Goal: Task Accomplishment & Management: Complete application form

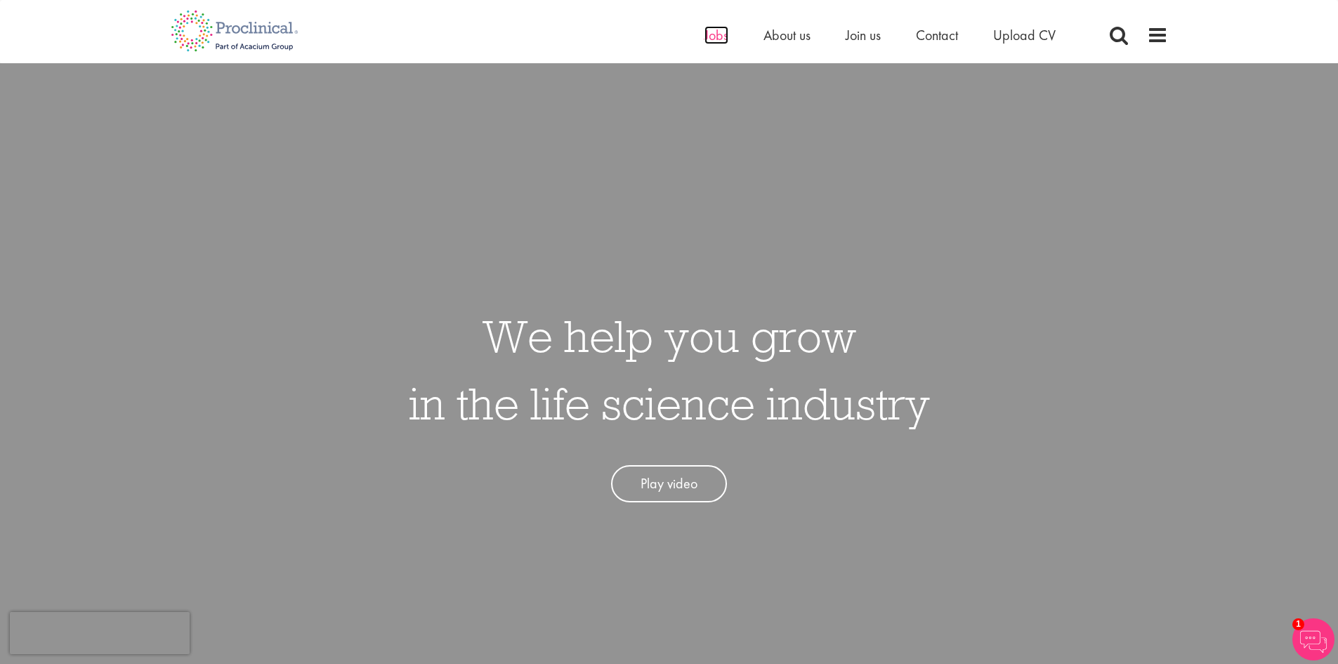
click at [719, 34] on span "Jobs" at bounding box center [717, 35] width 24 height 18
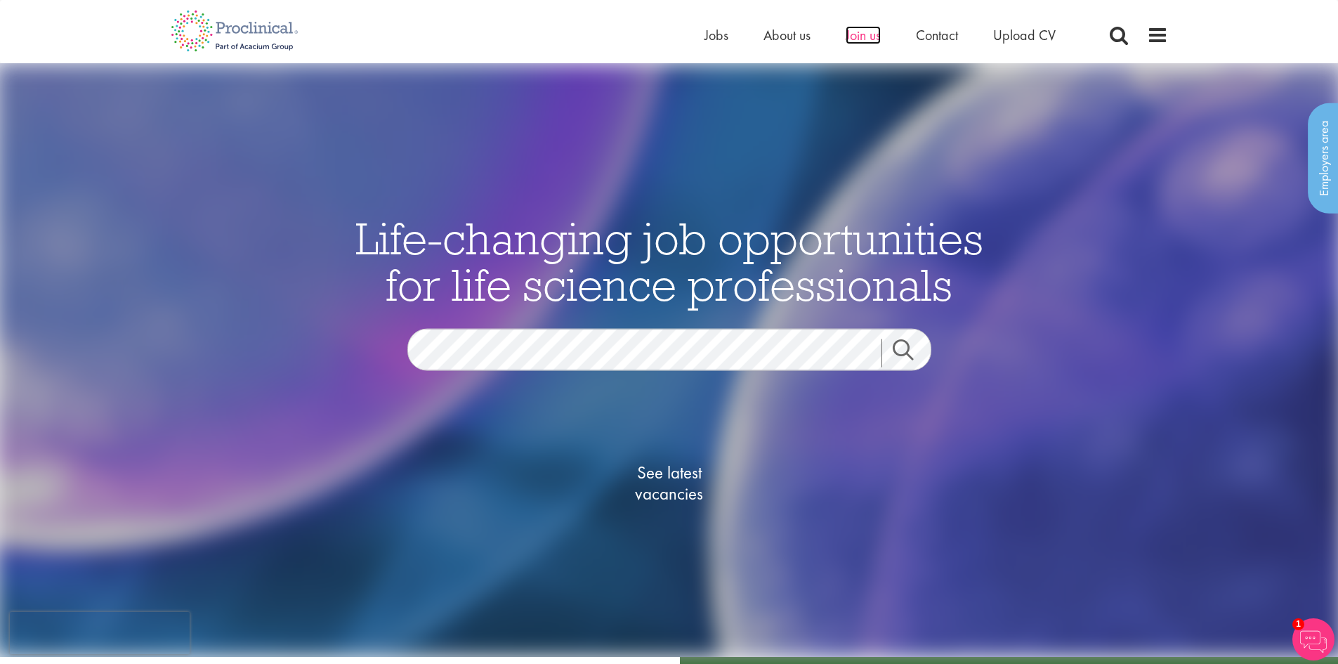
click at [863, 37] on span "Join us" at bounding box center [863, 35] width 35 height 18
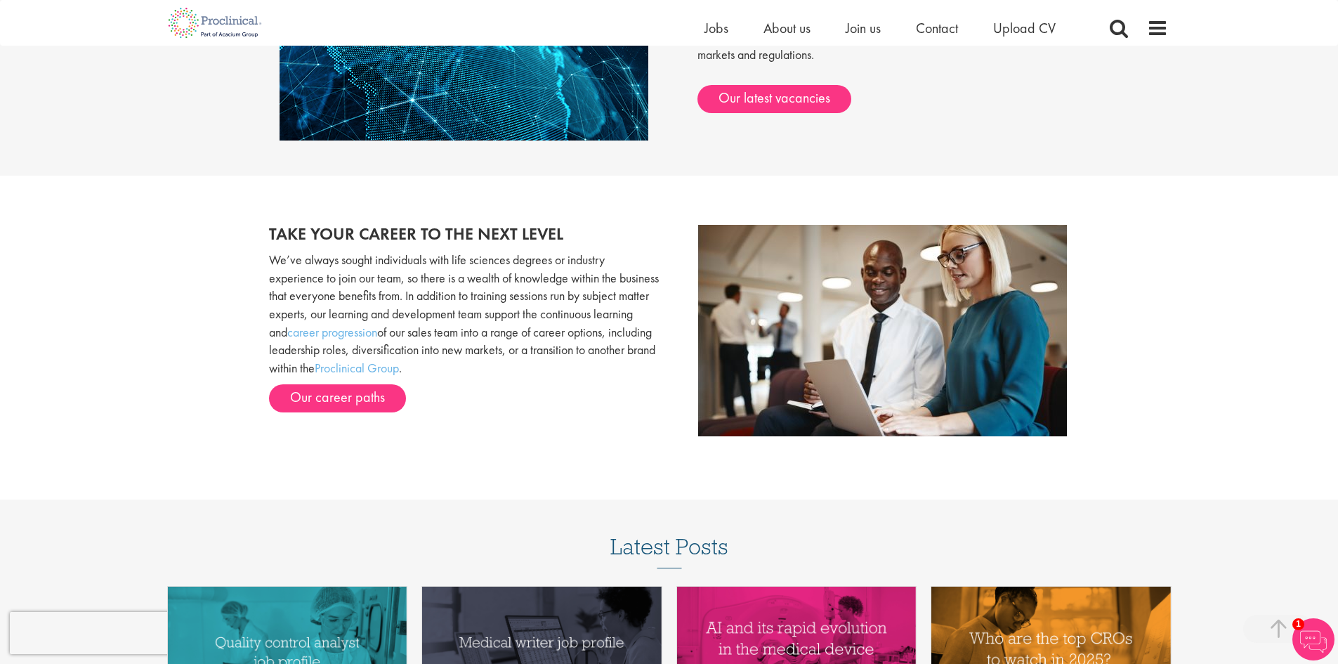
scroll to position [1335, 0]
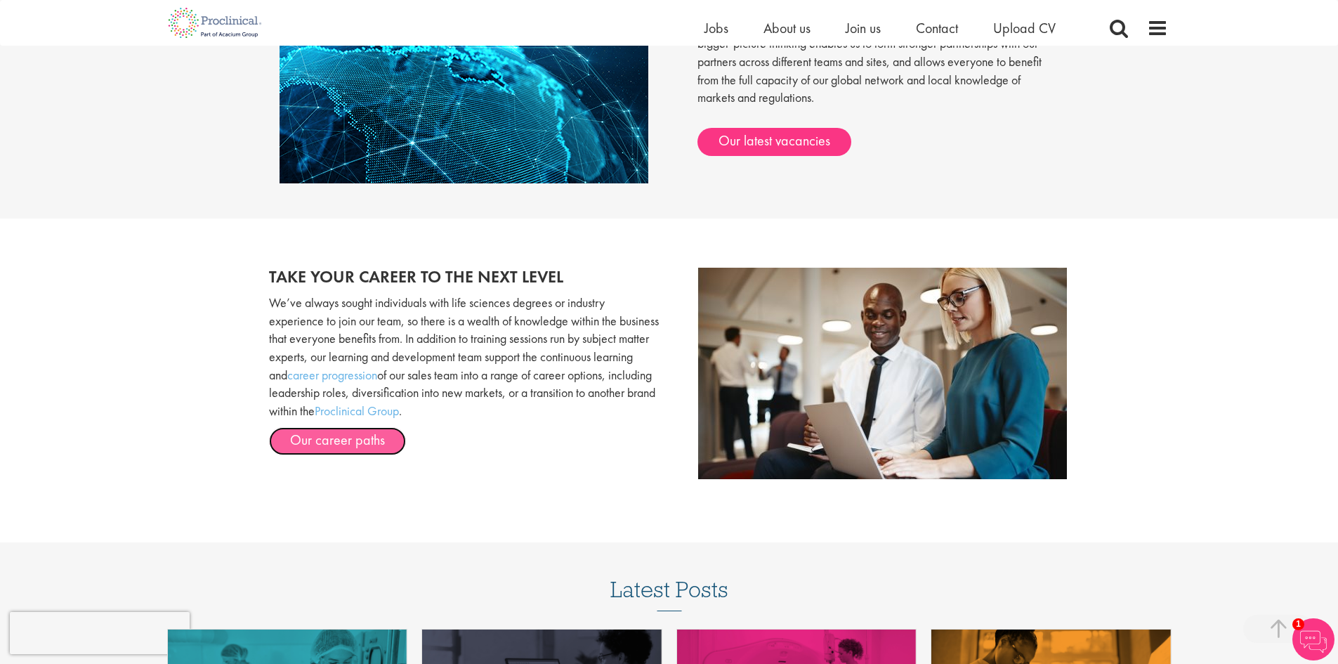
click at [329, 437] on link "Our career paths" at bounding box center [337, 441] width 137 height 28
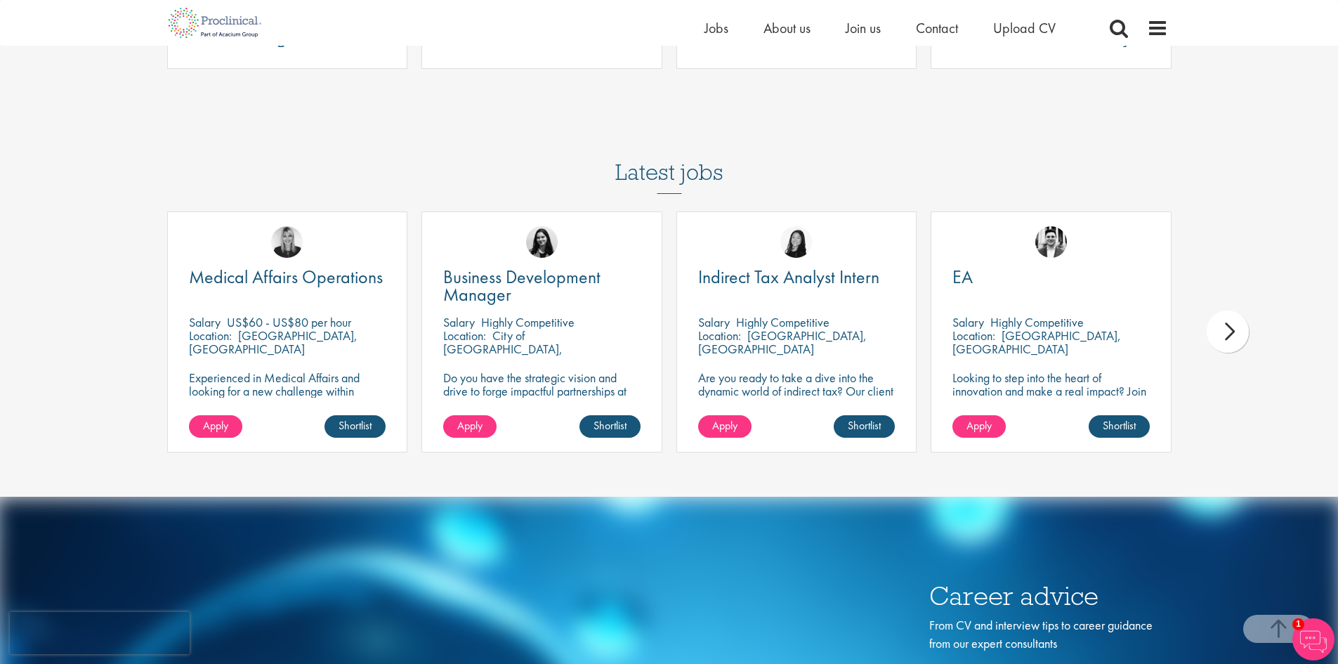
scroll to position [4215, 0]
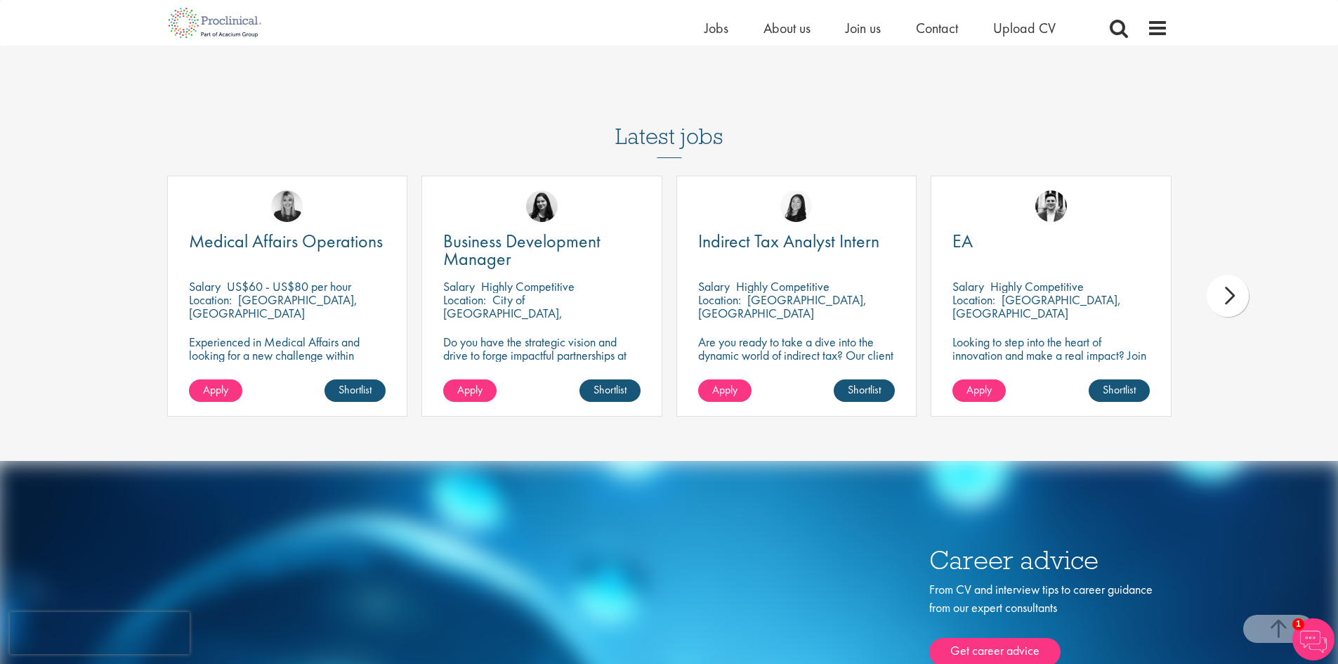
click at [1228, 299] on div "next" at bounding box center [1228, 296] width 42 height 42
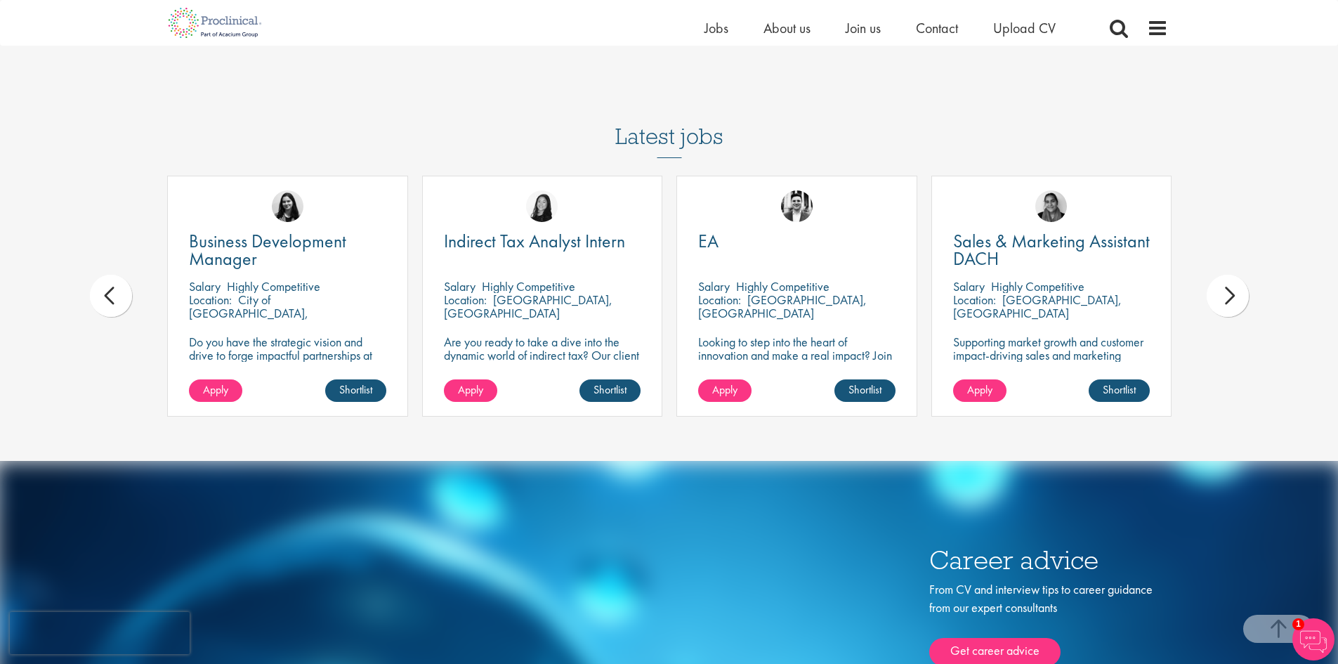
click at [1228, 299] on div "next" at bounding box center [1228, 296] width 42 height 42
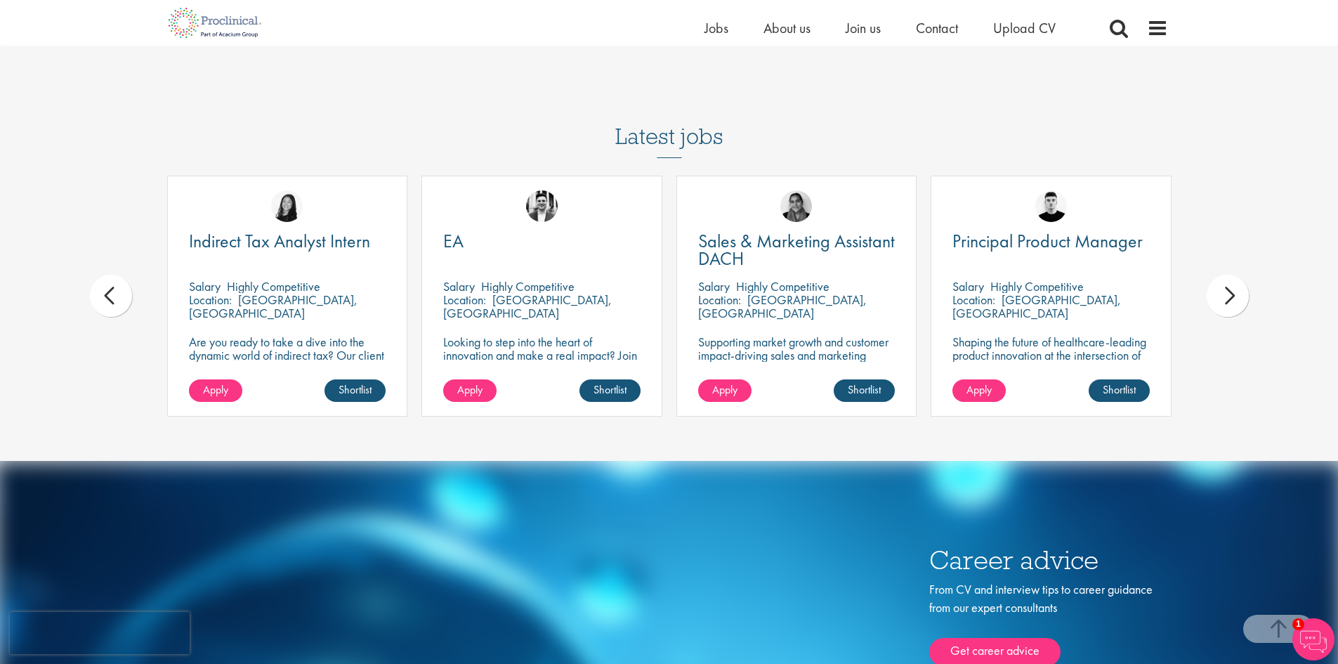
click at [1228, 299] on div "next" at bounding box center [1228, 296] width 42 height 42
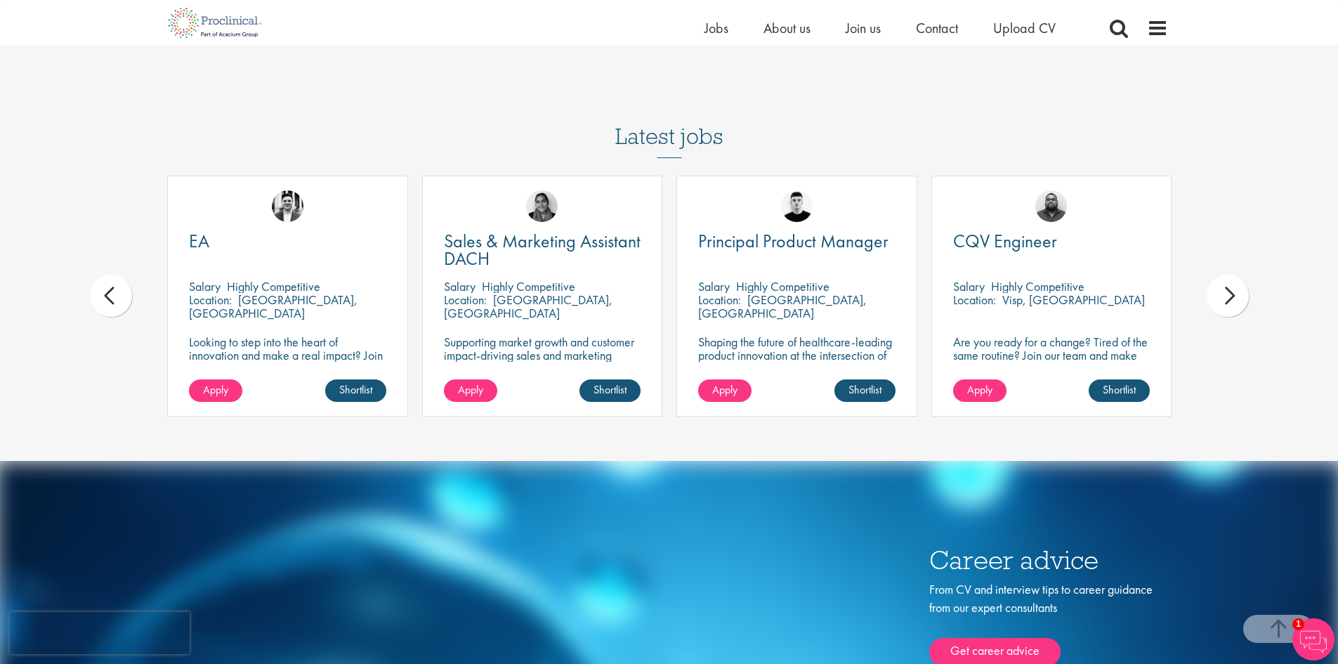
click at [1228, 299] on div "next" at bounding box center [1228, 296] width 42 height 42
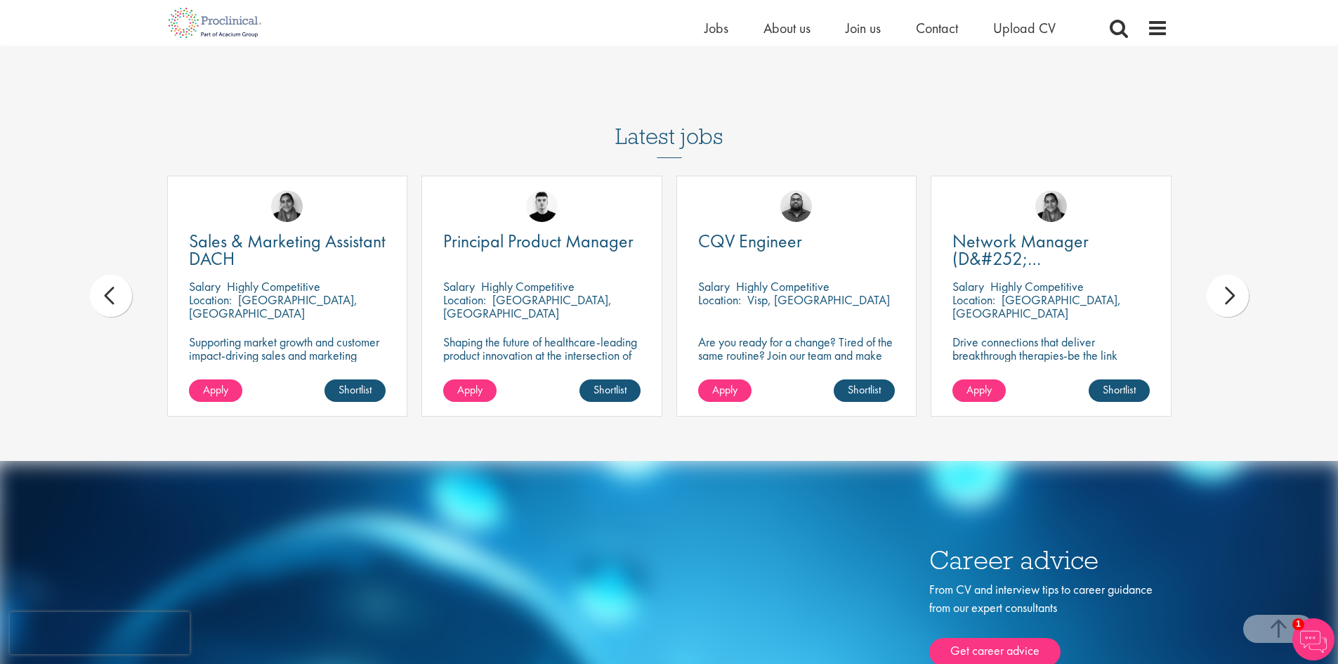
click at [1228, 299] on div "next" at bounding box center [1228, 296] width 42 height 42
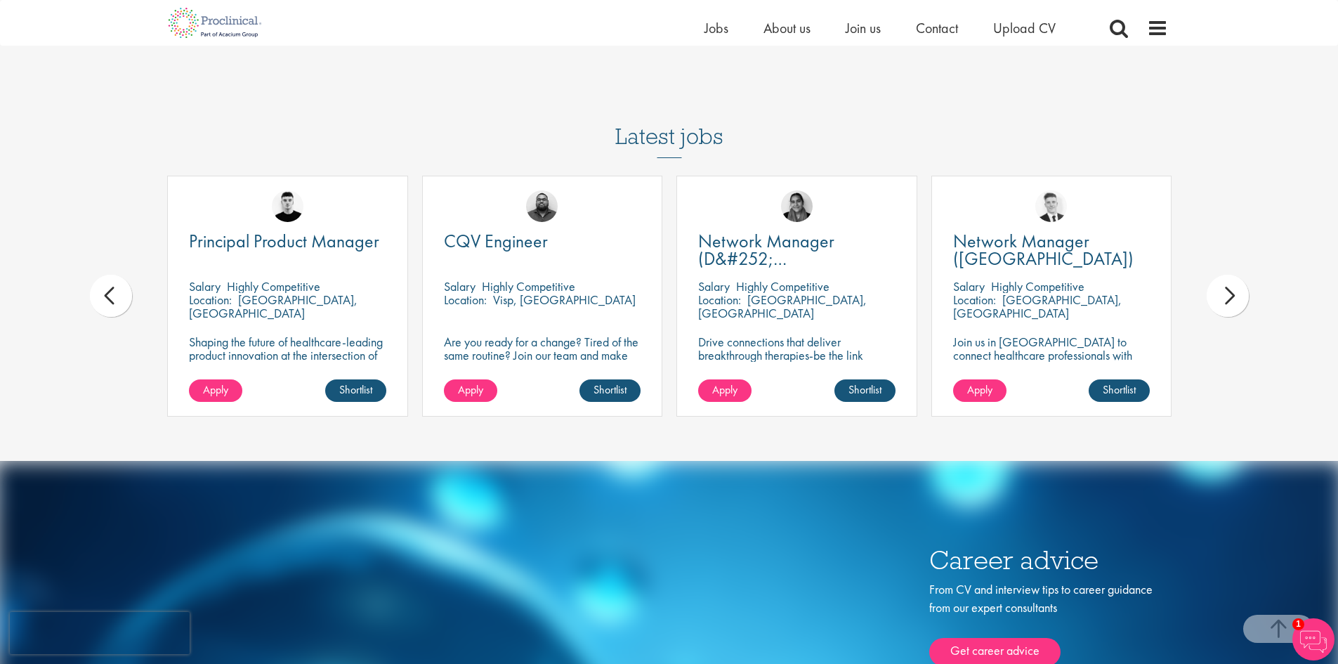
click at [1228, 299] on div "next" at bounding box center [1228, 296] width 42 height 42
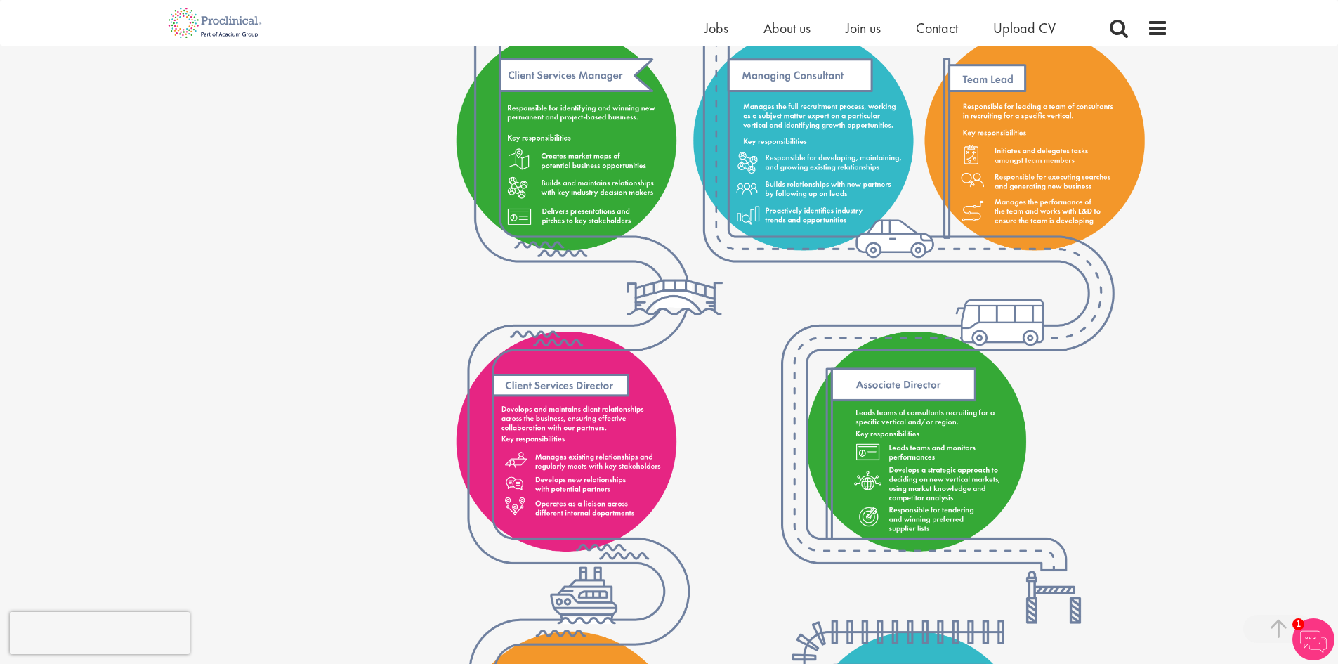
scroll to position [1264, 0]
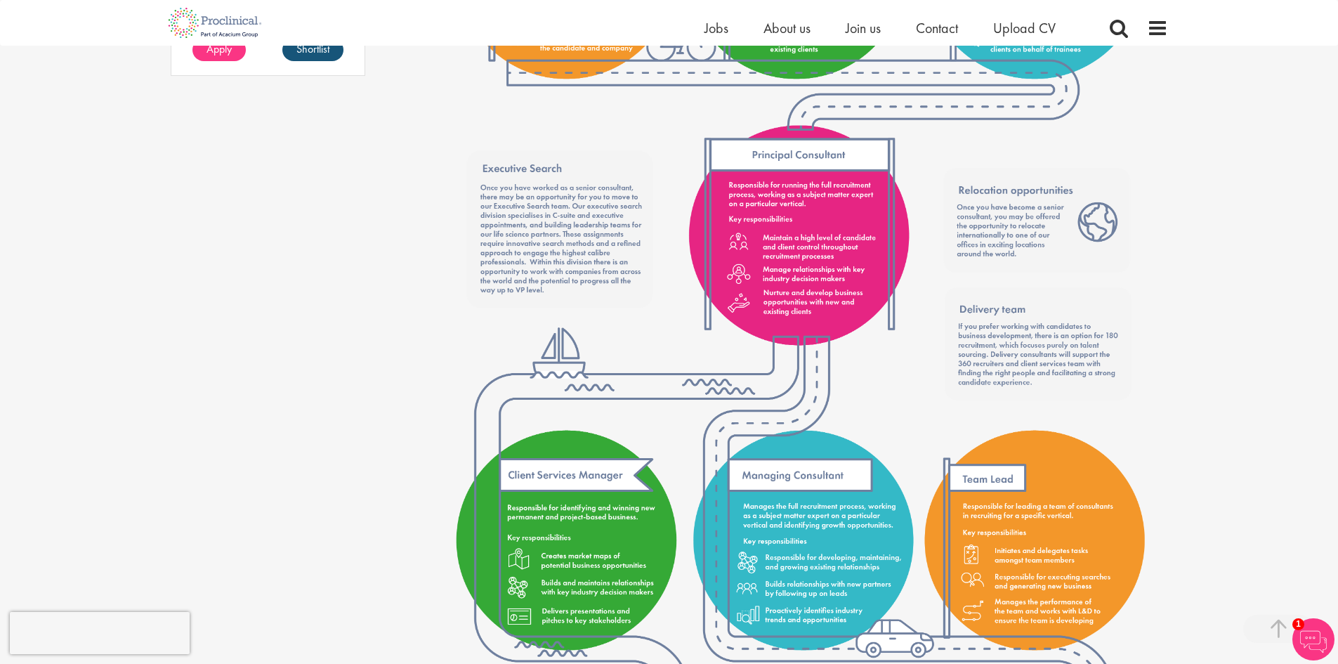
click at [727, 27] on ul "Home Jobs About us Join us Contact Upload CV" at bounding box center [898, 28] width 386 height 21
click at [715, 27] on span "Jobs" at bounding box center [717, 28] width 24 height 18
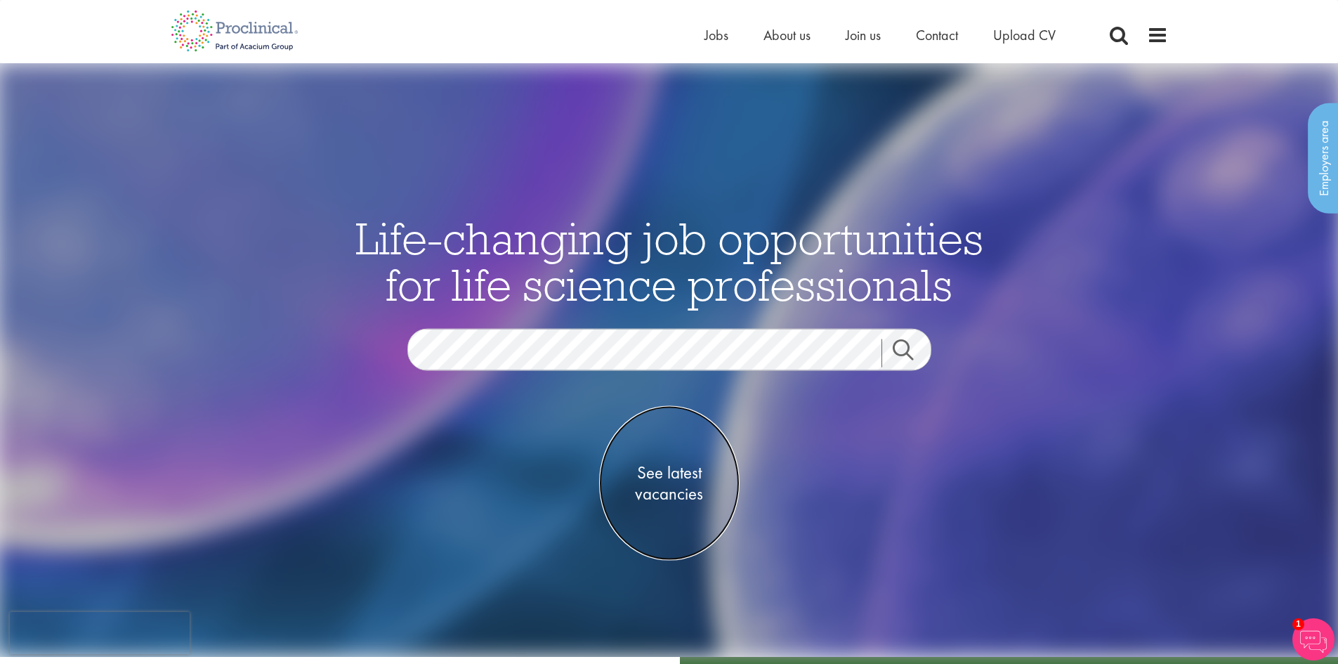
click at [647, 467] on span "See latest vacancies" at bounding box center [669, 483] width 140 height 42
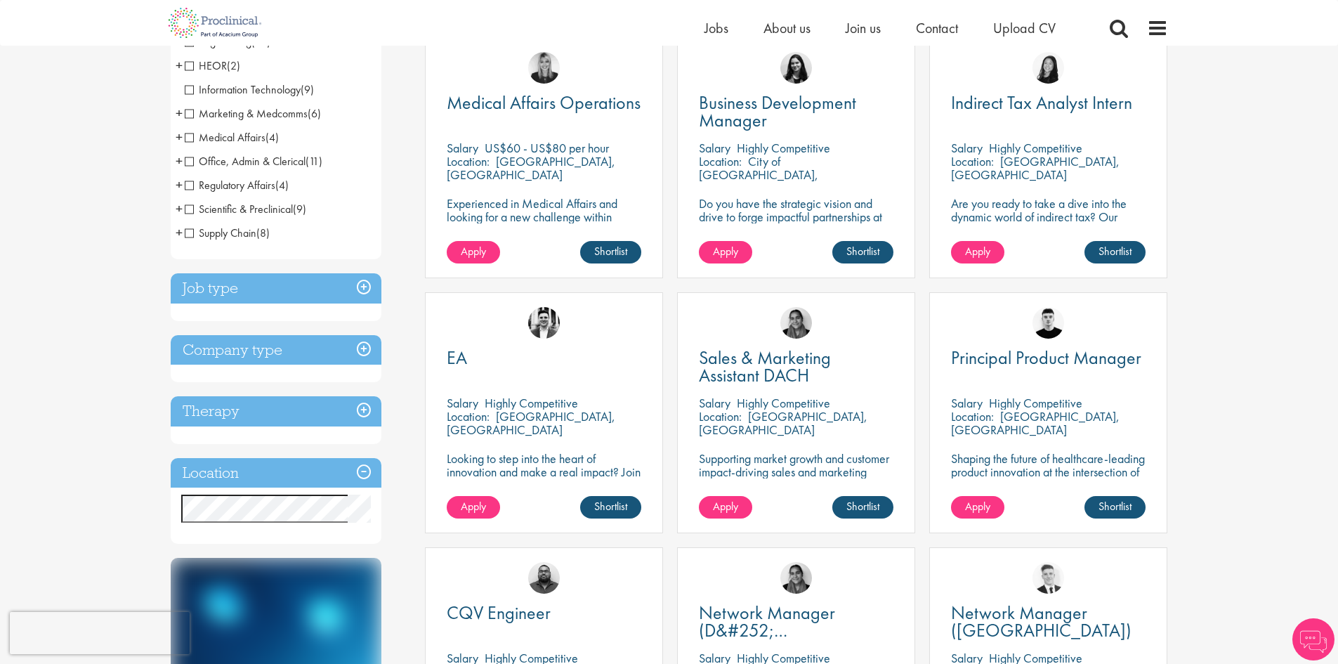
scroll to position [281, 0]
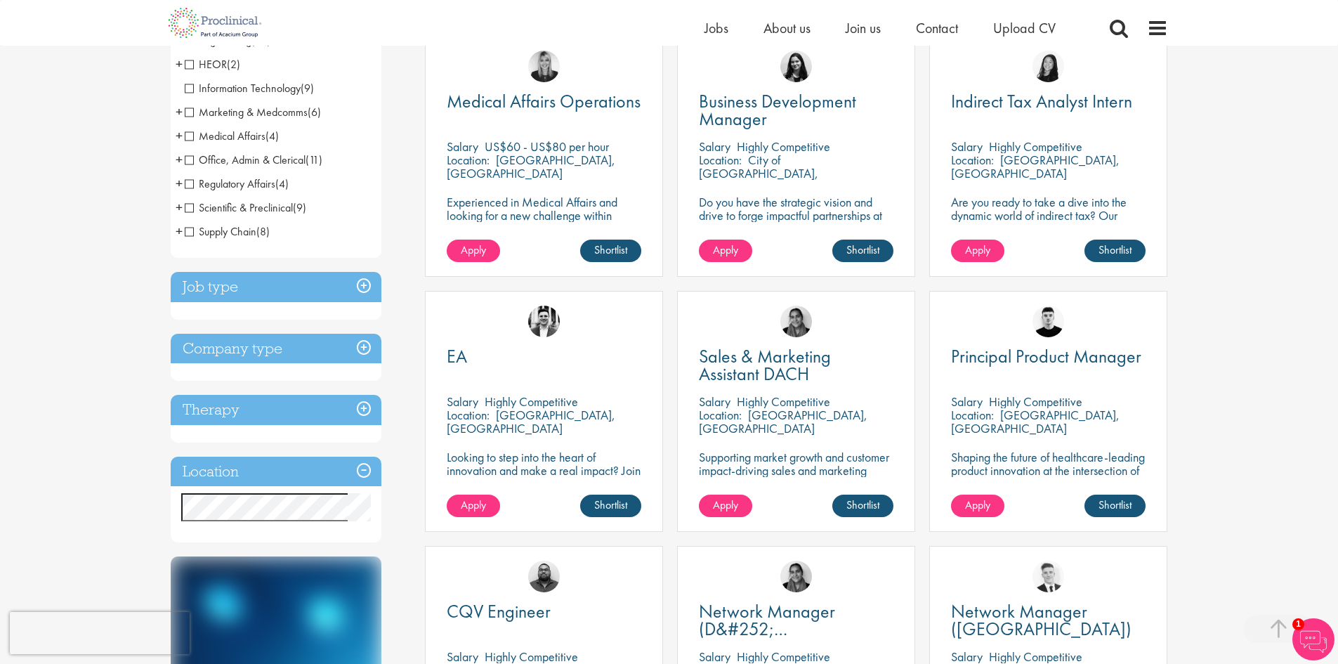
click at [361, 289] on h3 "Job type" at bounding box center [276, 287] width 211 height 30
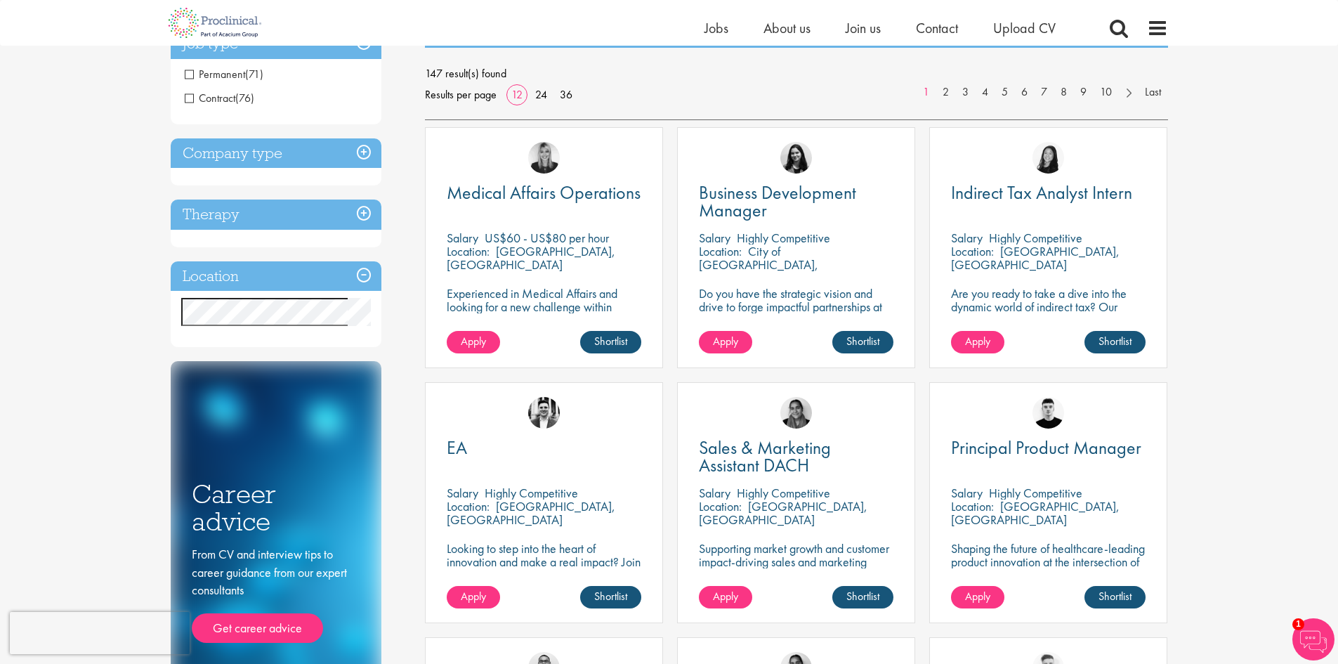
scroll to position [0, 0]
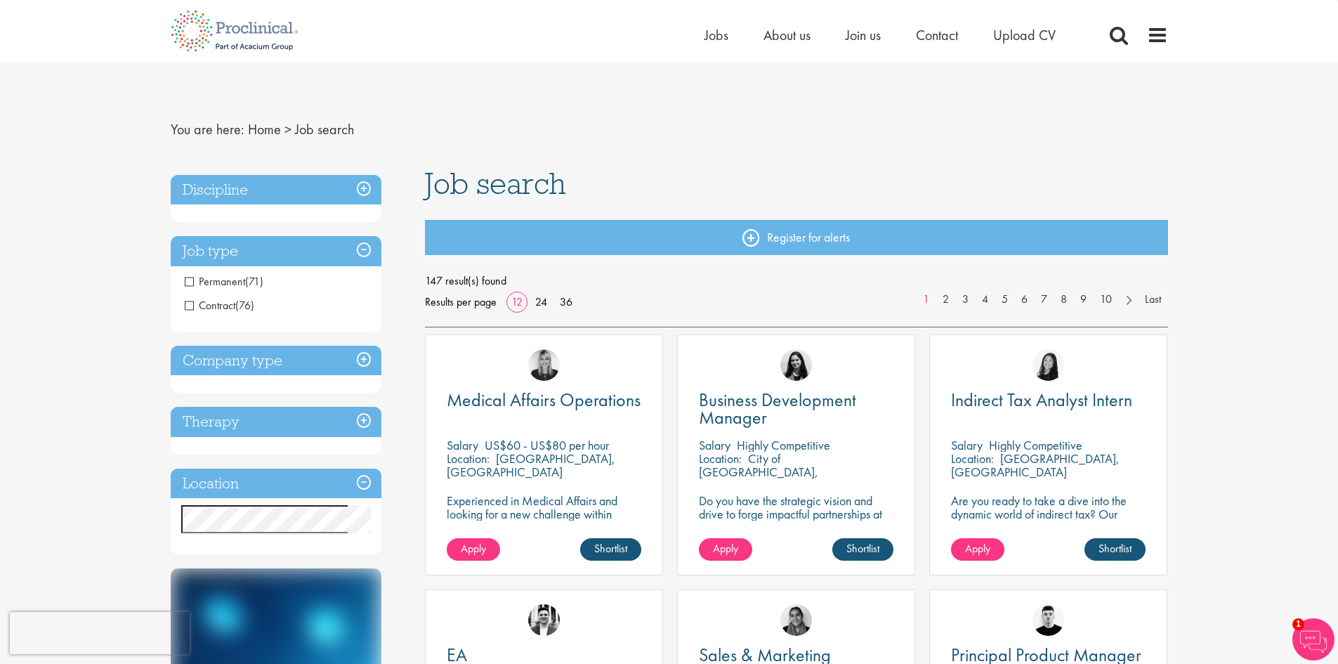
click at [368, 358] on h3 "Company type" at bounding box center [276, 361] width 211 height 30
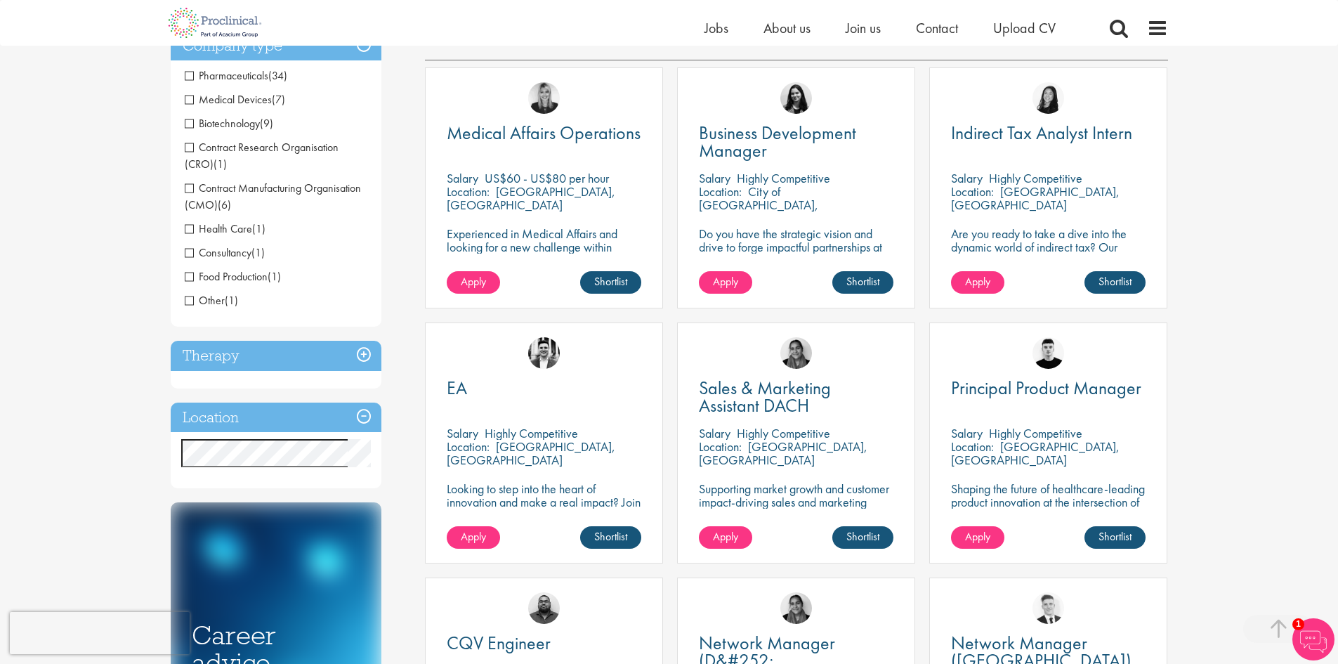
scroll to position [281, 0]
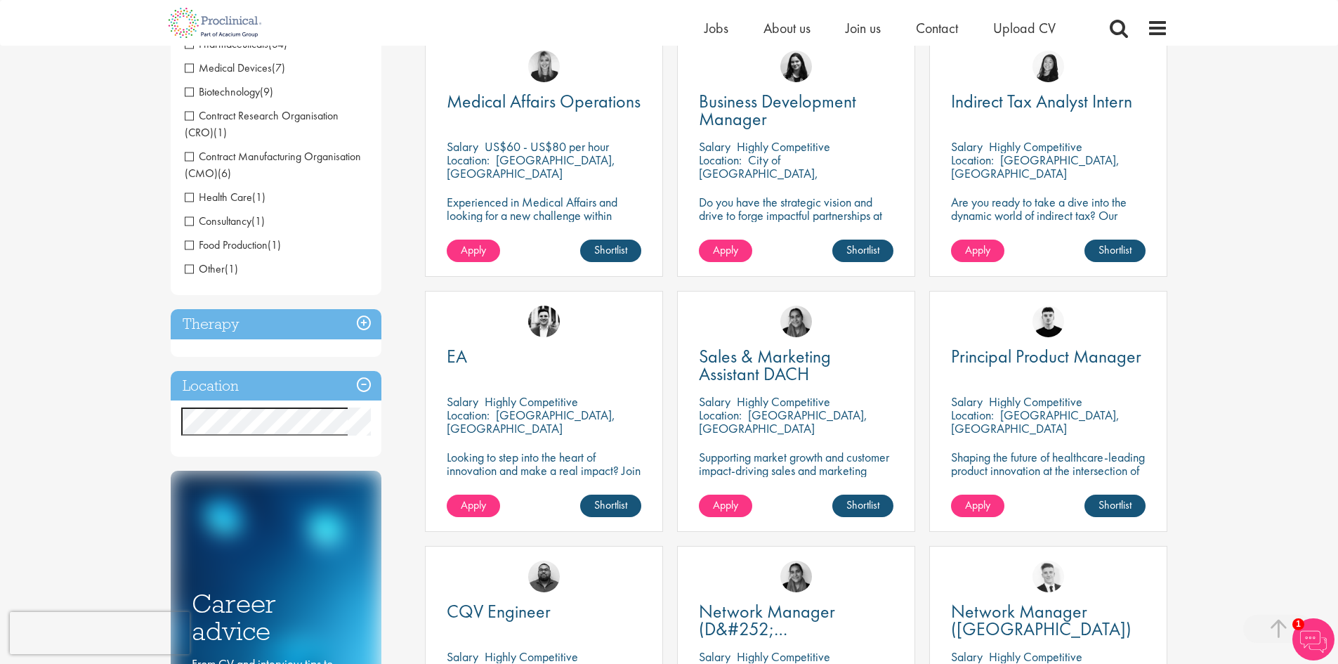
click at [364, 381] on h3 "Location" at bounding box center [276, 386] width 211 height 30
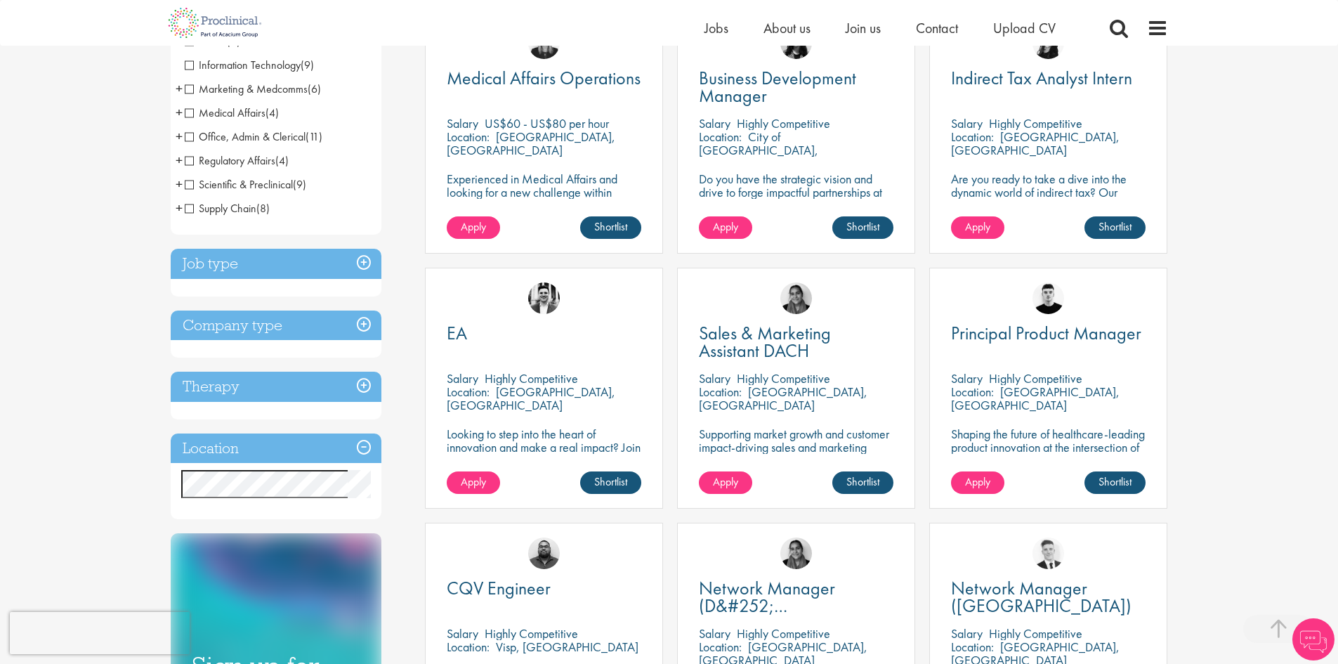
scroll to position [351, 0]
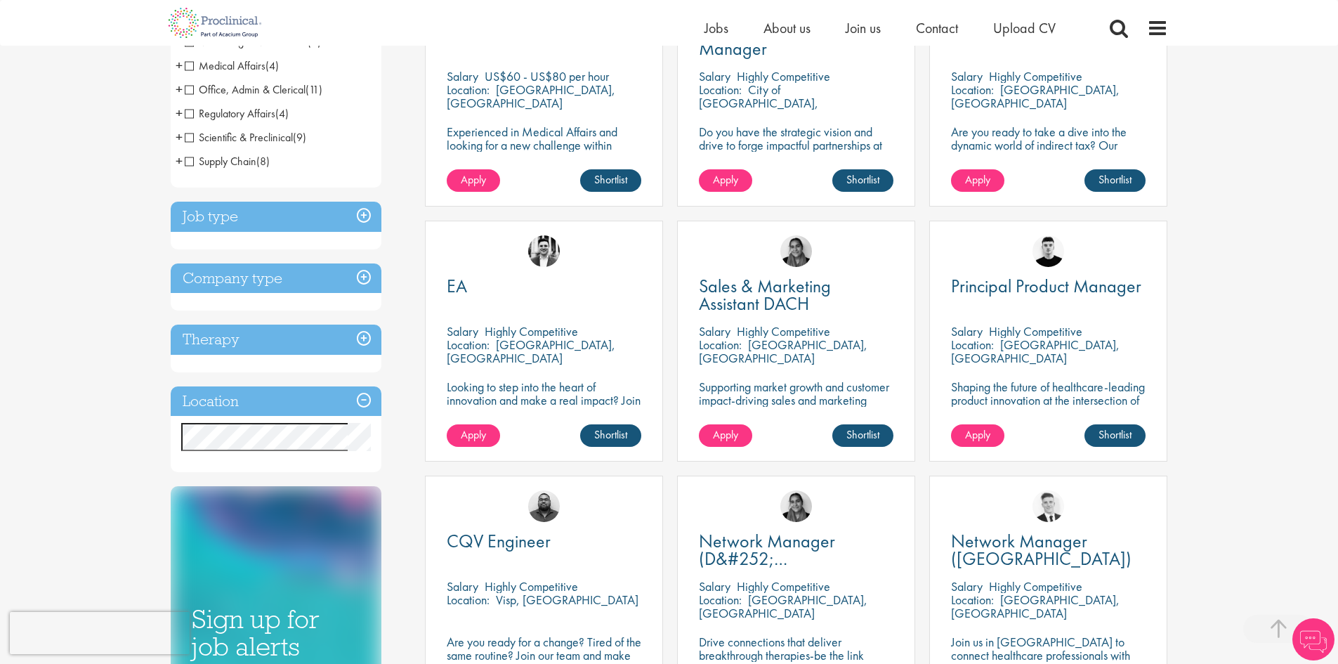
click at [362, 397] on h3 "Location" at bounding box center [276, 401] width 211 height 30
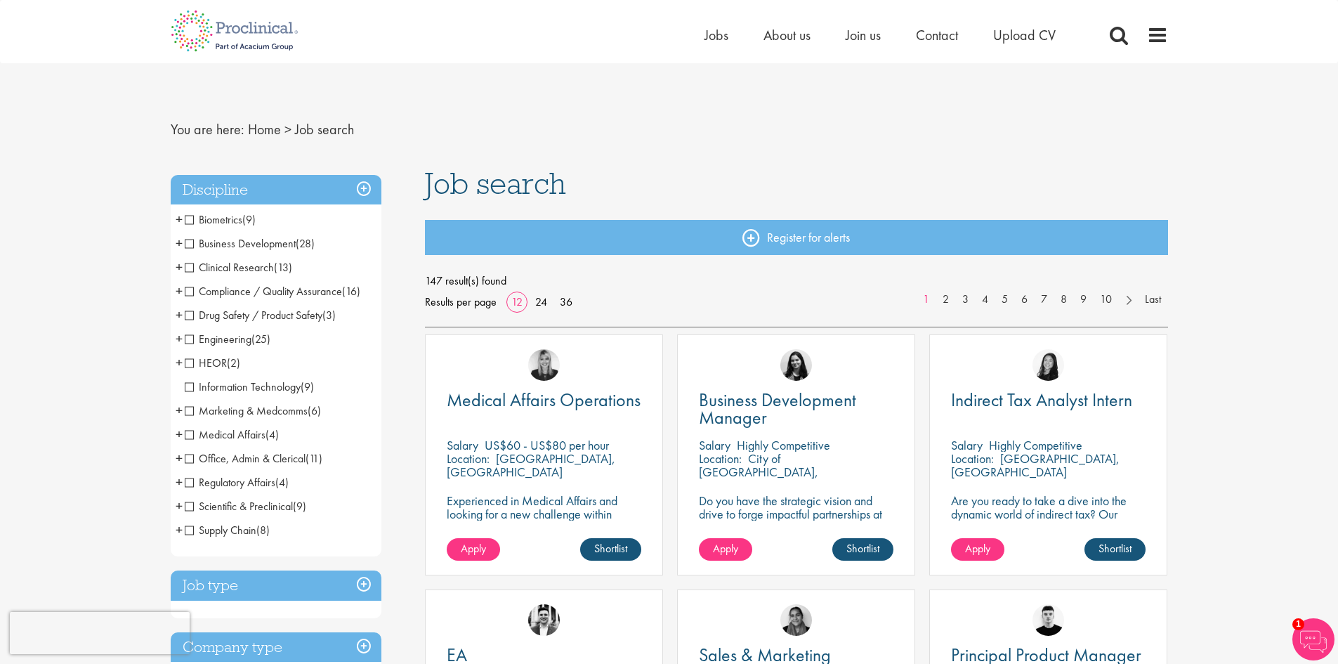
click at [251, 273] on span "Clinical Research" at bounding box center [229, 267] width 89 height 15
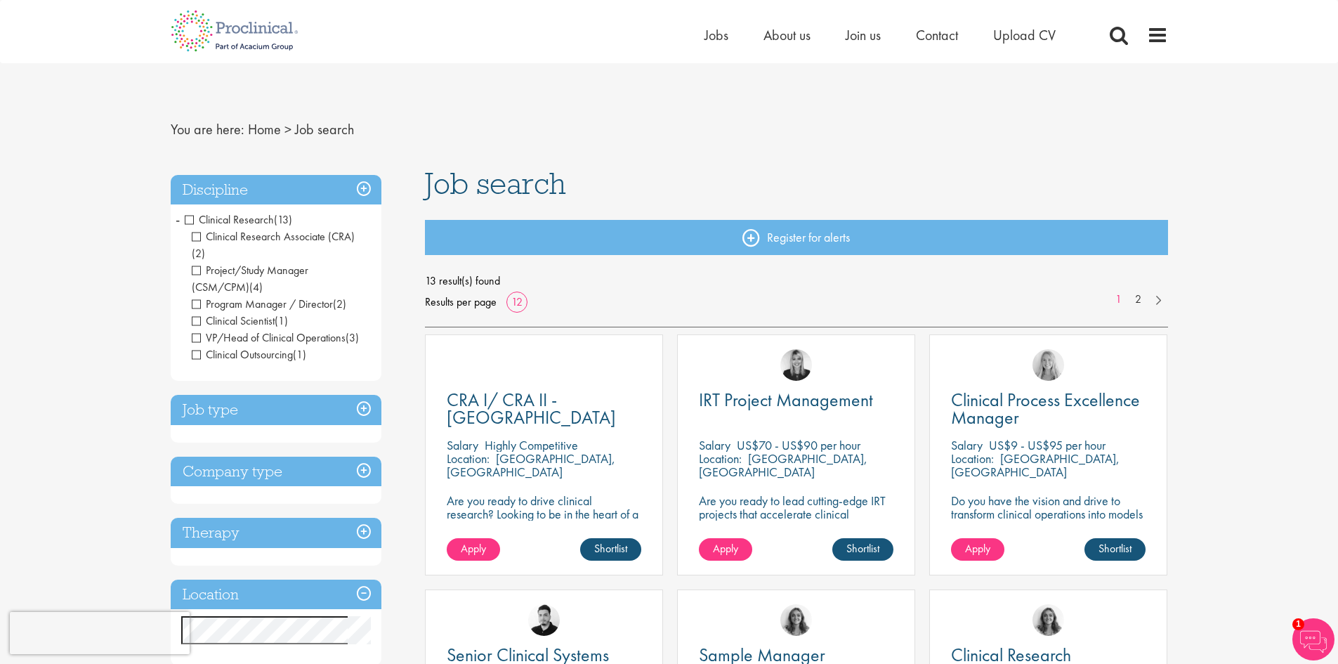
click at [200, 263] on span "Project/Study Manager (CSM/CPM)" at bounding box center [250, 279] width 117 height 32
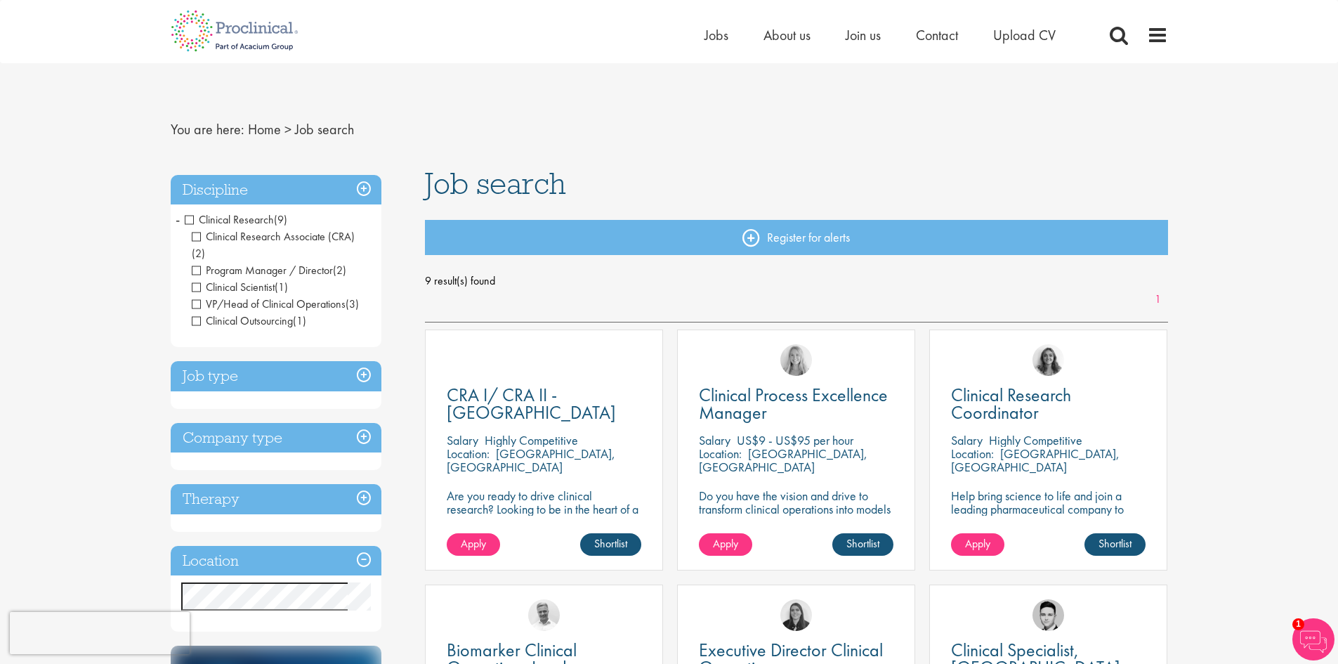
click at [363, 361] on h3 "Job type" at bounding box center [276, 376] width 211 height 30
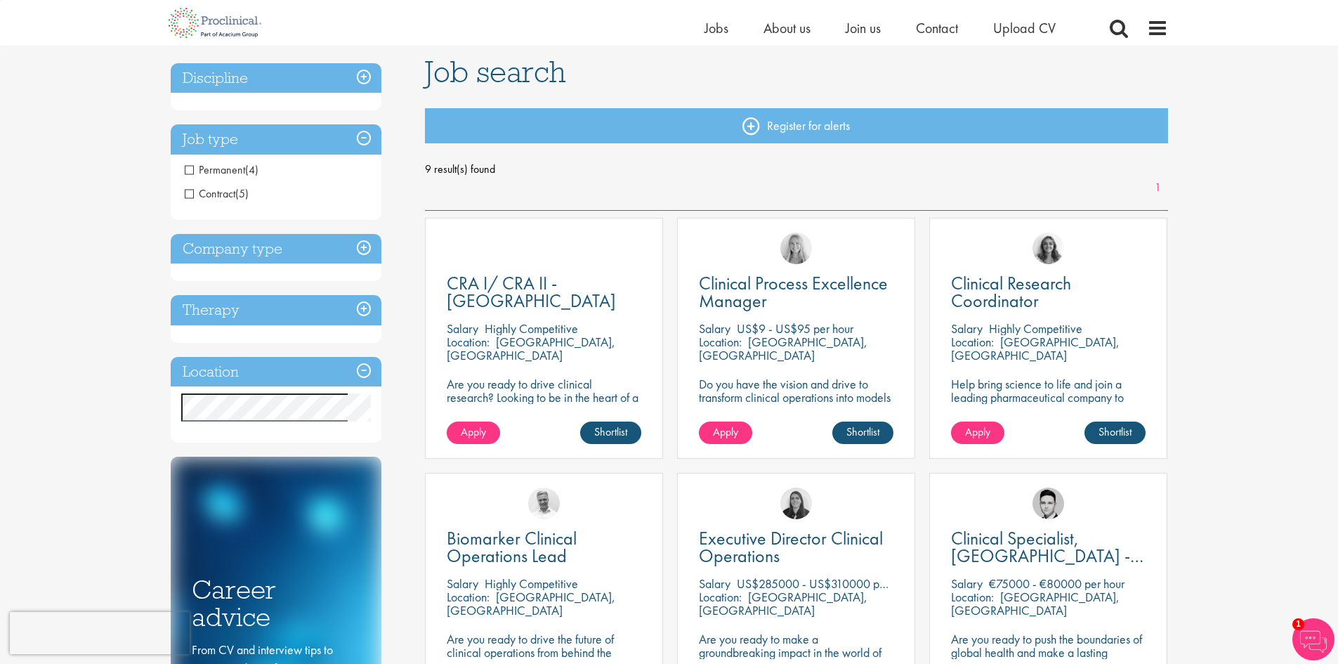
scroll to position [140, 0]
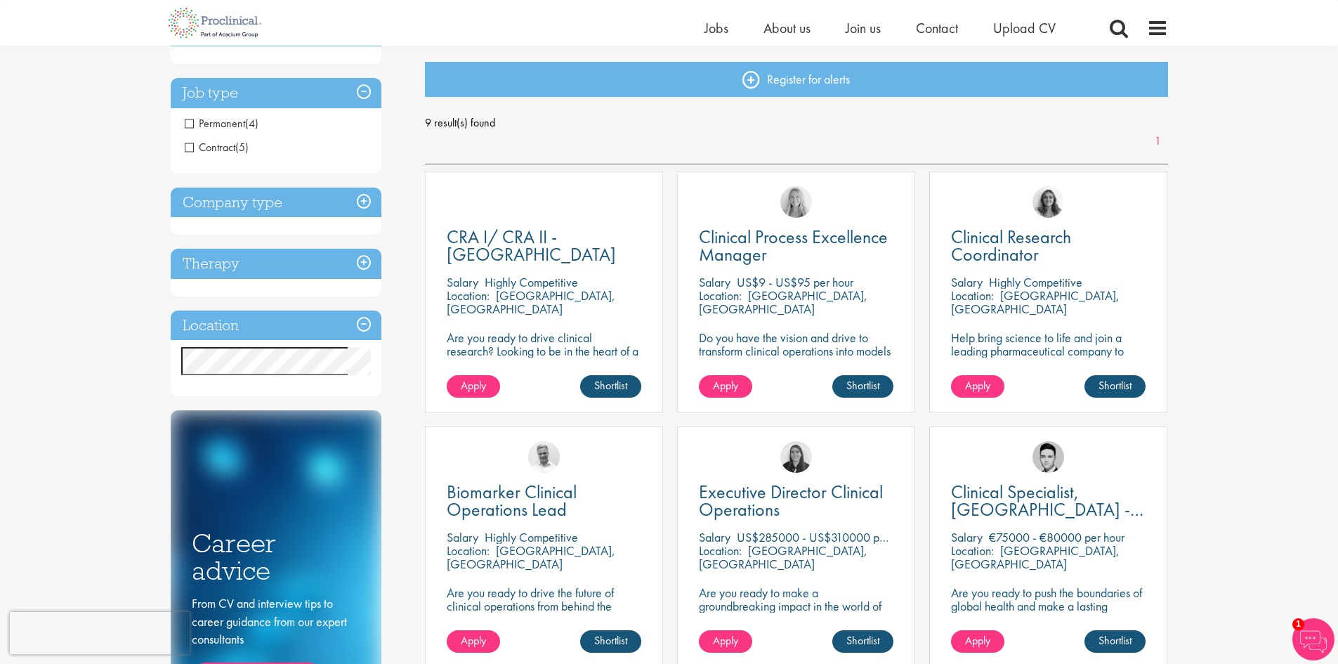
click at [363, 202] on h3 "Company type" at bounding box center [276, 203] width 211 height 30
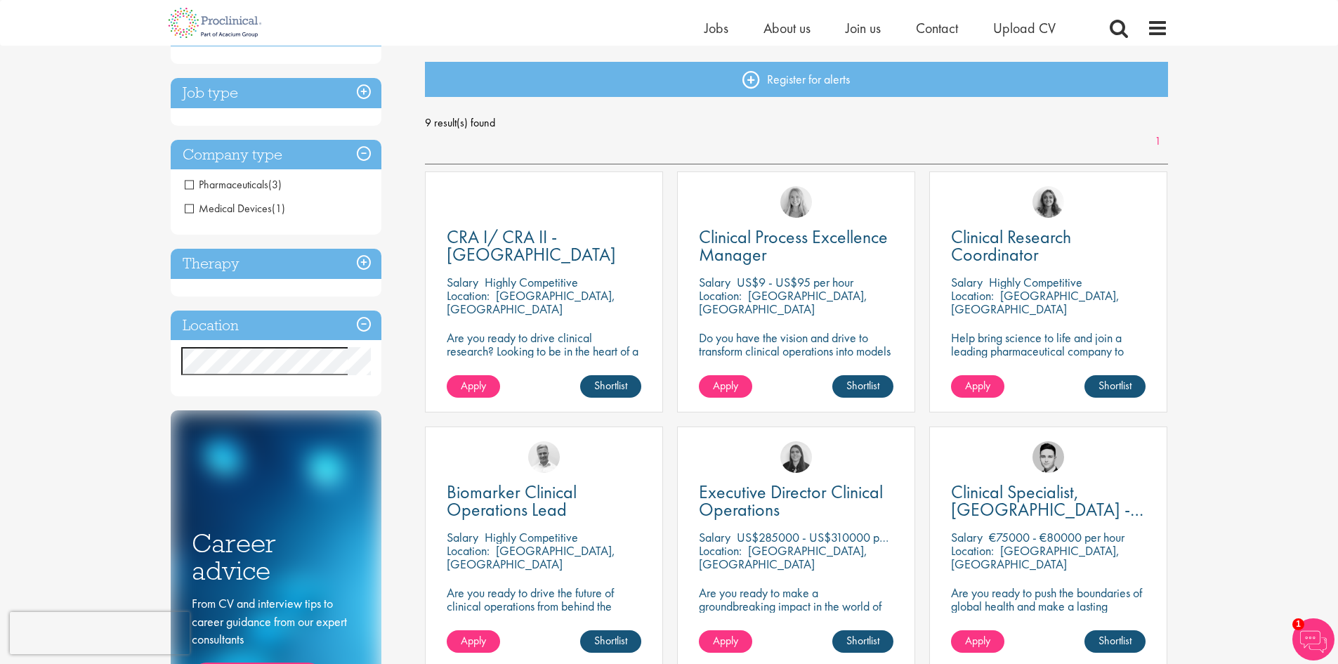
click at [360, 266] on h3 "Therapy" at bounding box center [276, 264] width 211 height 30
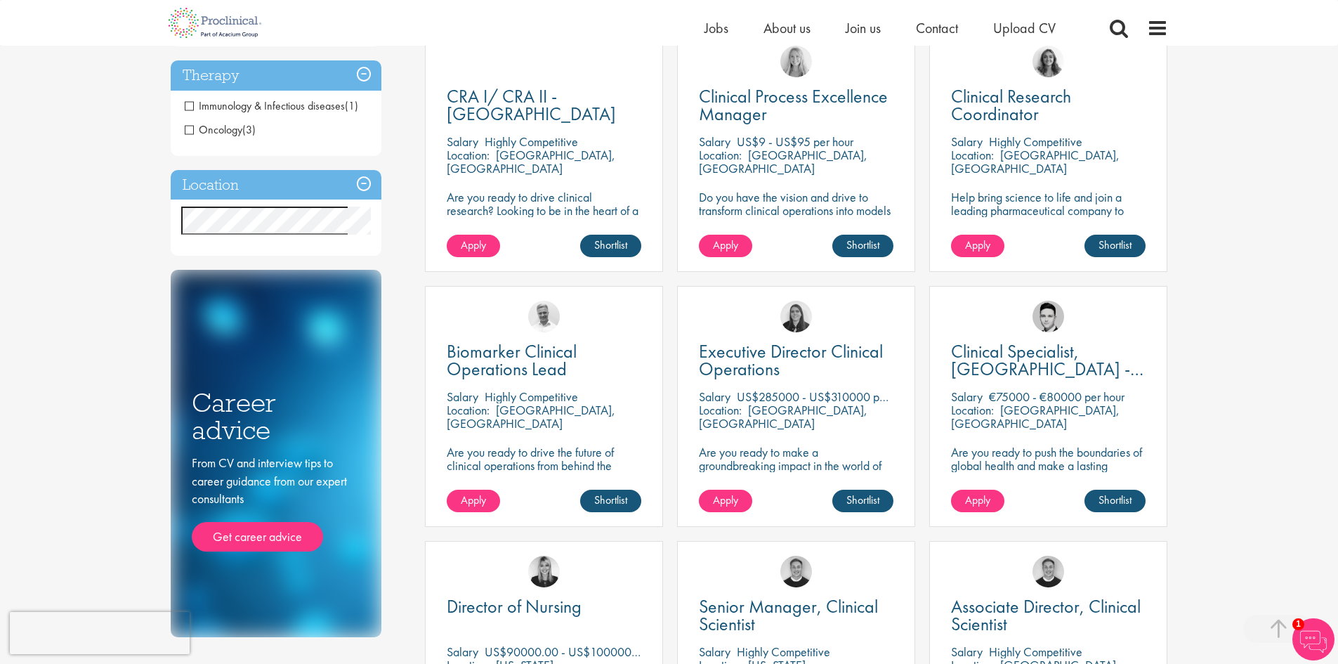
scroll to position [0, 0]
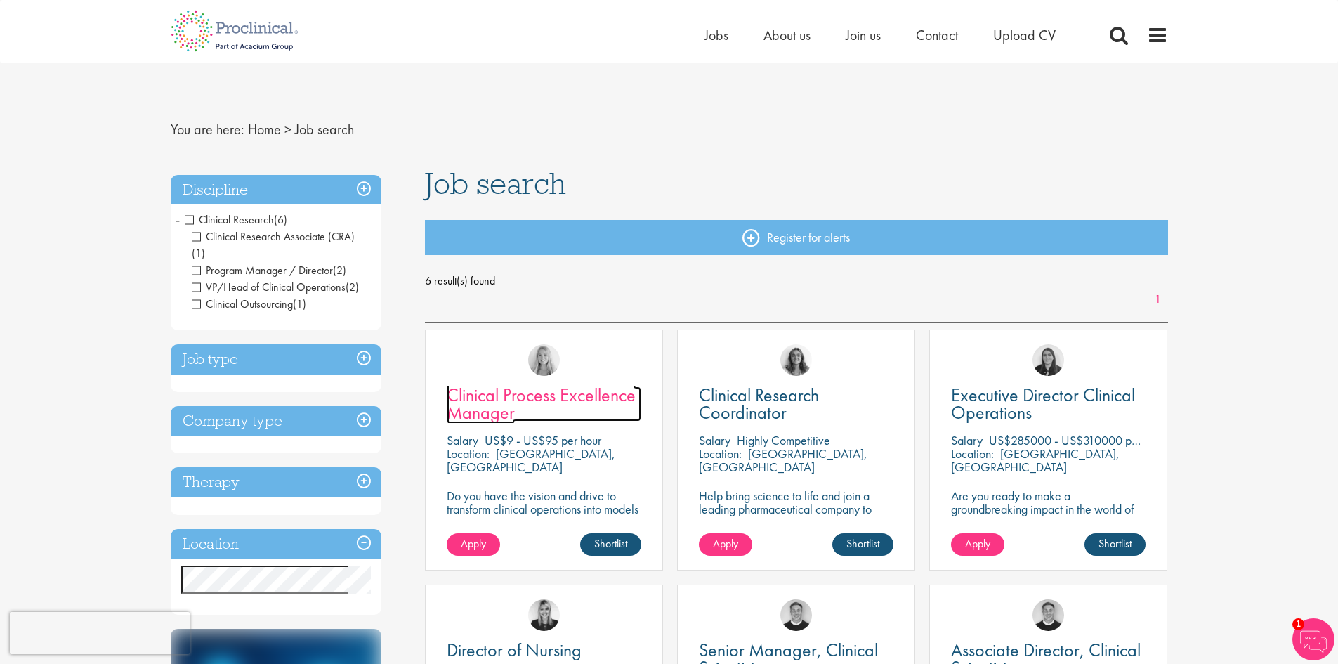
click at [519, 398] on span "Clinical Process Excellence Manager" at bounding box center [541, 403] width 189 height 41
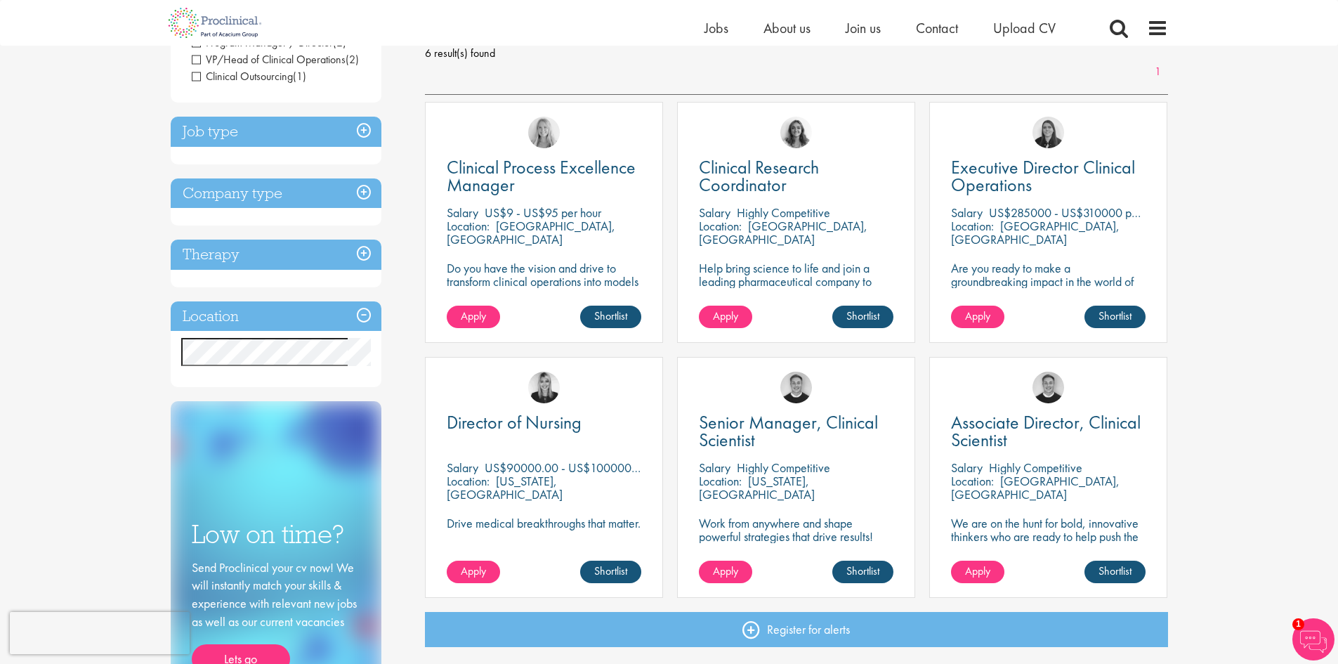
scroll to position [211, 0]
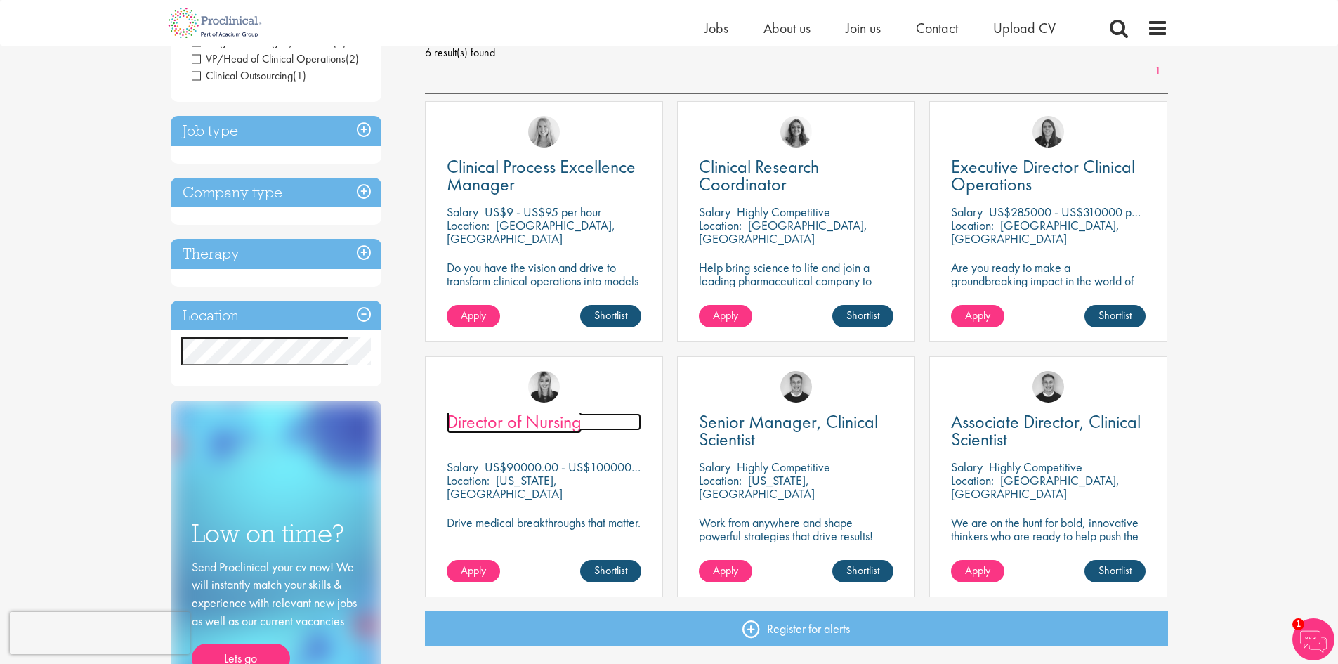
click at [556, 421] on span "Director of Nursing" at bounding box center [514, 422] width 135 height 24
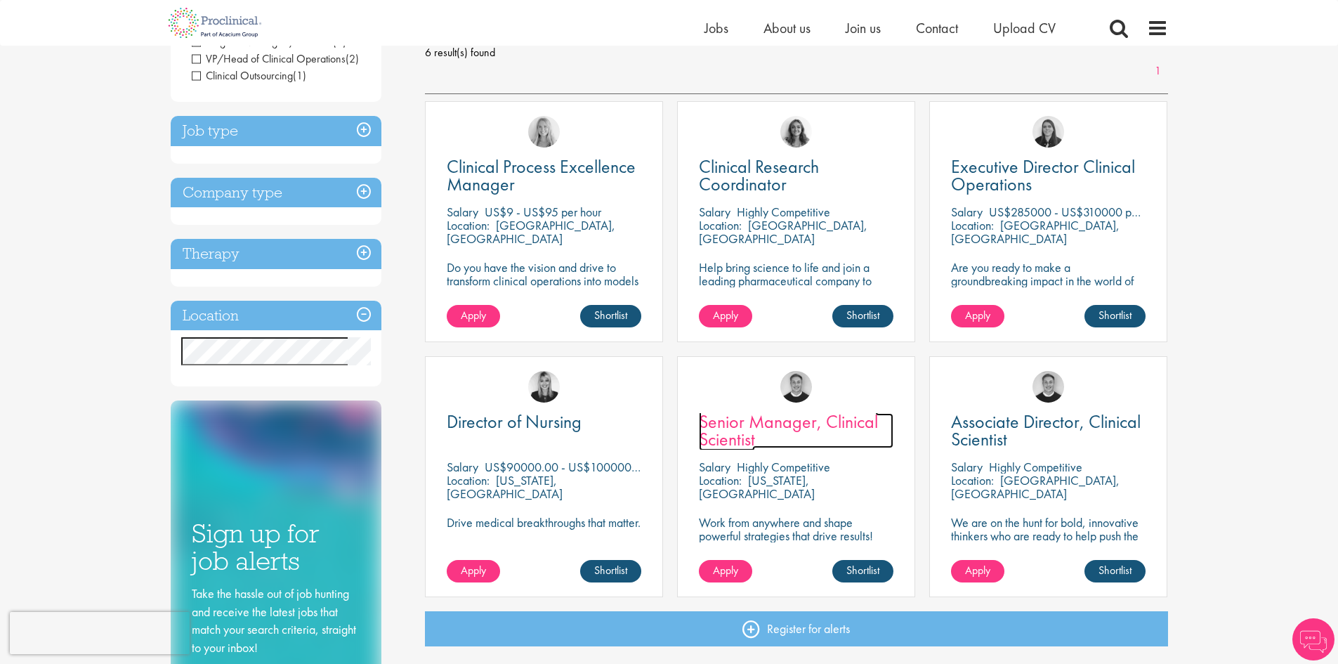
click at [797, 429] on span "Senior Manager, Clinical Scientist" at bounding box center [788, 430] width 179 height 41
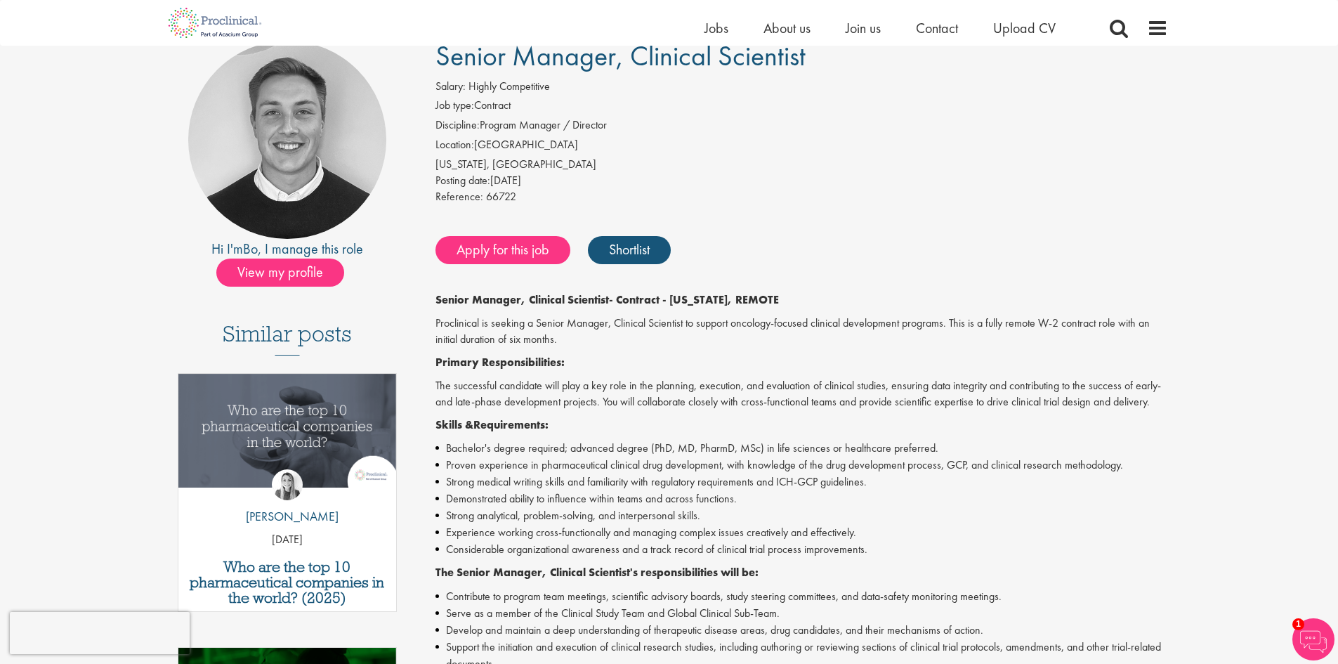
scroll to position [140, 0]
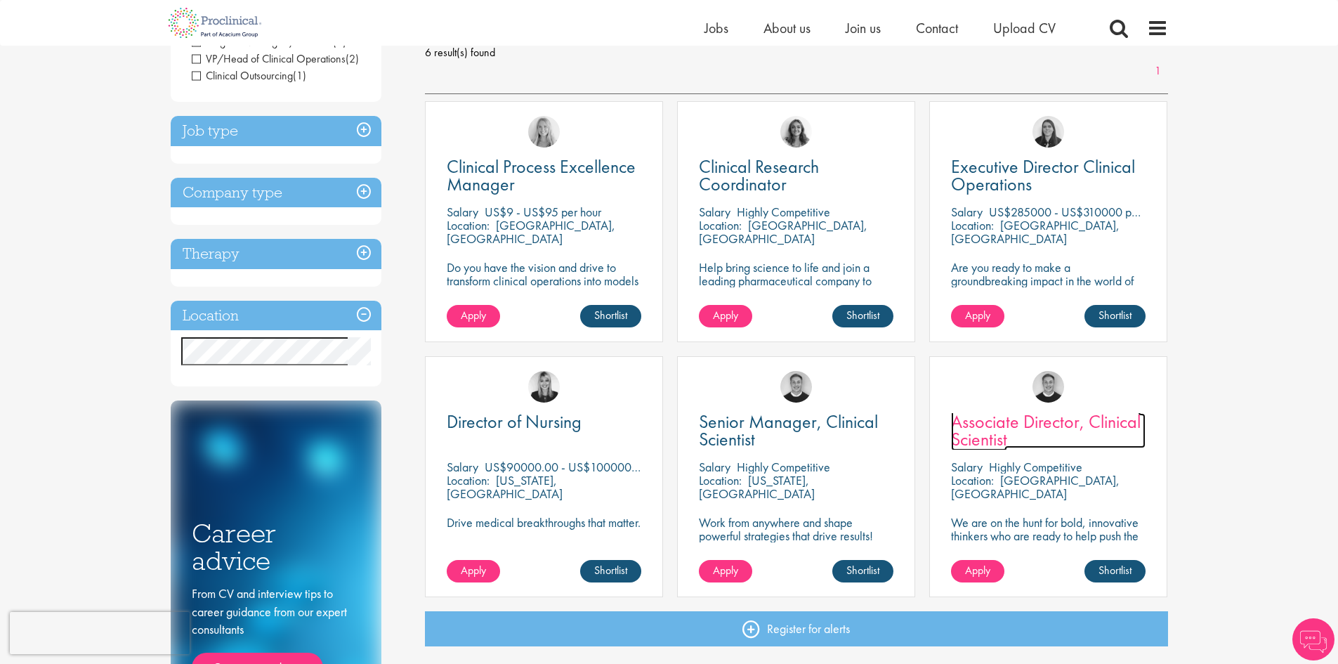
click at [1116, 420] on span "Associate Director, Clinical Scientist" at bounding box center [1046, 430] width 190 height 41
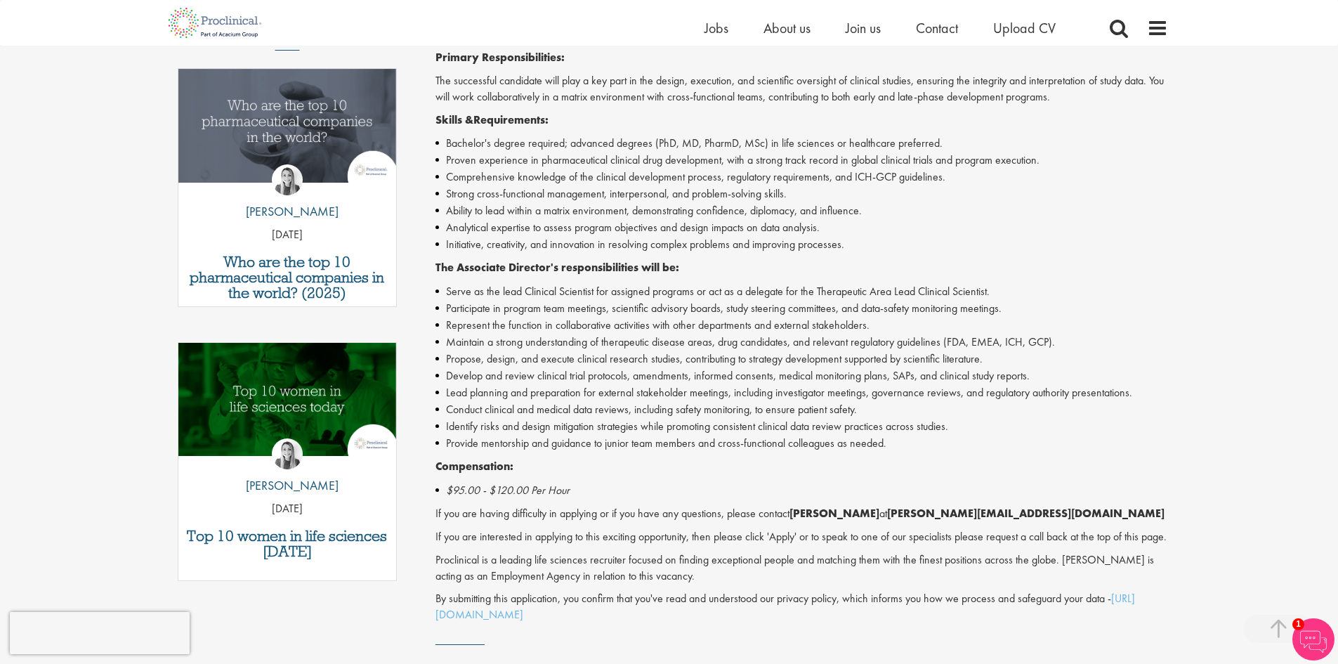
scroll to position [492, 0]
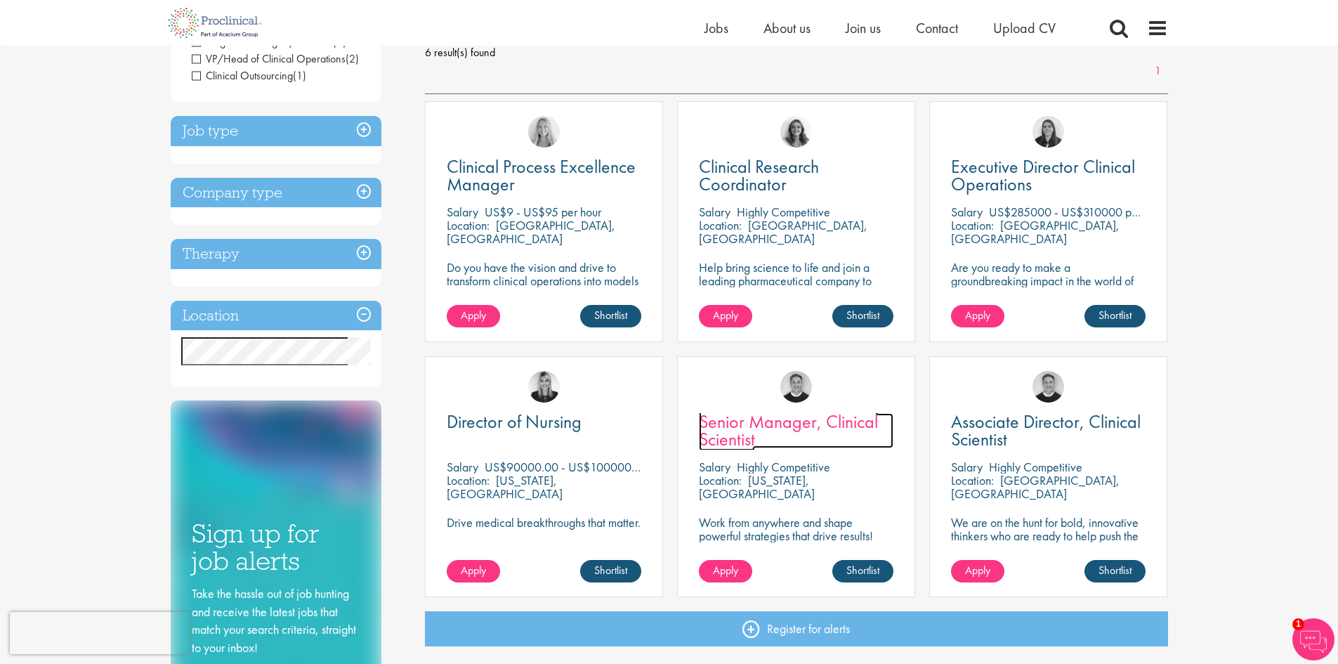
click at [754, 424] on span "Senior Manager, Clinical Scientist" at bounding box center [788, 430] width 179 height 41
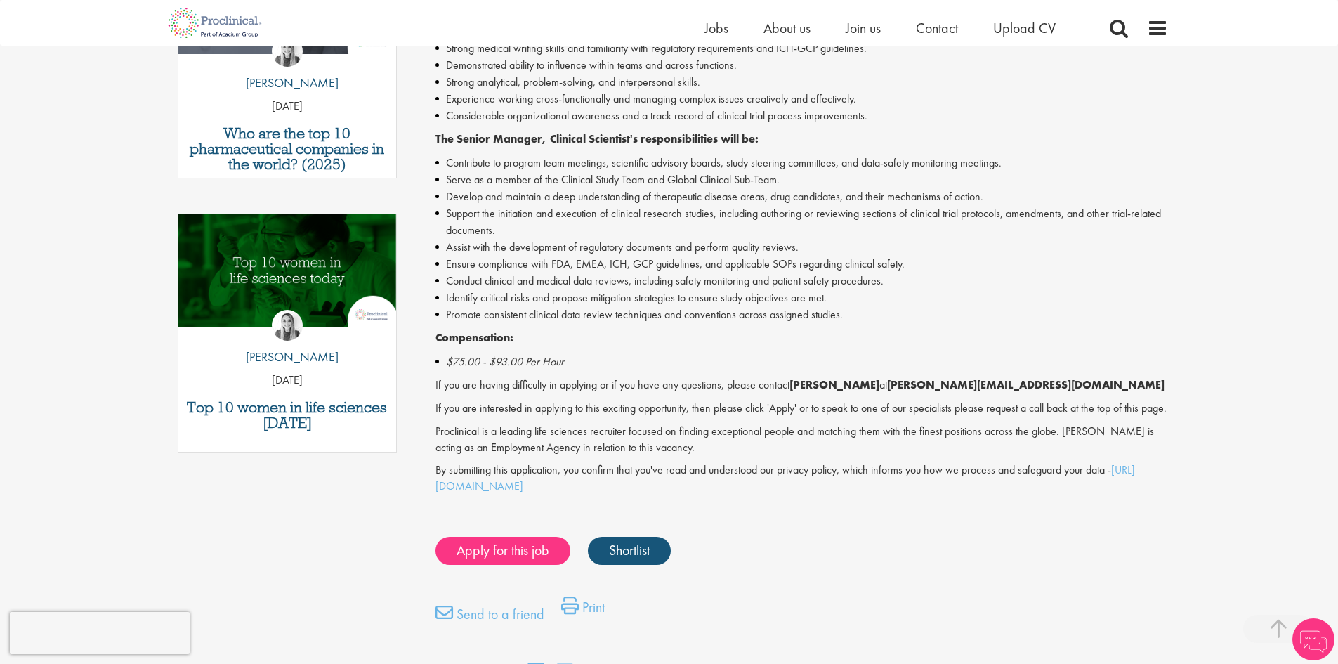
scroll to position [562, 0]
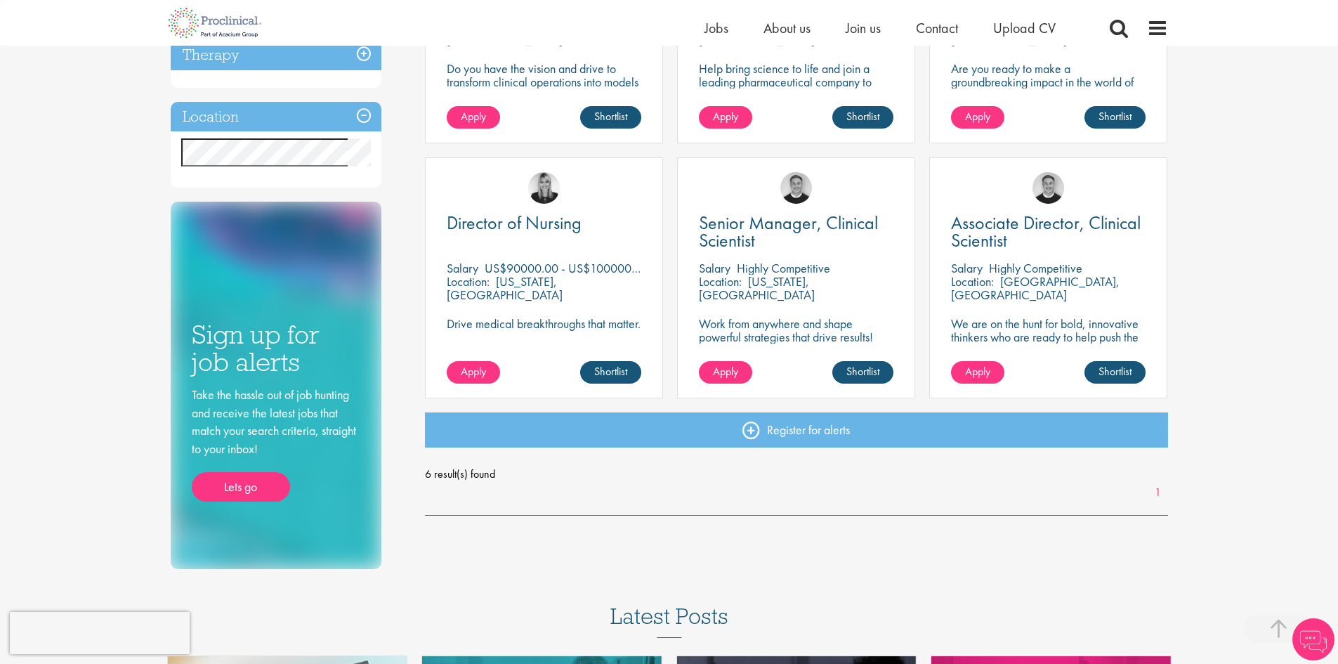
scroll to position [428, 0]
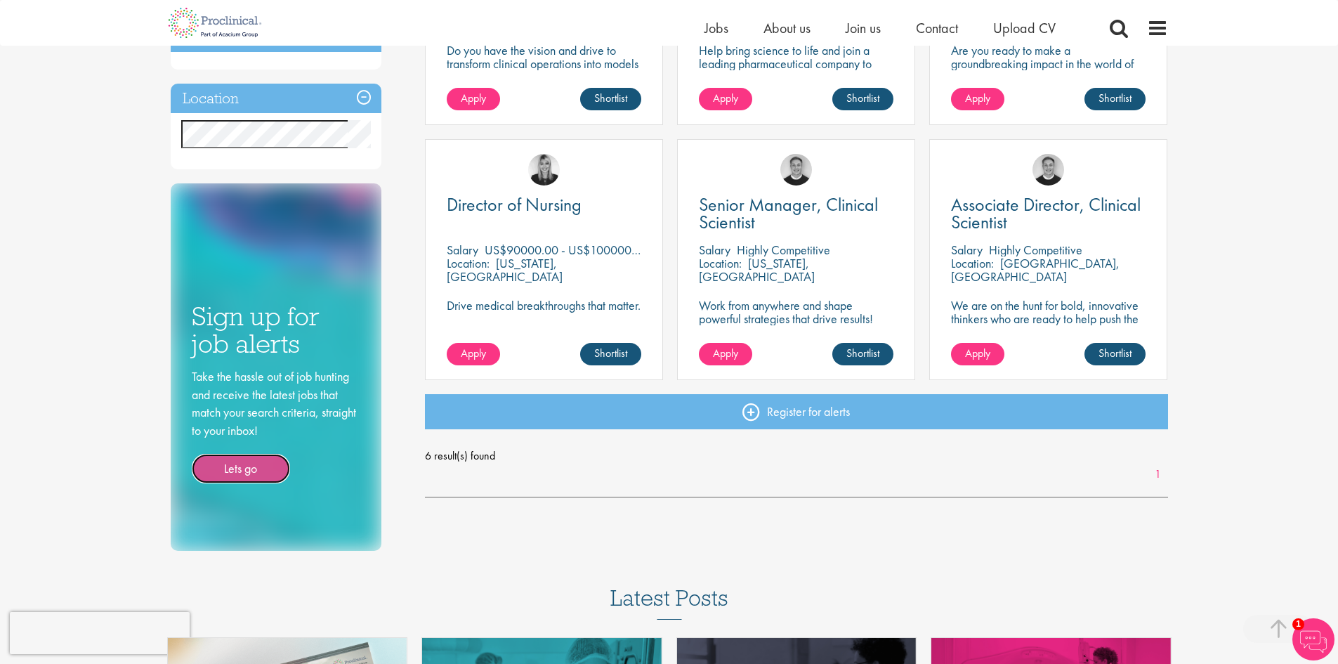
click at [243, 454] on link "Lets go" at bounding box center [241, 469] width 98 height 30
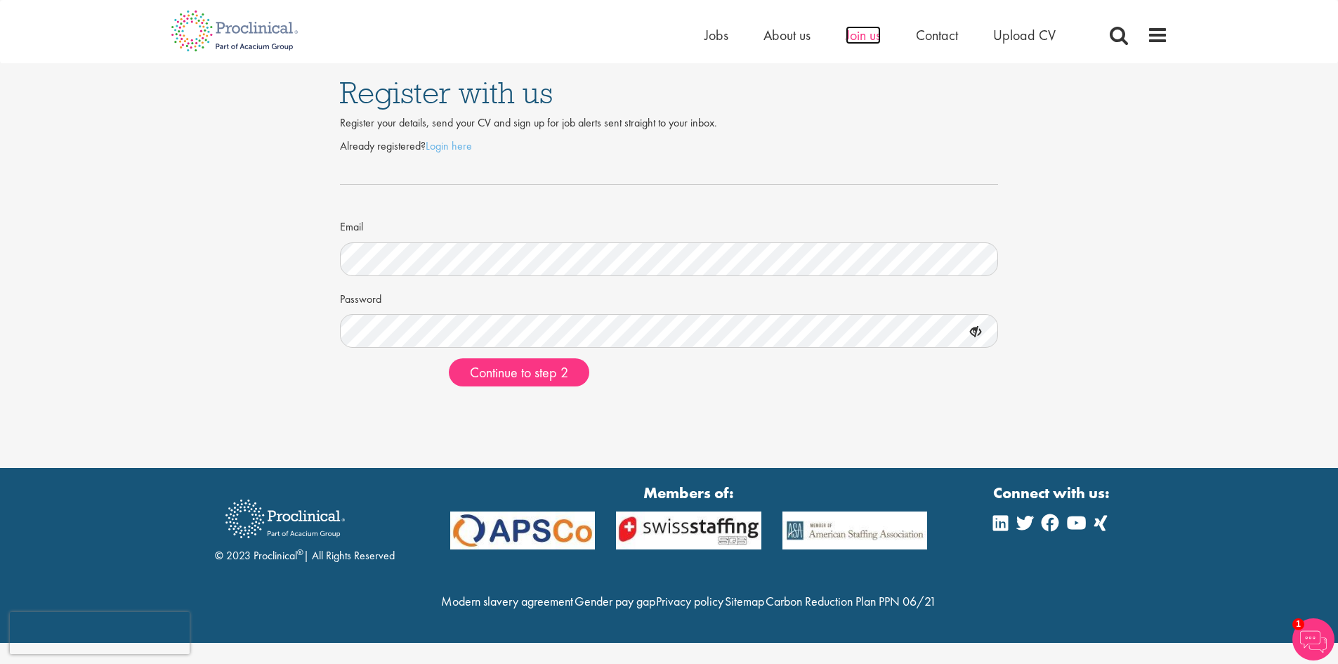
click at [870, 40] on span "Join us" at bounding box center [863, 35] width 35 height 18
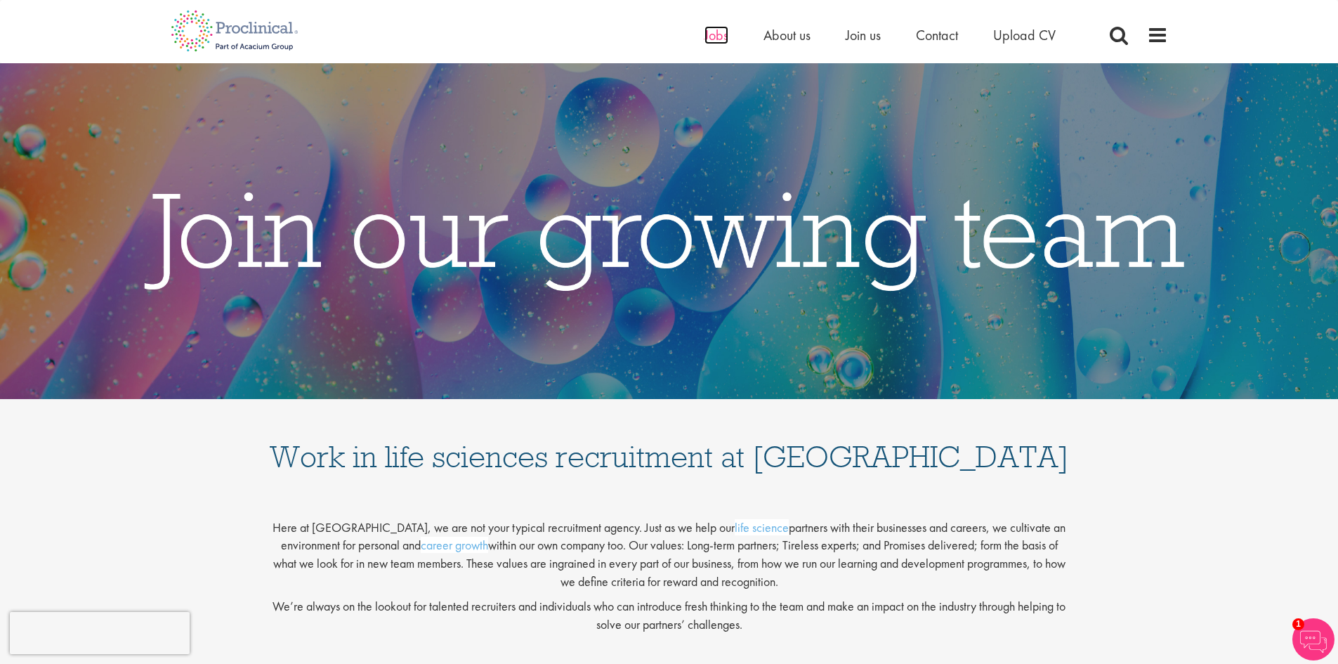
click at [712, 33] on span "Jobs" at bounding box center [717, 35] width 24 height 18
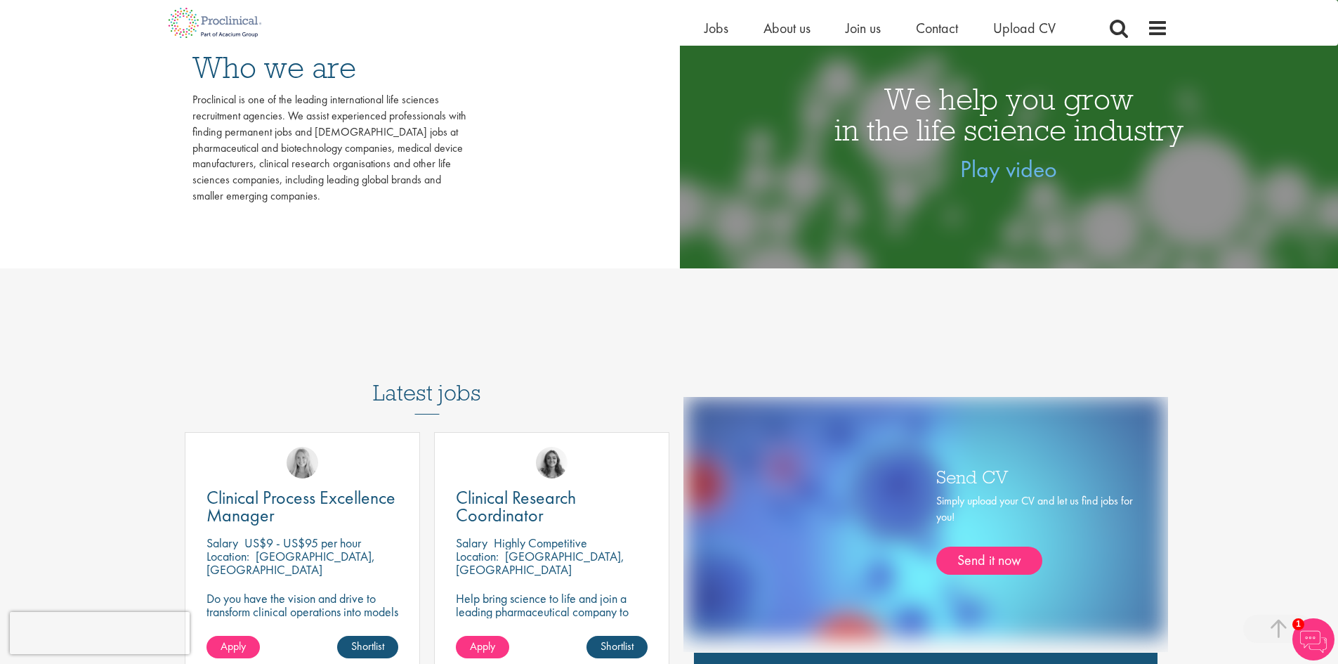
scroll to position [632, 0]
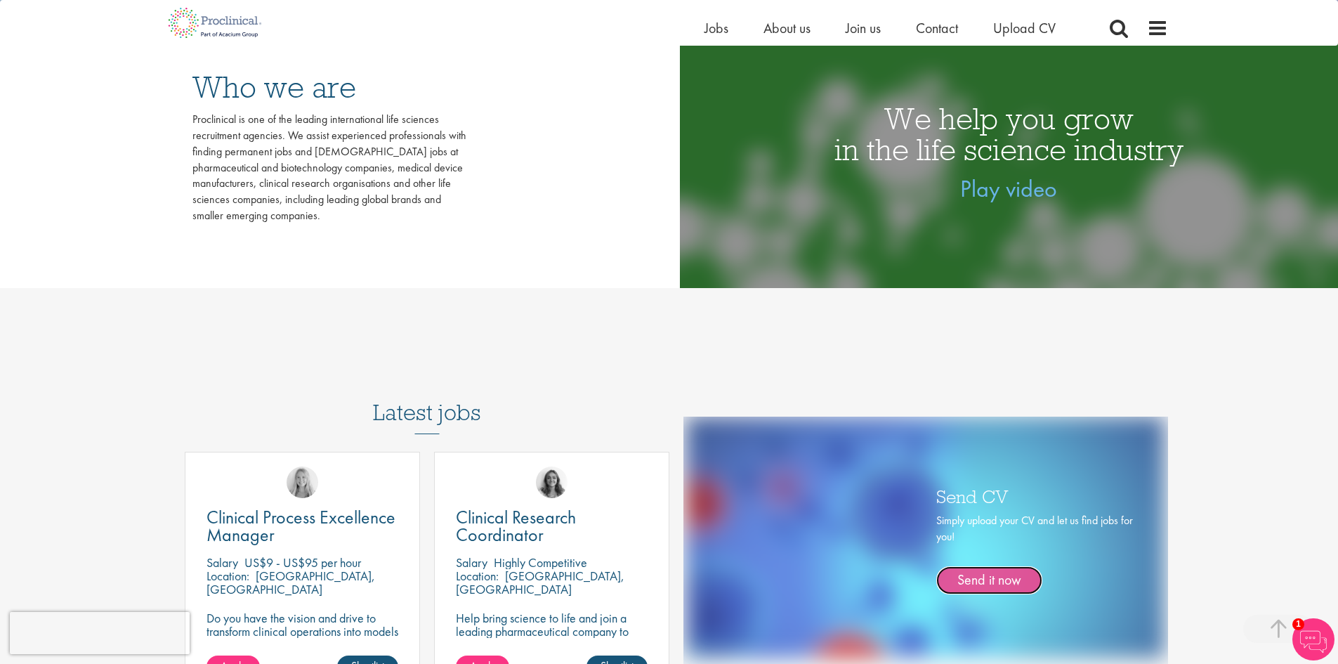
click at [1004, 579] on link "Send it now" at bounding box center [989, 580] width 106 height 28
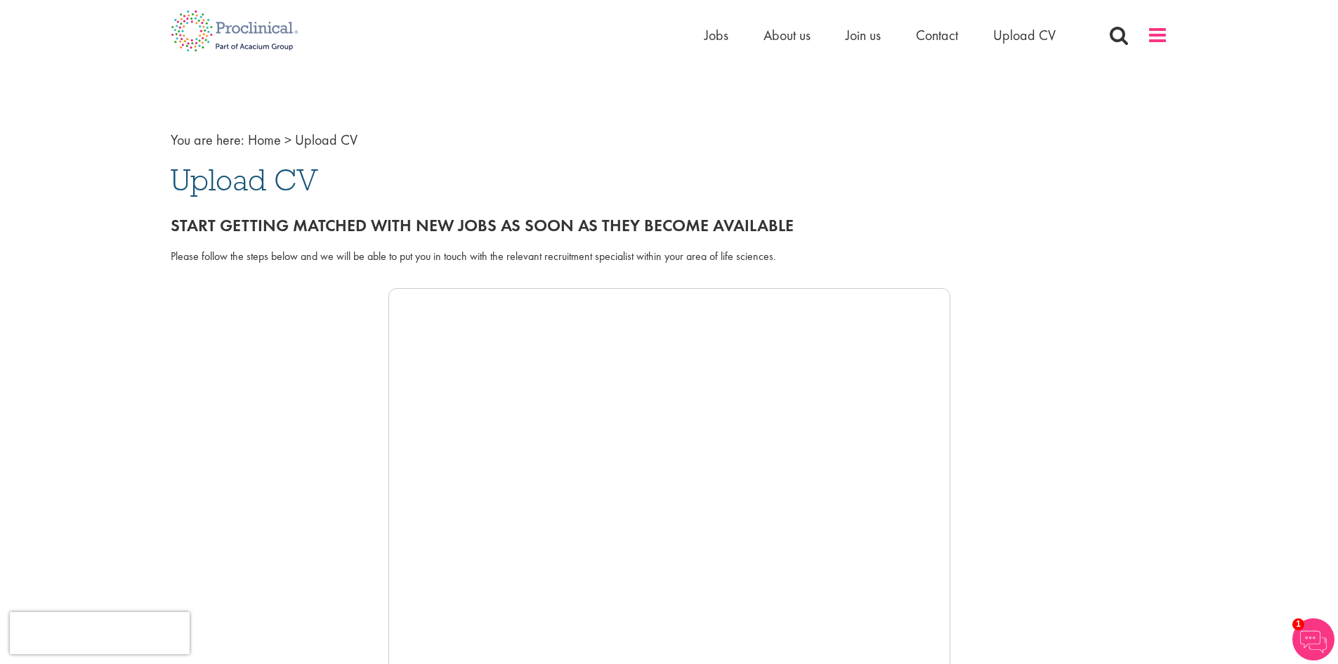
click at [1158, 39] on span at bounding box center [1157, 35] width 21 height 21
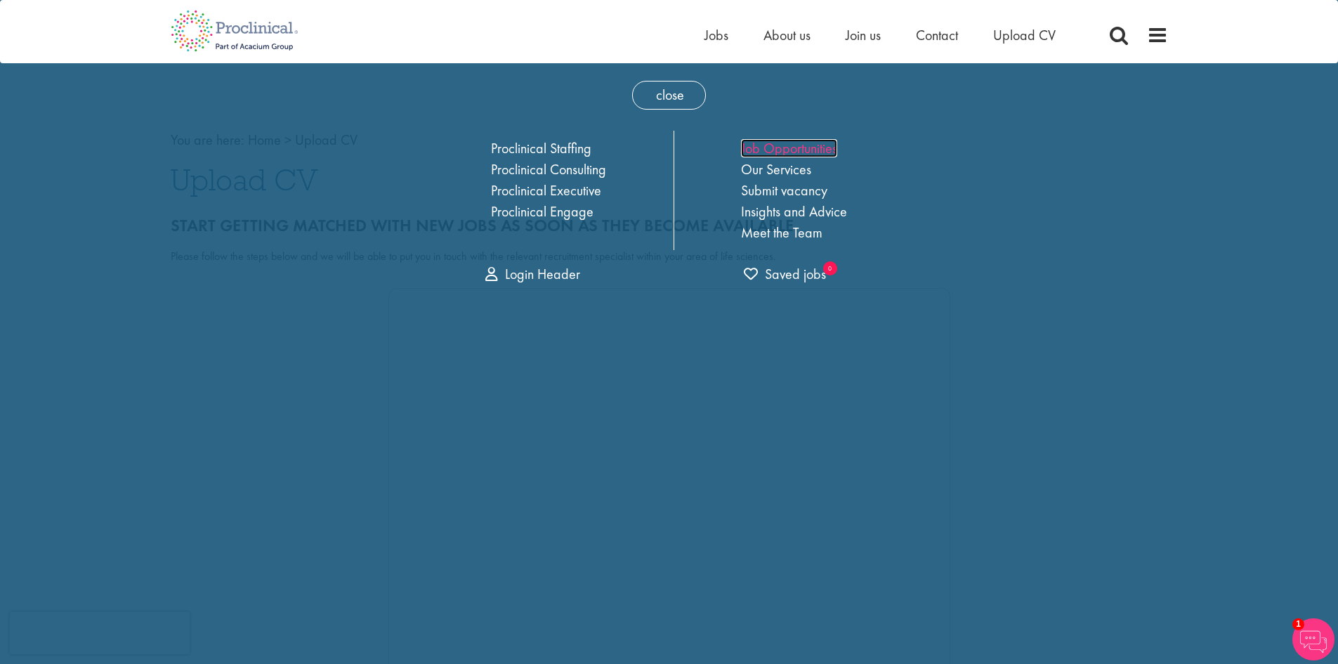
click at [818, 153] on link "Job Opportunities" at bounding box center [789, 148] width 96 height 18
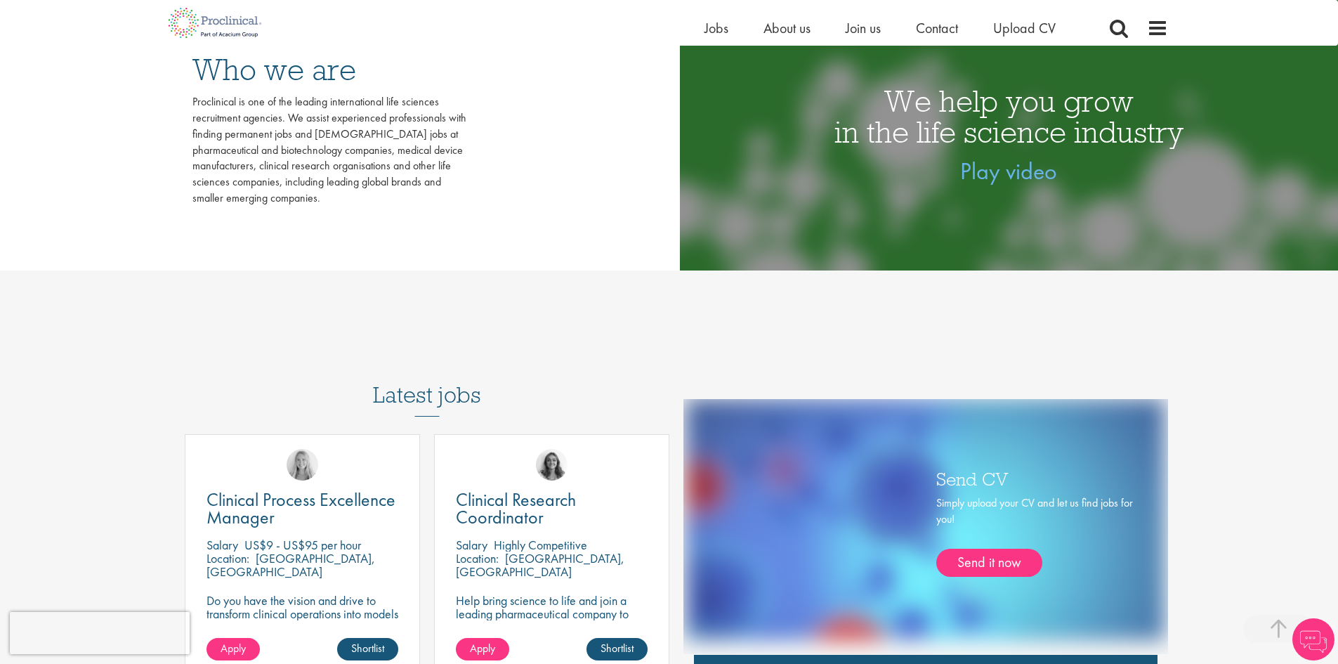
scroll to position [632, 0]
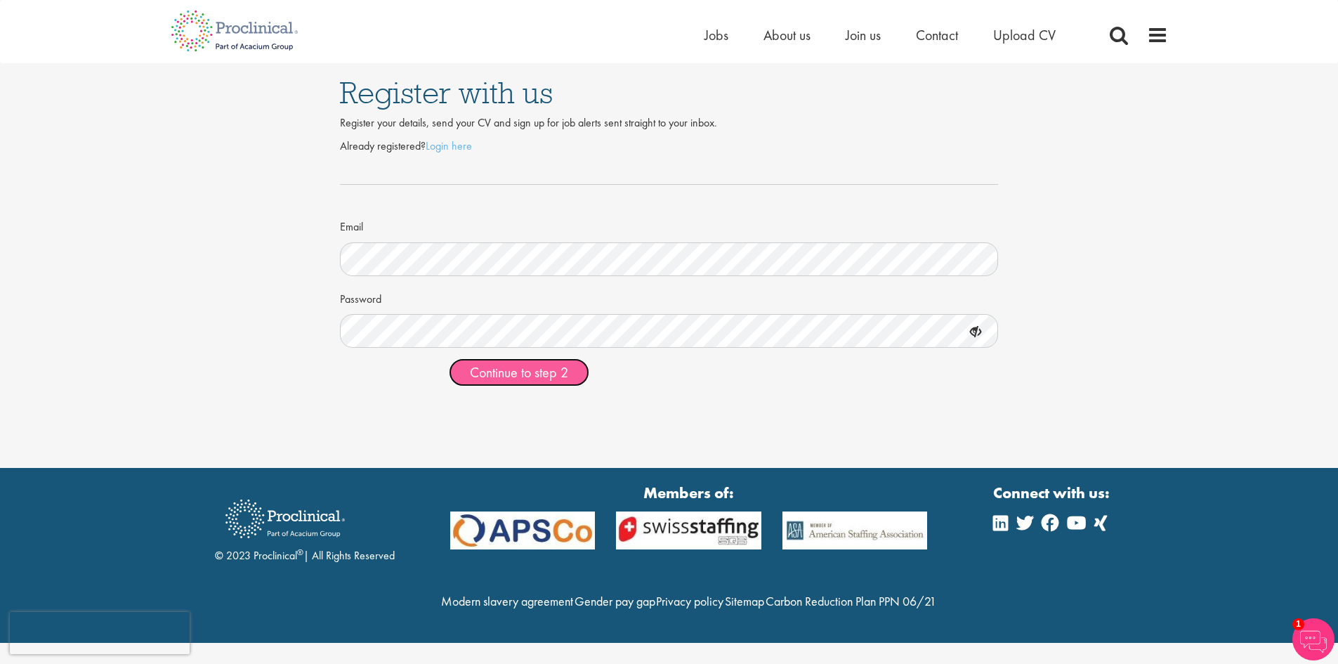
click at [517, 375] on span "Continue to step 2" at bounding box center [519, 372] width 98 height 18
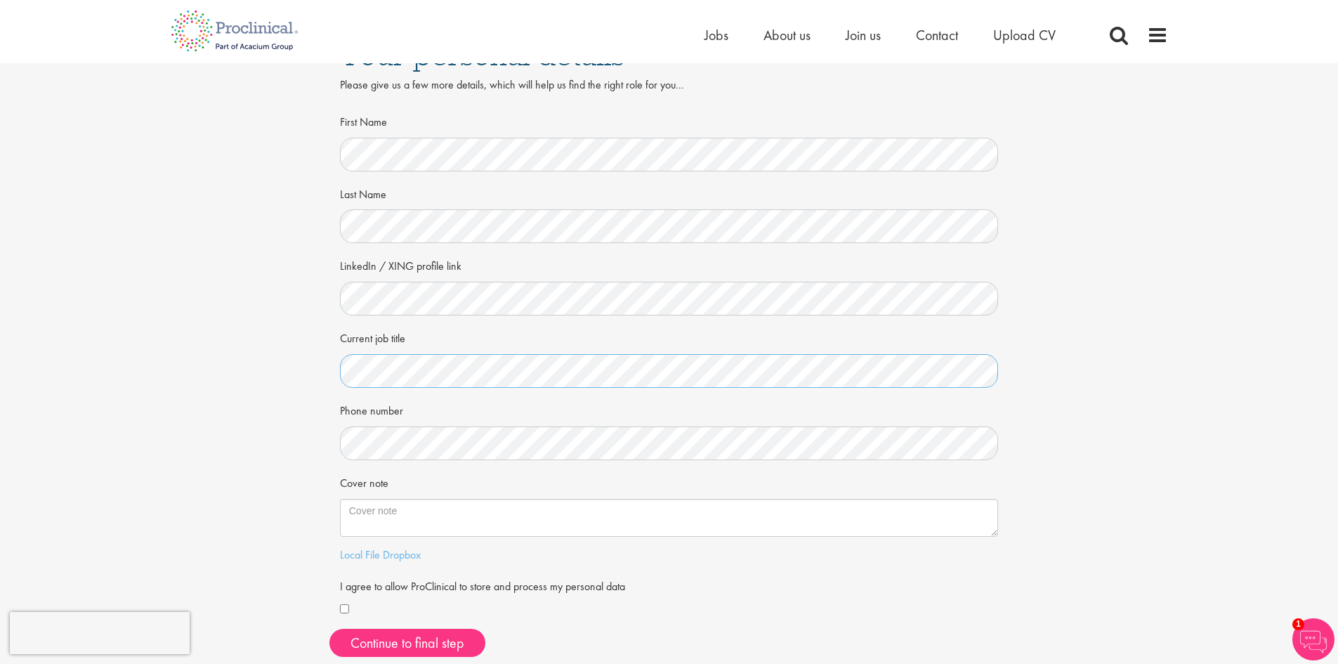
scroll to position [70, 0]
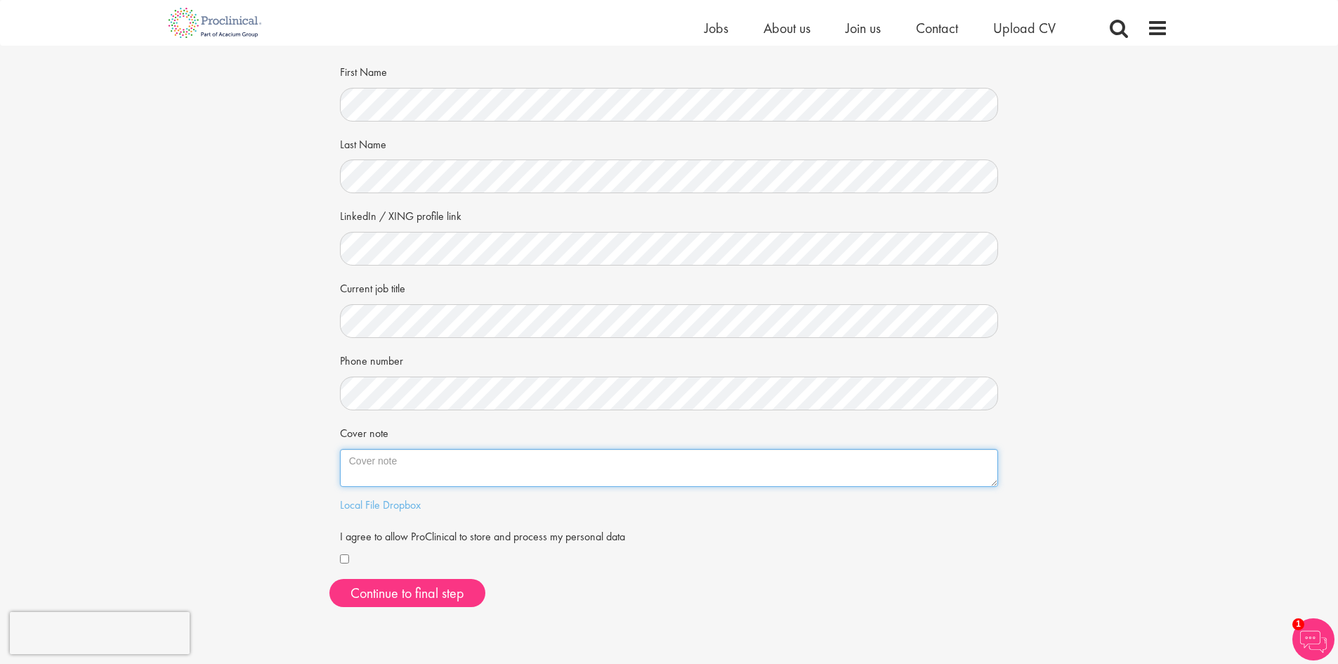
click at [473, 466] on textarea "Cover note" at bounding box center [669, 468] width 659 height 38
paste textarea "I am reaching out to share my interest in remote opportunities within clinical …"
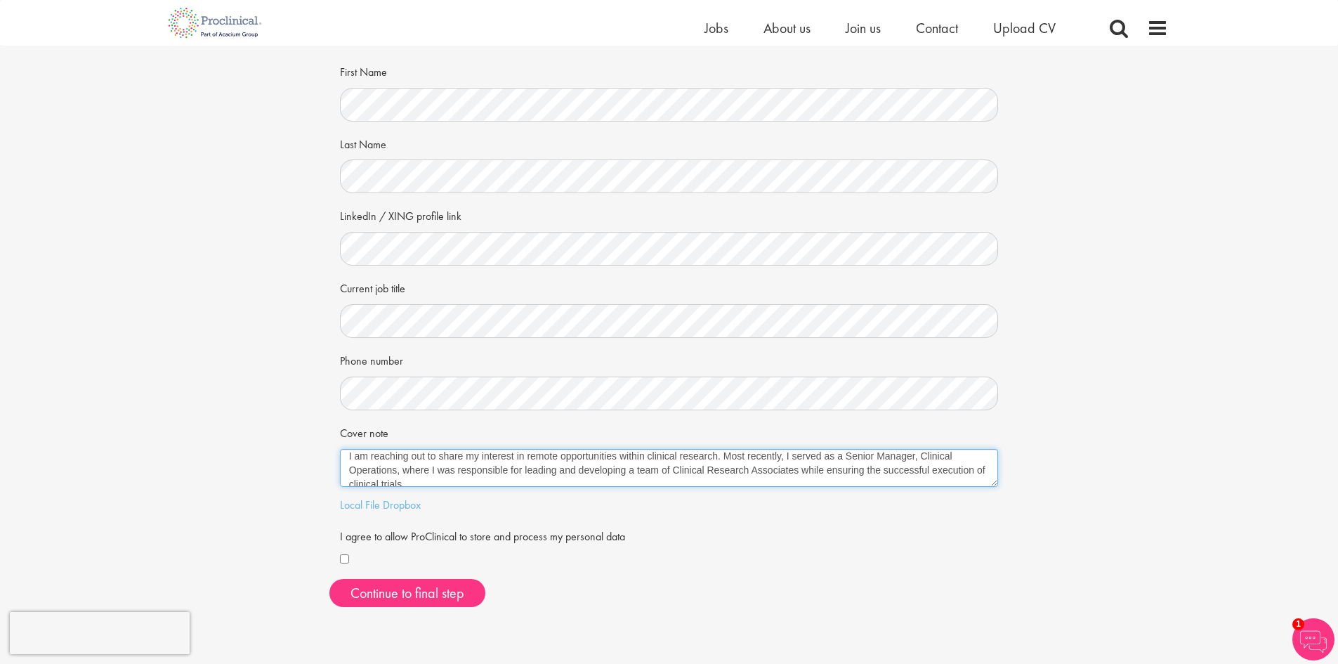
scroll to position [0, 0]
click at [349, 456] on textarea "I am reaching out to share my interest in remote opportunities within clinical …" at bounding box center [669, 468] width 659 height 38
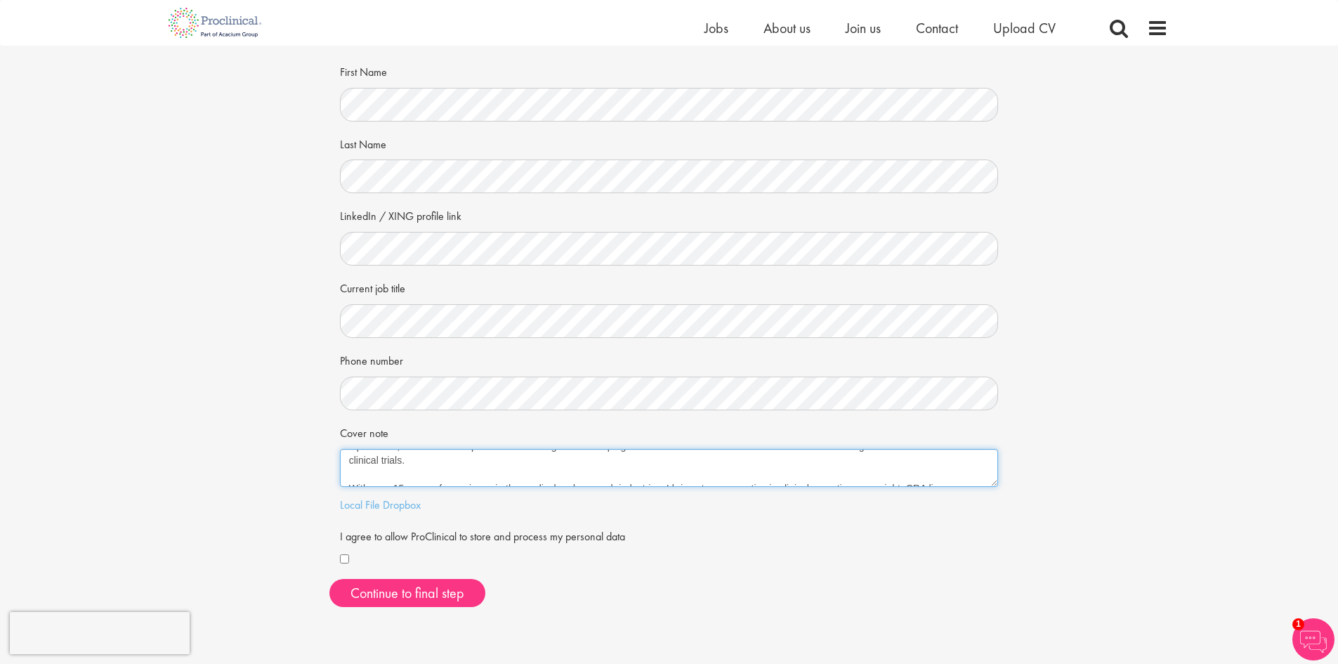
scroll to position [32, 0]
drag, startPoint x: 971, startPoint y: 476, endPoint x: 875, endPoint y: 469, distance: 95.8
click at [875, 469] on textarea "Hello, I am reaching out to share my interest in remote opportunities within cl…" at bounding box center [669, 468] width 659 height 38
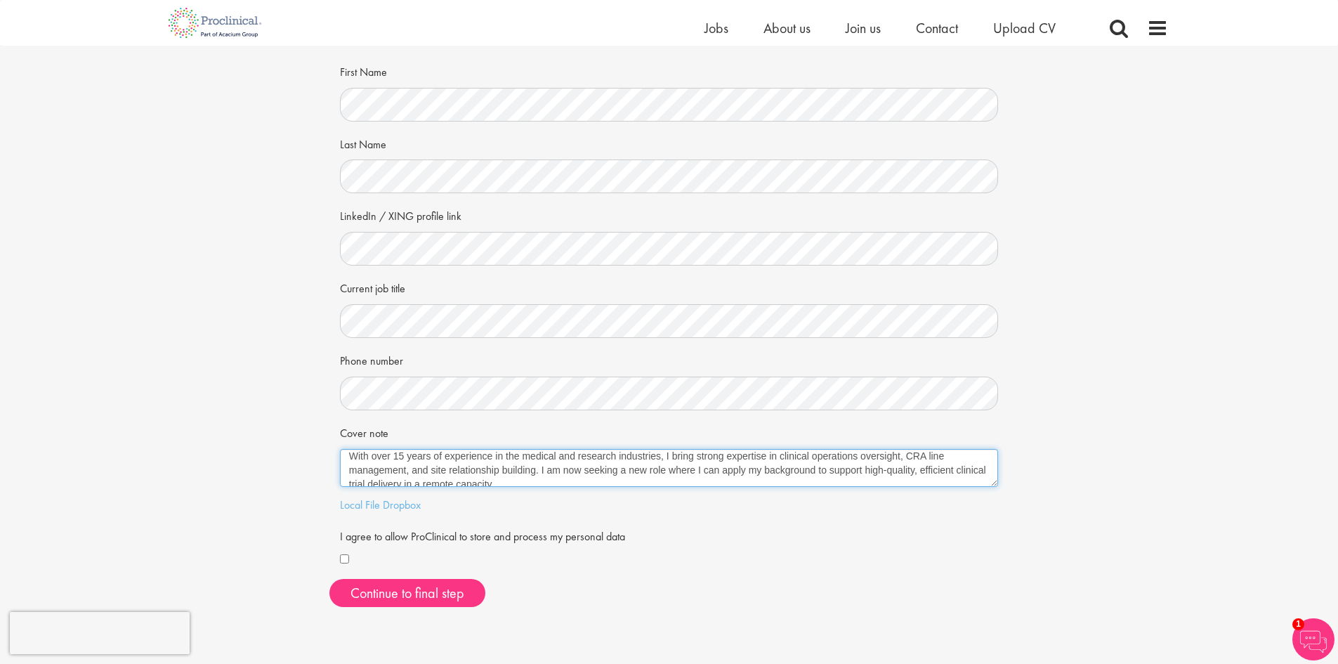
scroll to position [46, 0]
click at [412, 459] on textarea "Hello, I am reaching out to share my interest in remote opportunities within cl…" at bounding box center [669, 468] width 659 height 38
drag, startPoint x: 731, startPoint y: 458, endPoint x: 644, endPoint y: 455, distance: 86.4
click at [644, 455] on textarea "Hello, I am reaching out to share my interest in remote opportunities within cl…" at bounding box center [669, 468] width 659 height 38
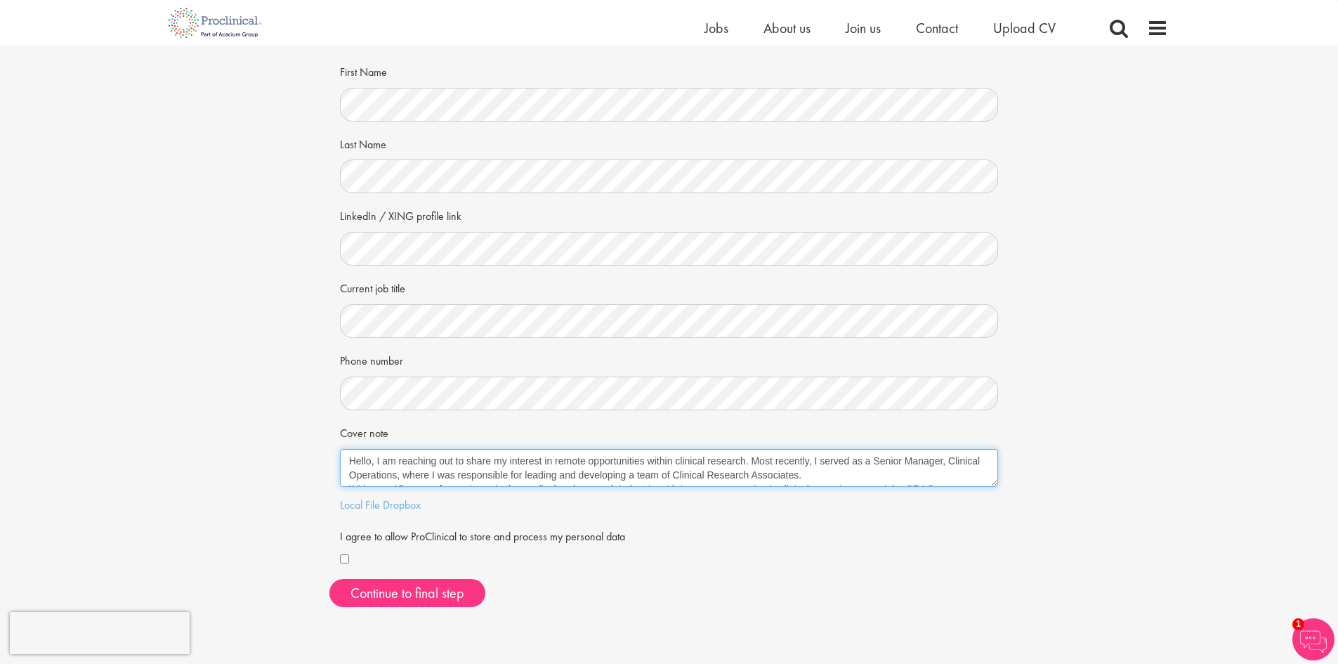
click at [671, 467] on textarea "Hello, I am reaching out to share my interest in remote opportunities within cl…" at bounding box center [669, 468] width 659 height 38
click at [495, 474] on textarea "Hello, I am reaching out to share my interest in remote opportunities within cl…" at bounding box center [669, 468] width 659 height 38
click at [726, 473] on textarea "Hello, I am reaching out to share my interest in remote opportunities within cl…" at bounding box center [669, 468] width 659 height 38
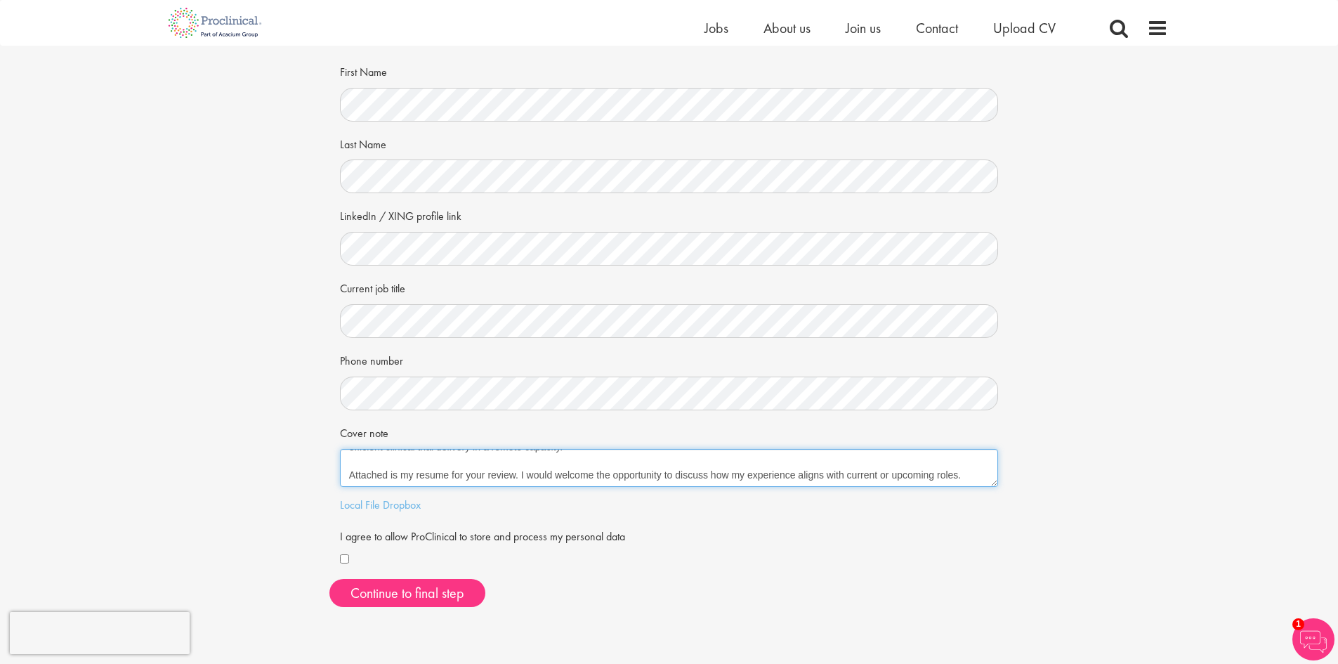
drag, startPoint x: 521, startPoint y: 472, endPoint x: 347, endPoint y: 470, distance: 174.2
click at [347, 470] on textarea "Hello, I am reaching out to share my interest in remote opportunities within cl…" at bounding box center [669, 468] width 659 height 38
drag, startPoint x: 931, startPoint y: 475, endPoint x: 674, endPoint y: 476, distance: 257.1
click at [674, 476] on textarea "Hello, I am reaching out to share my interest in remote opportunities within cl…" at bounding box center [669, 468] width 659 height 38
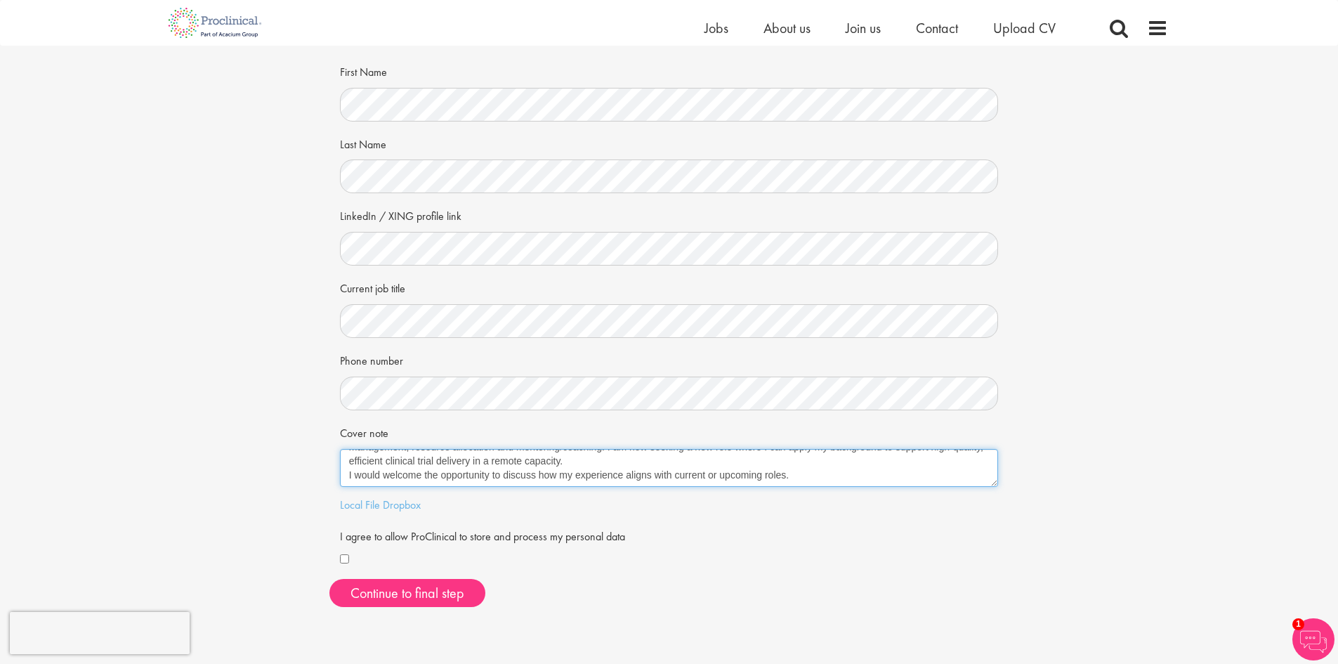
click at [617, 458] on textarea "Hello, I am reaching out to share my interest in remote opportunities within cl…" at bounding box center [669, 468] width 659 height 38
drag, startPoint x: 930, startPoint y: 475, endPoint x: 641, endPoint y: 465, distance: 288.9
click at [641, 465] on textarea "Hello, I am reaching out to share my interest in remote opportunities within cl…" at bounding box center [669, 468] width 659 height 38
paste textarea "efficient, engaged CRA teams that consistently meet compliance and operational …"
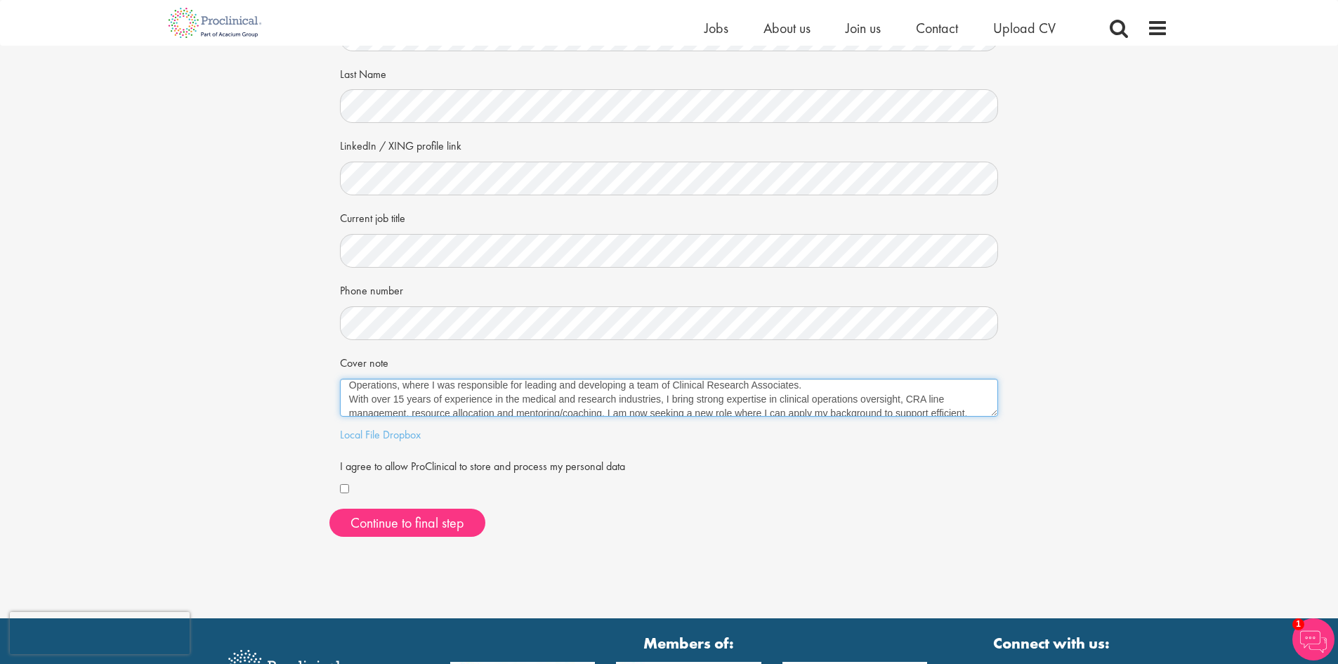
scroll to position [0, 0]
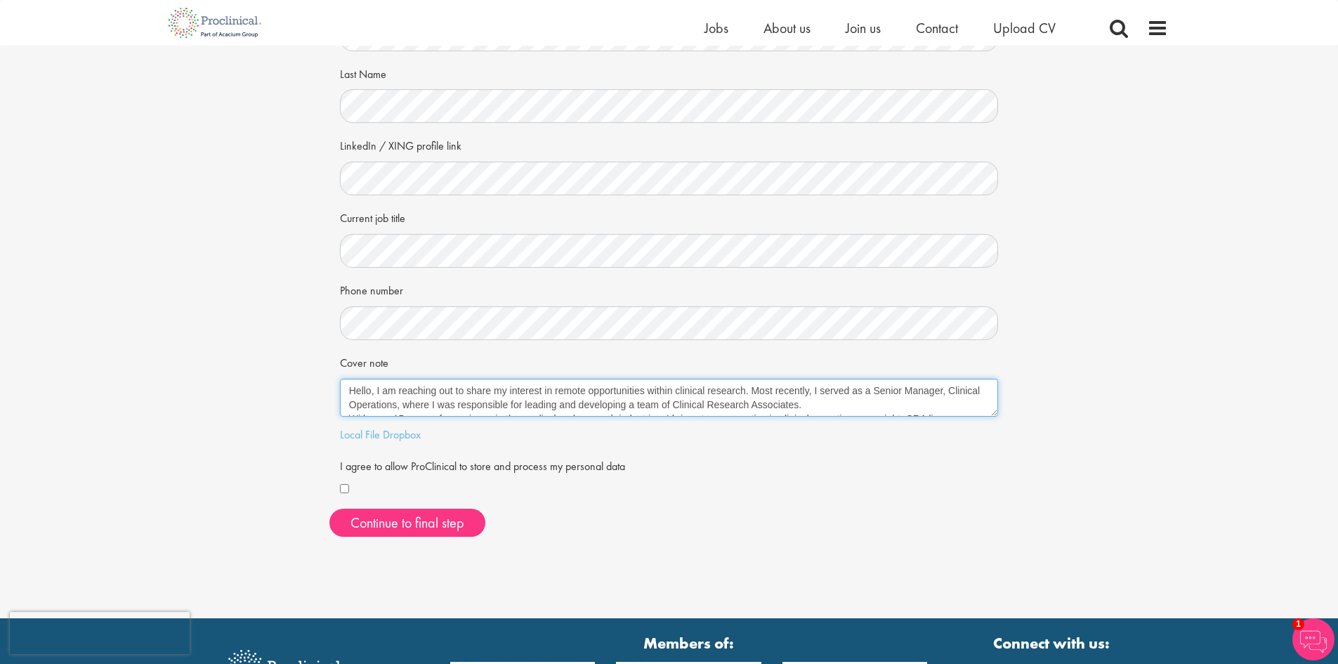
drag, startPoint x: 411, startPoint y: 393, endPoint x: 393, endPoint y: 388, distance: 18.7
click at [393, 388] on textarea "Hello, I am reaching out to share my interest in remote opportunities within cl…" at bounding box center [669, 398] width 659 height 38
click at [412, 393] on textarea "Hello, I am reaching out to share my interest in remote opportunities within cl…" at bounding box center [669, 398] width 659 height 38
click at [851, 405] on textarea "Hello, I am reaching out to share my interest in remote opportunities within cl…" at bounding box center [669, 398] width 659 height 38
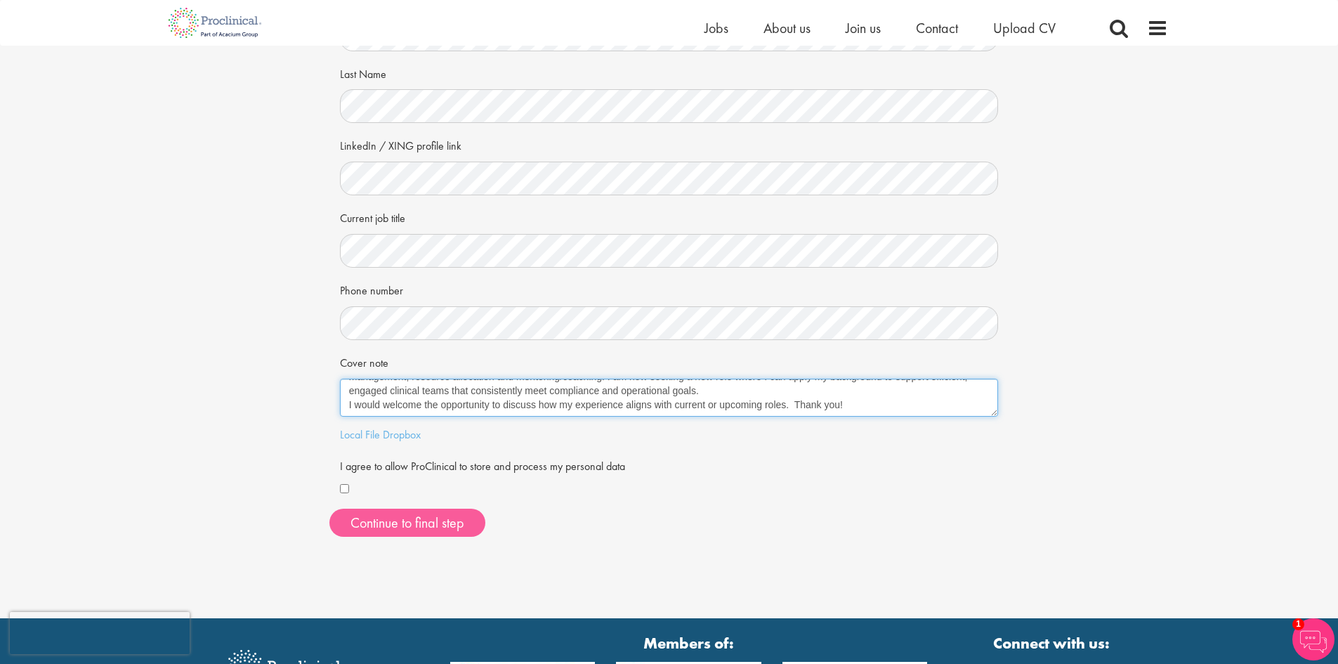
type textarea "Hello, I am reaching out to share my interest in remote opportunities within cl…"
click at [420, 525] on button "Continue to final step" at bounding box center [407, 523] width 156 height 28
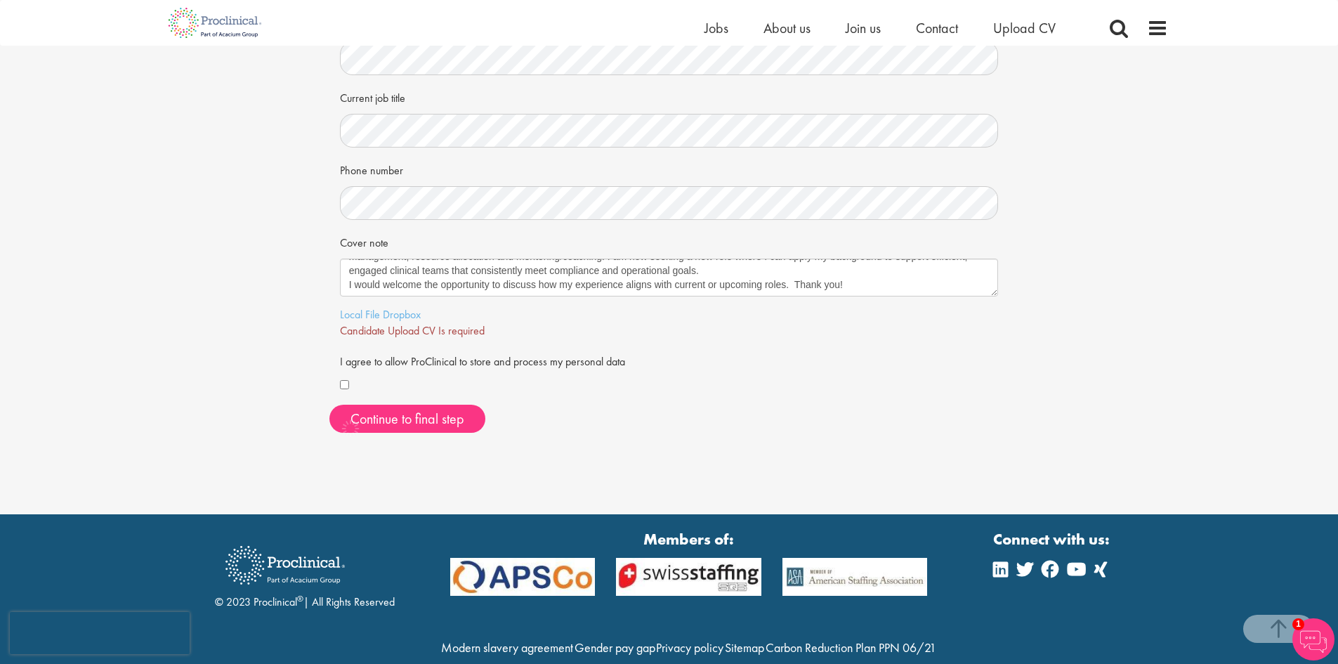
scroll to position [316, 0]
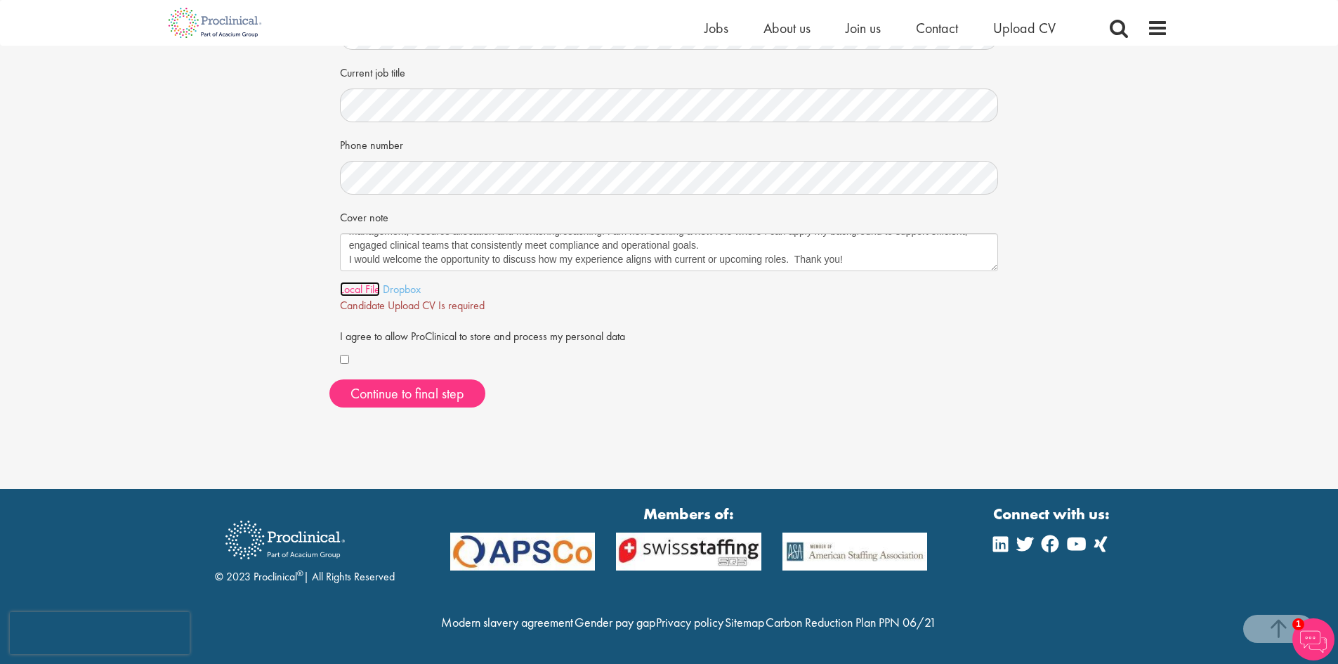
click at [362, 282] on link "Local File" at bounding box center [360, 289] width 40 height 15
click at [422, 384] on span "Continue to final step" at bounding box center [408, 393] width 114 height 18
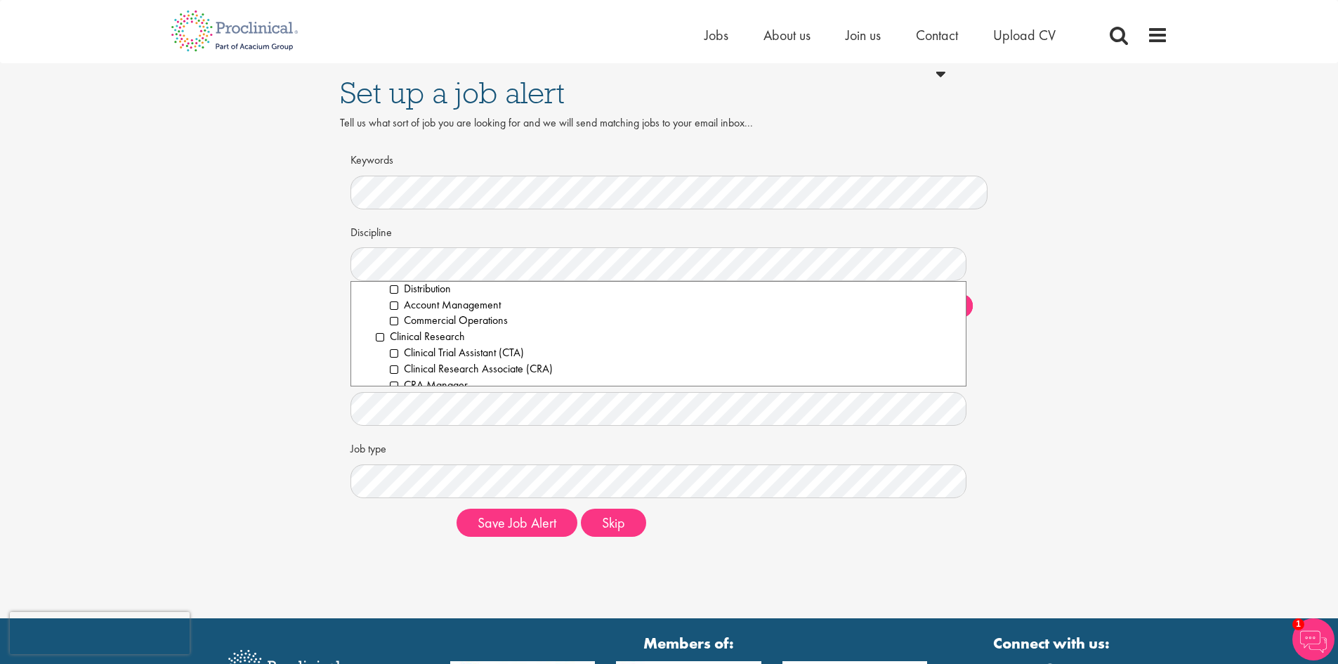
scroll to position [309, 0]
click at [457, 354] on li "CRA Manager" at bounding box center [673, 357] width 566 height 16
click at [485, 337] on li "Patient Recruitment" at bounding box center [673, 341] width 566 height 16
click at [476, 353] on li "Clinical Evaluation" at bounding box center [673, 357] width 566 height 16
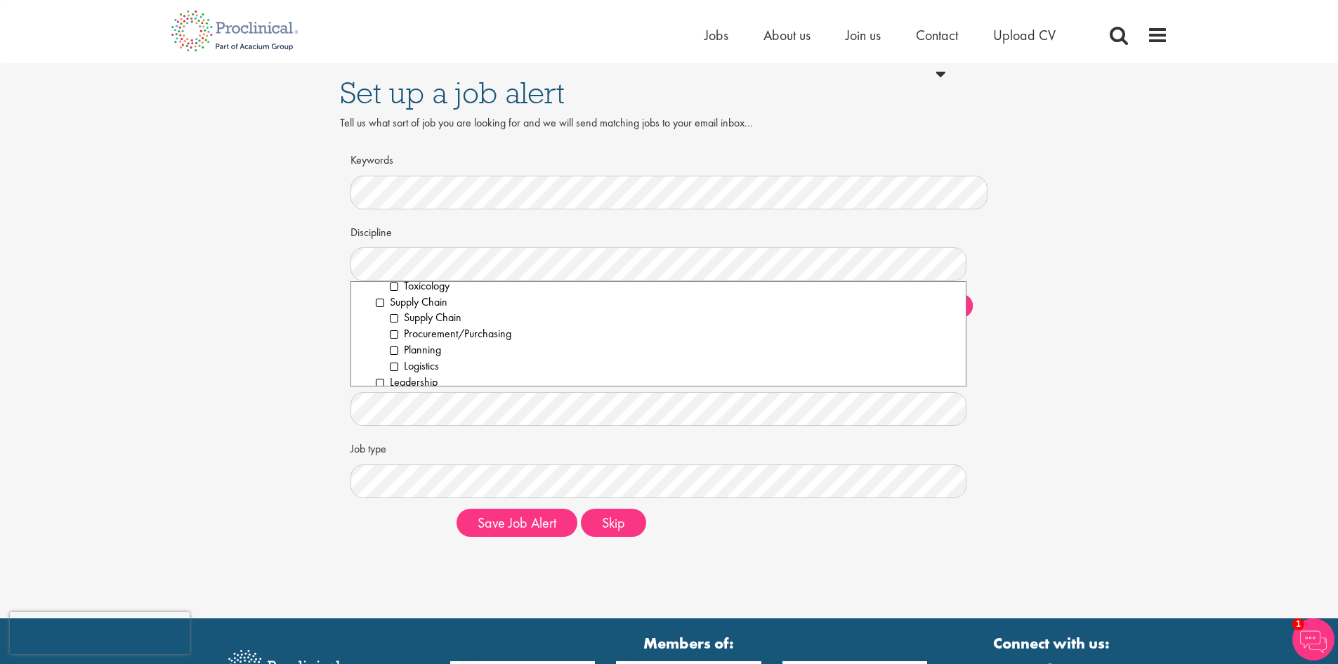
scroll to position [2044, 0]
click at [414, 371] on li "Leadership" at bounding box center [666, 371] width 580 height 16
click at [1043, 334] on div "Set up a job alert Tell us what sort of job you are looking for and we will sen…" at bounding box center [668, 305] width 1359 height 485
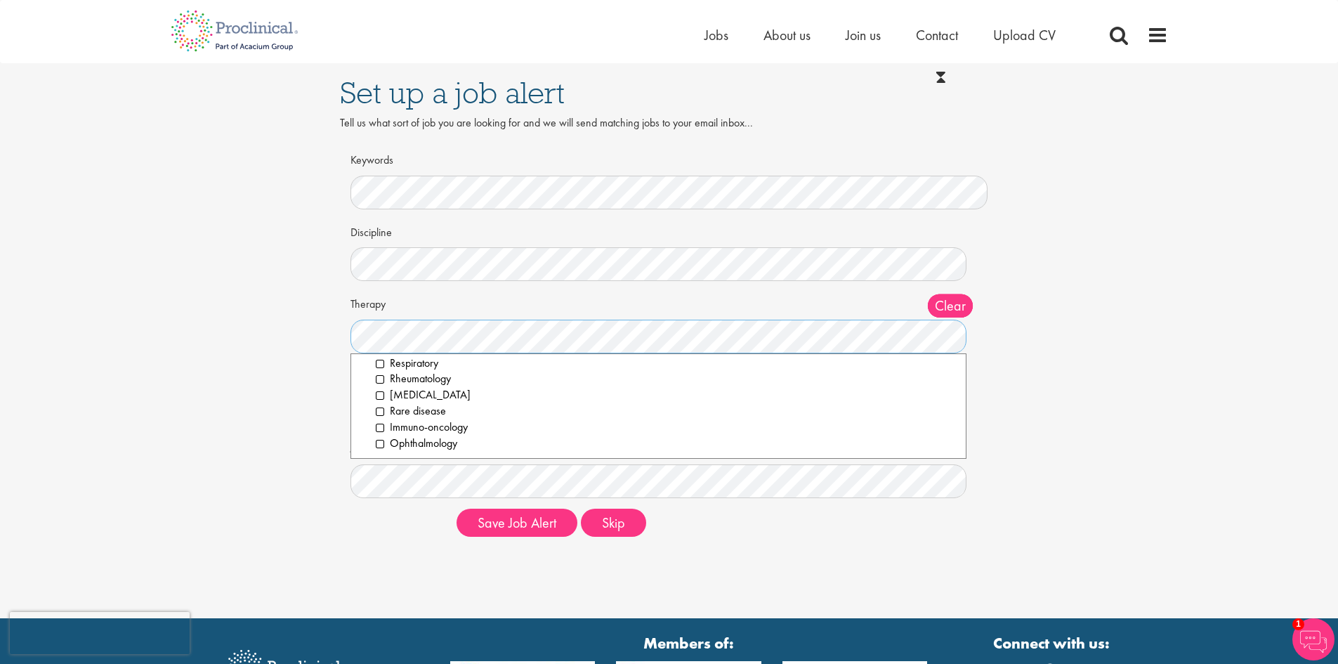
scroll to position [0, 0]
click at [369, 371] on li "All" at bounding box center [659, 369] width 594 height 16
click at [1049, 417] on div "Set up a job alert Tell us what sort of job you are looking for and we will sen…" at bounding box center [668, 305] width 1359 height 485
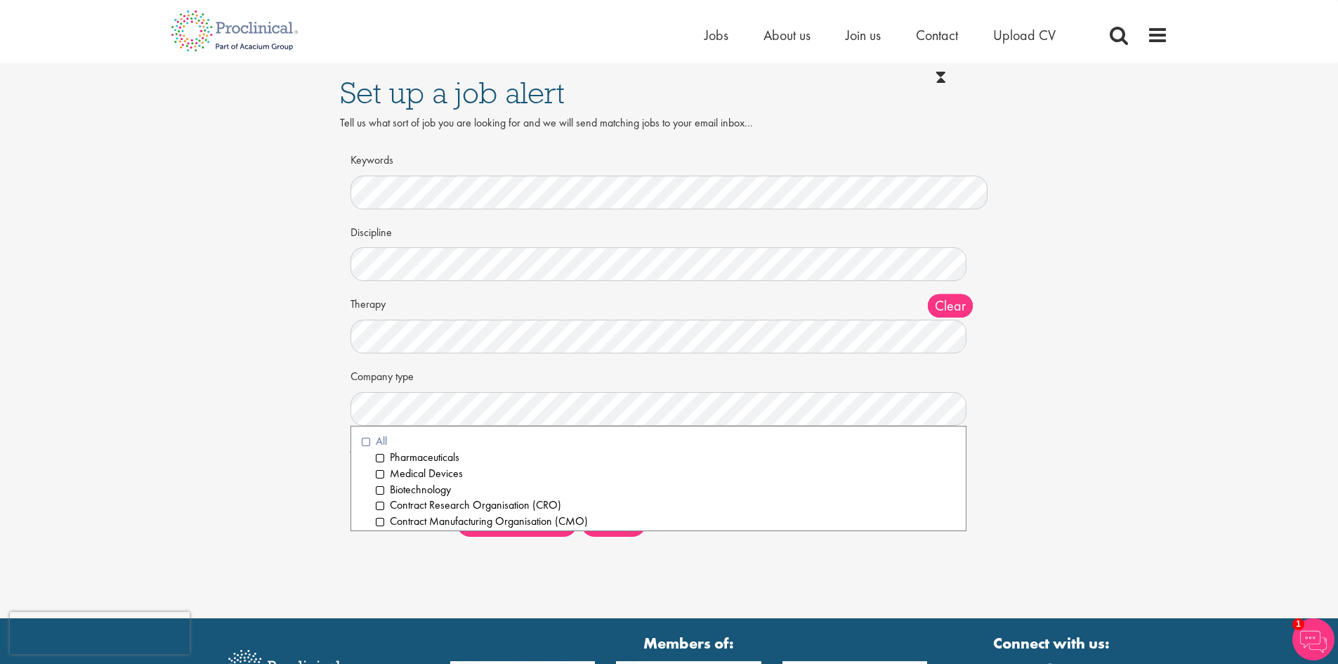
click at [363, 438] on li "All" at bounding box center [659, 441] width 594 height 16
click at [1019, 444] on div "Set up a job alert Tell us what sort of job you are looking for and we will sen…" at bounding box center [668, 305] width 1359 height 485
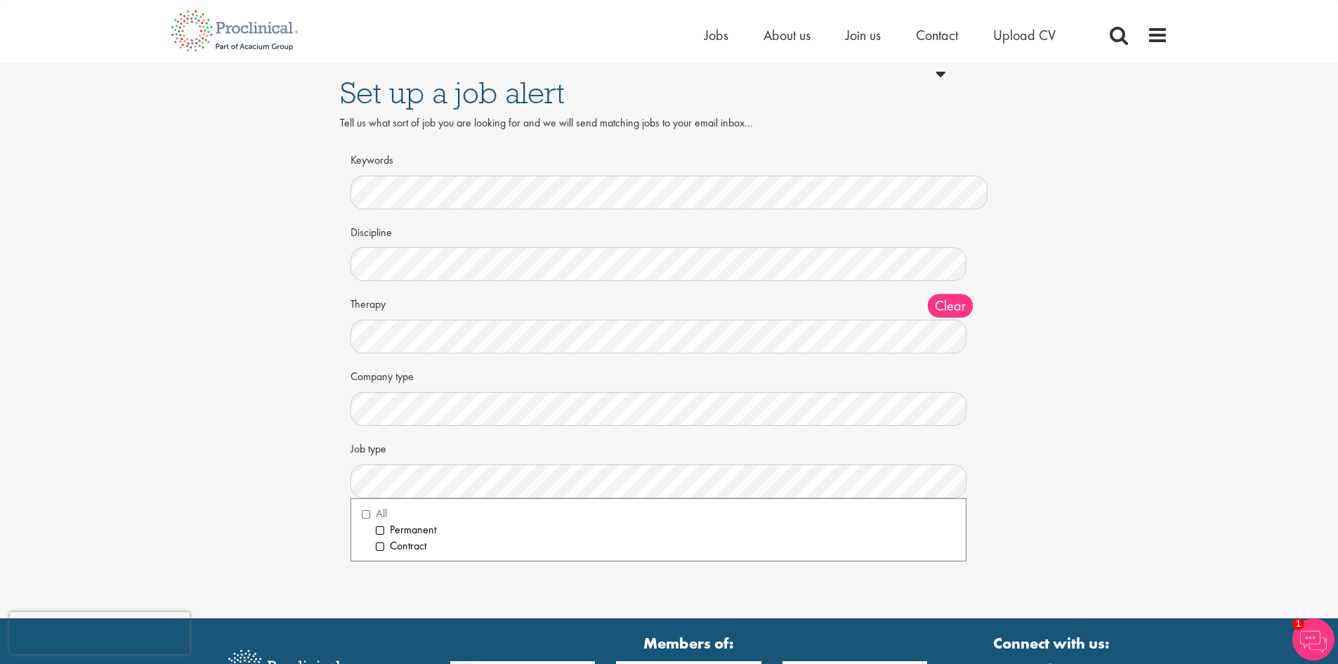
click at [365, 513] on li "All" at bounding box center [659, 514] width 594 height 16
drag, startPoint x: 1077, startPoint y: 468, endPoint x: 1037, endPoint y: 468, distance: 40.0
click at [1071, 468] on div "Set up a job alert Tell us what sort of job you are looking for and we will sen…" at bounding box center [668, 305] width 1359 height 485
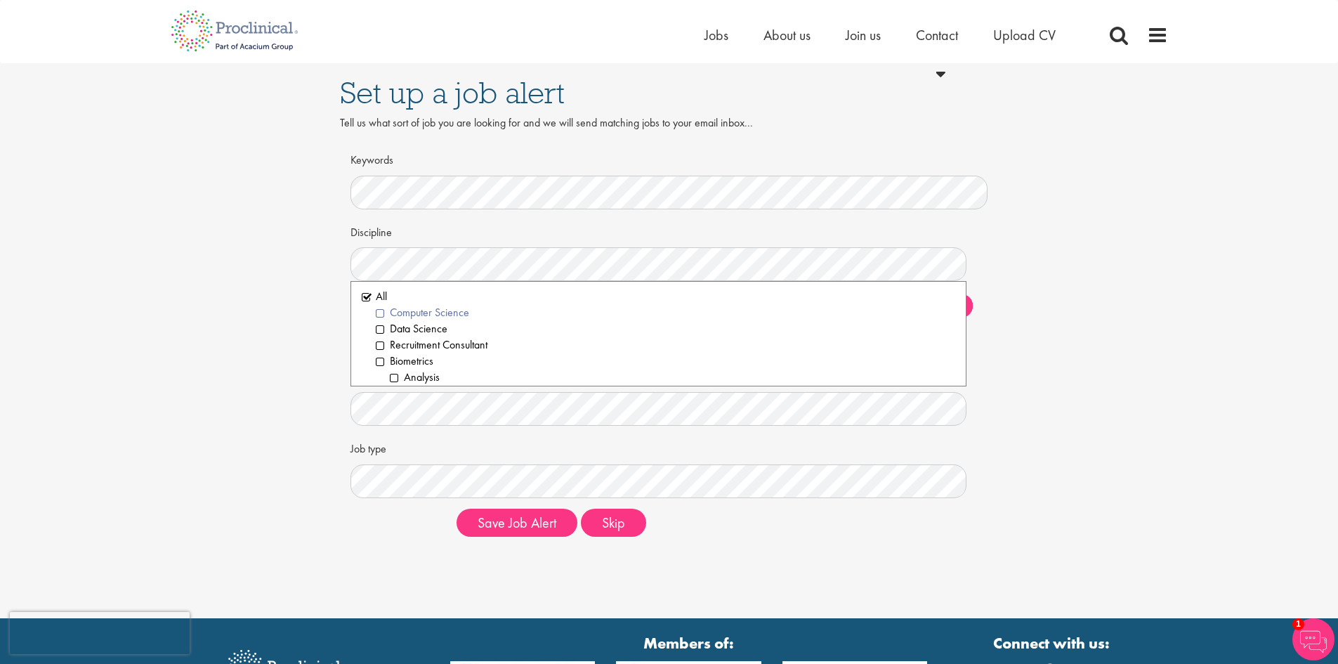
click at [625, 319] on li "Computer Science" at bounding box center [666, 313] width 580 height 16
click at [366, 296] on li "All" at bounding box center [659, 297] width 594 height 16
click at [639, 346] on li "Recruitment Consultant" at bounding box center [666, 345] width 580 height 16
click at [367, 294] on li "All" at bounding box center [659, 297] width 594 height 16
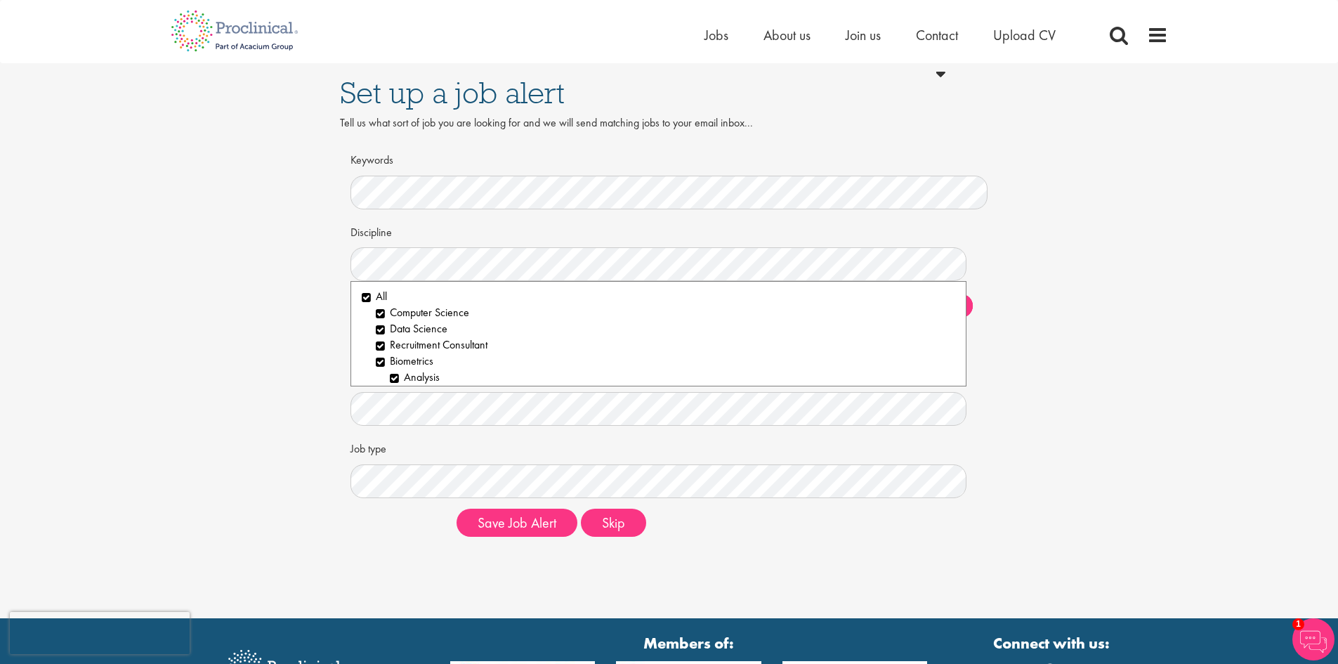
click at [1081, 369] on div "Set up a job alert Tell us what sort of job you are looking for and we will sen…" at bounding box center [668, 305] width 1359 height 485
click at [378, 312] on li "Computer Science" at bounding box center [666, 313] width 580 height 16
click at [380, 327] on li "Data Science" at bounding box center [666, 329] width 580 height 16
click at [380, 344] on li "Recruitment Consultant" at bounding box center [666, 345] width 580 height 16
click at [379, 359] on li "Biometrics" at bounding box center [666, 361] width 580 height 16
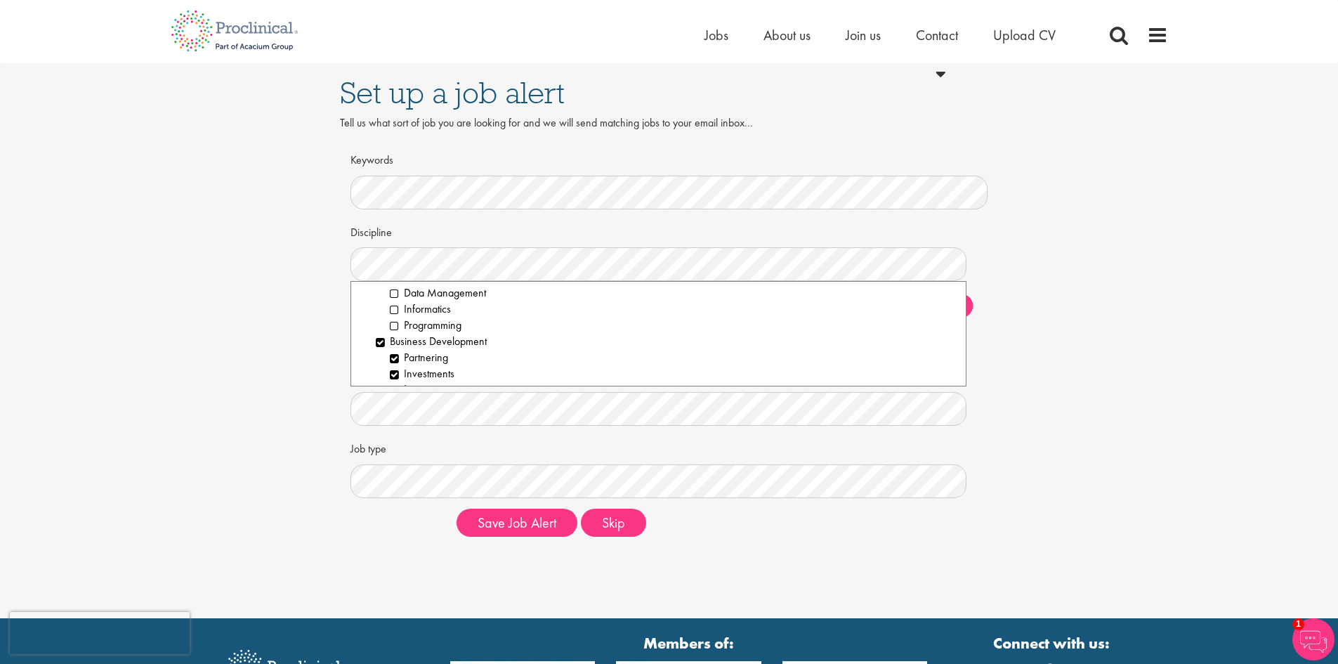
scroll to position [140, 0]
click at [384, 317] on li "Business Development" at bounding box center [666, 317] width 580 height 16
click at [395, 353] on li "Clinical Trial Assistant (CTA)" at bounding box center [673, 353] width 566 height 16
click at [398, 367] on li "Clinical Research Associate (CRA)" at bounding box center [673, 369] width 566 height 16
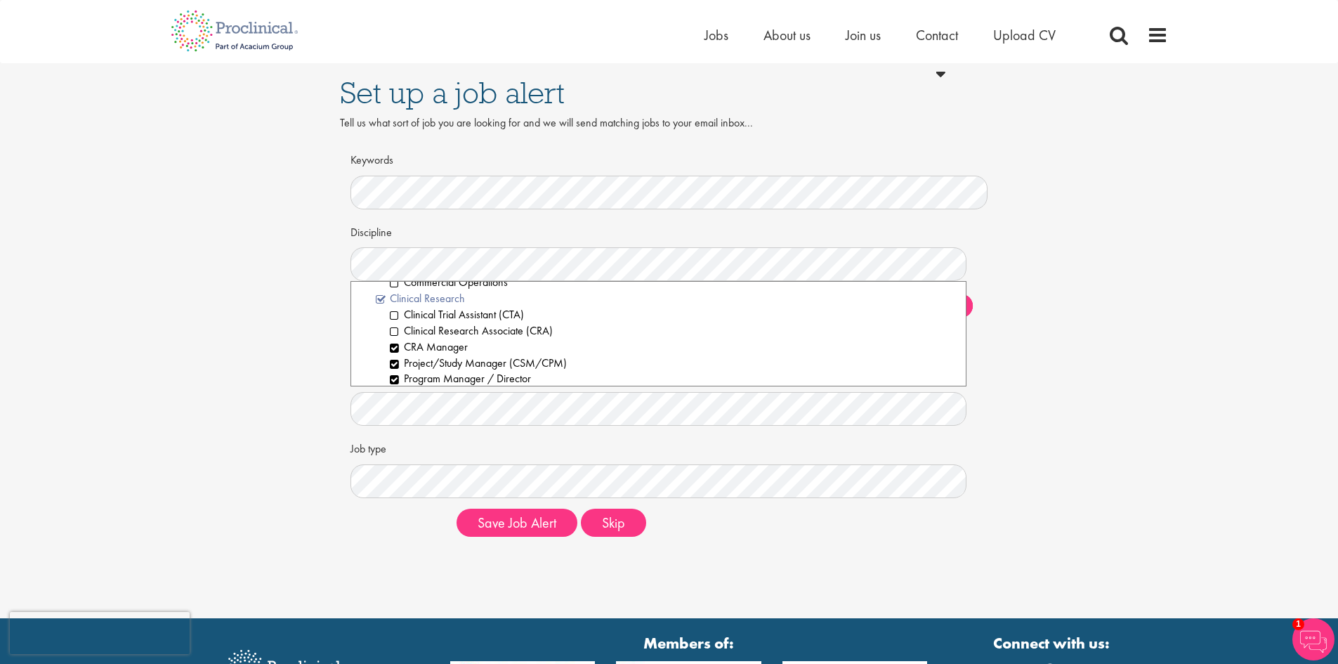
scroll to position [351, 0]
click at [396, 331] on li "Project/Study Manager (CSM/CPM)" at bounding box center [673, 331] width 566 height 16
click at [383, 302] on li "Information Technology" at bounding box center [666, 303] width 580 height 16
click at [383, 317] on li "Compliance / Quality Assurance" at bounding box center [666, 318] width 580 height 16
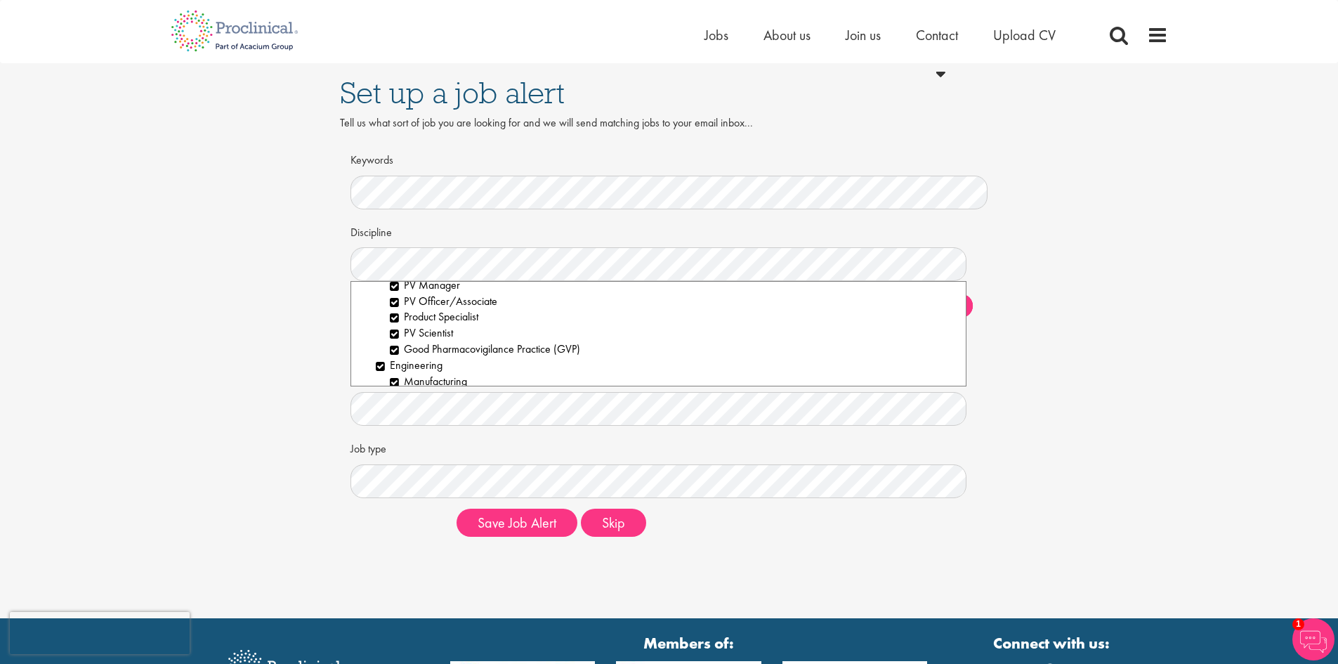
scroll to position [702, 0]
click at [391, 348] on li "Good Pharmacovigilance Practice (GVP)" at bounding box center [673, 349] width 566 height 16
click at [391, 332] on li "PV Scientist" at bounding box center [673, 333] width 566 height 16
click at [398, 336] on li "PV Physician" at bounding box center [673, 339] width 566 height 16
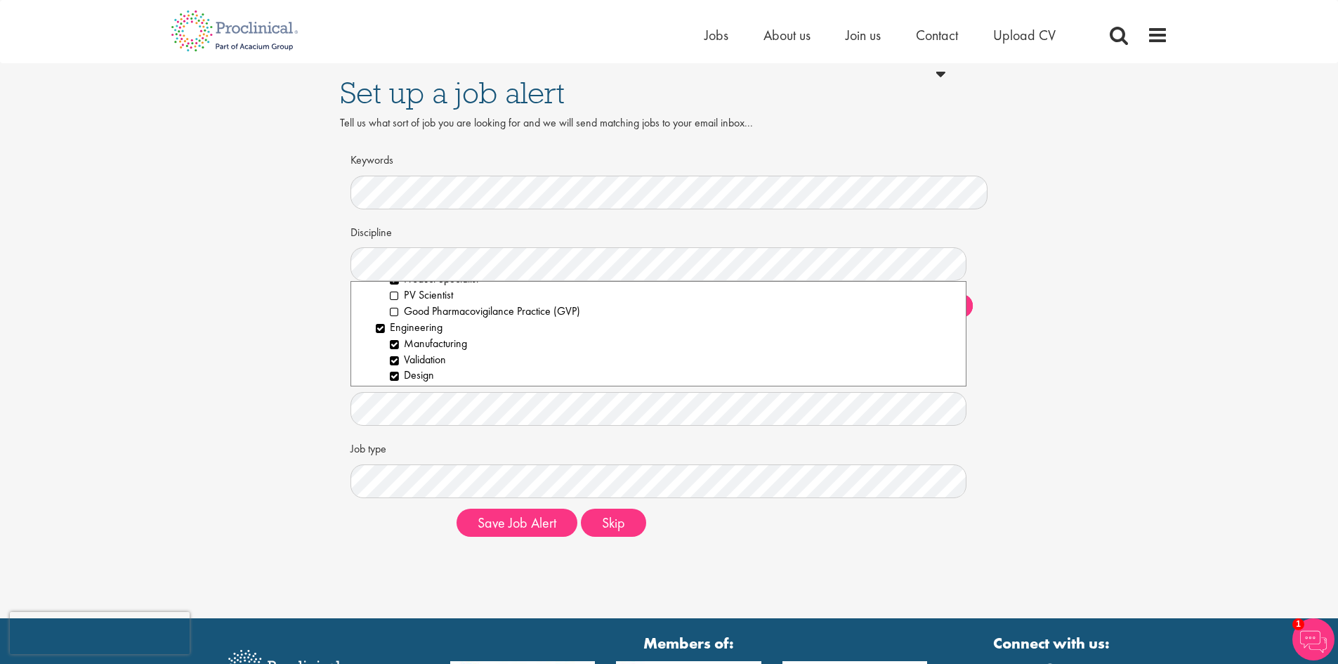
scroll to position [773, 0]
click at [379, 300] on li "Engineering" at bounding box center [666, 295] width 580 height 16
click at [397, 346] on li "Manufacturing" at bounding box center [673, 347] width 566 height 16
click at [392, 358] on li "Validation" at bounding box center [673, 363] width 566 height 16
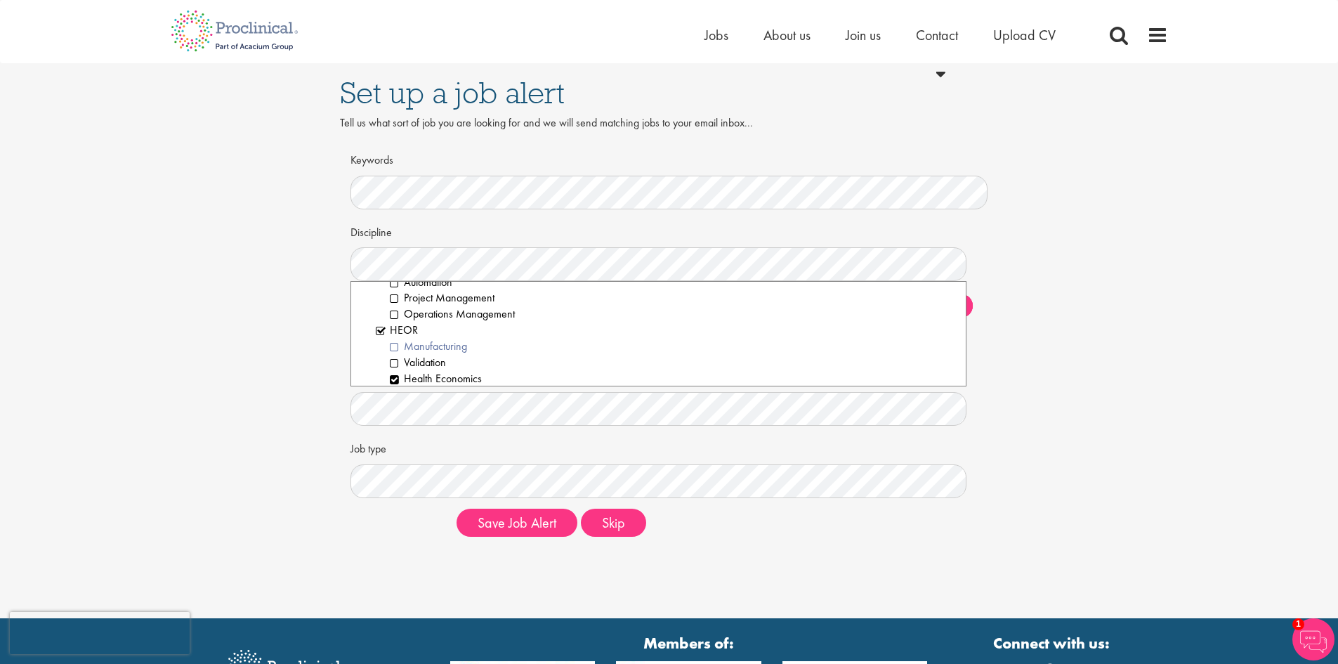
scroll to position [983, 0]
click at [394, 341] on li "Market Access" at bounding box center [673, 340] width 566 height 16
click at [394, 353] on li "Modelling" at bounding box center [673, 356] width 566 height 16
click at [396, 369] on li "Epidemiologist" at bounding box center [673, 373] width 566 height 16
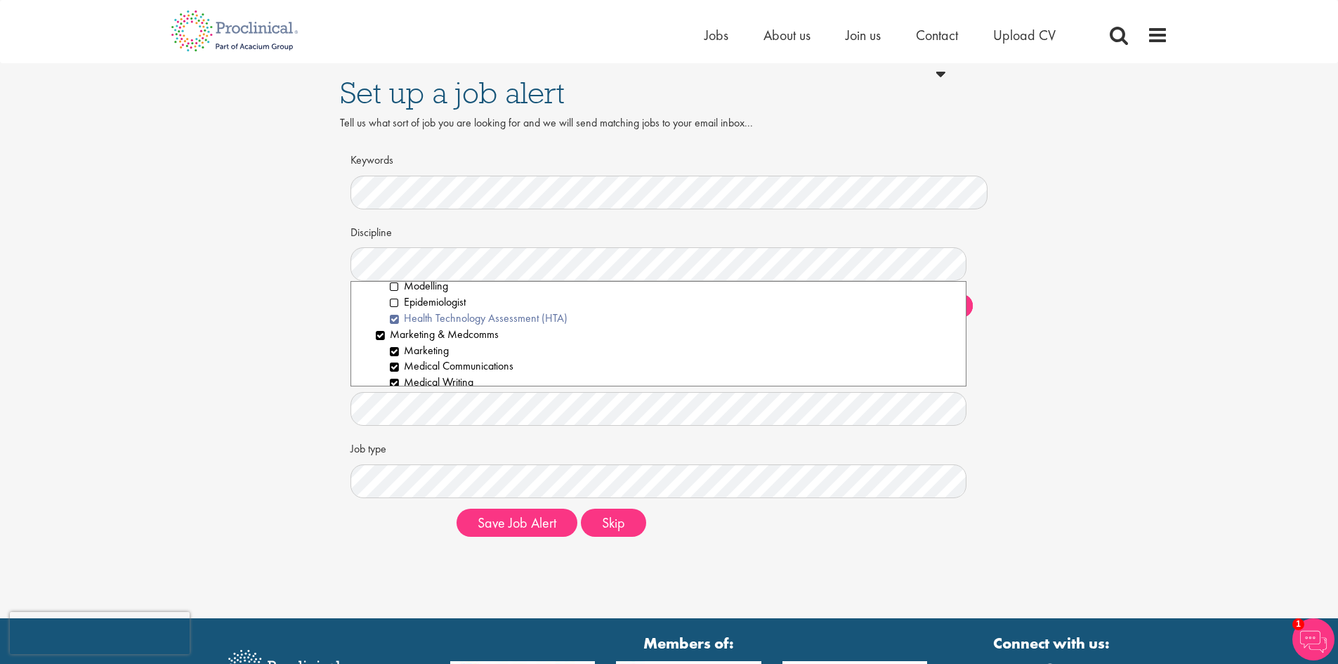
click at [395, 319] on li "Health Technology Assessment (HTA)" at bounding box center [673, 318] width 566 height 16
click at [377, 333] on li "Marketing & Medcomms" at bounding box center [666, 335] width 580 height 16
click at [397, 332] on li "Director, VP & Physician" at bounding box center [673, 333] width 566 height 16
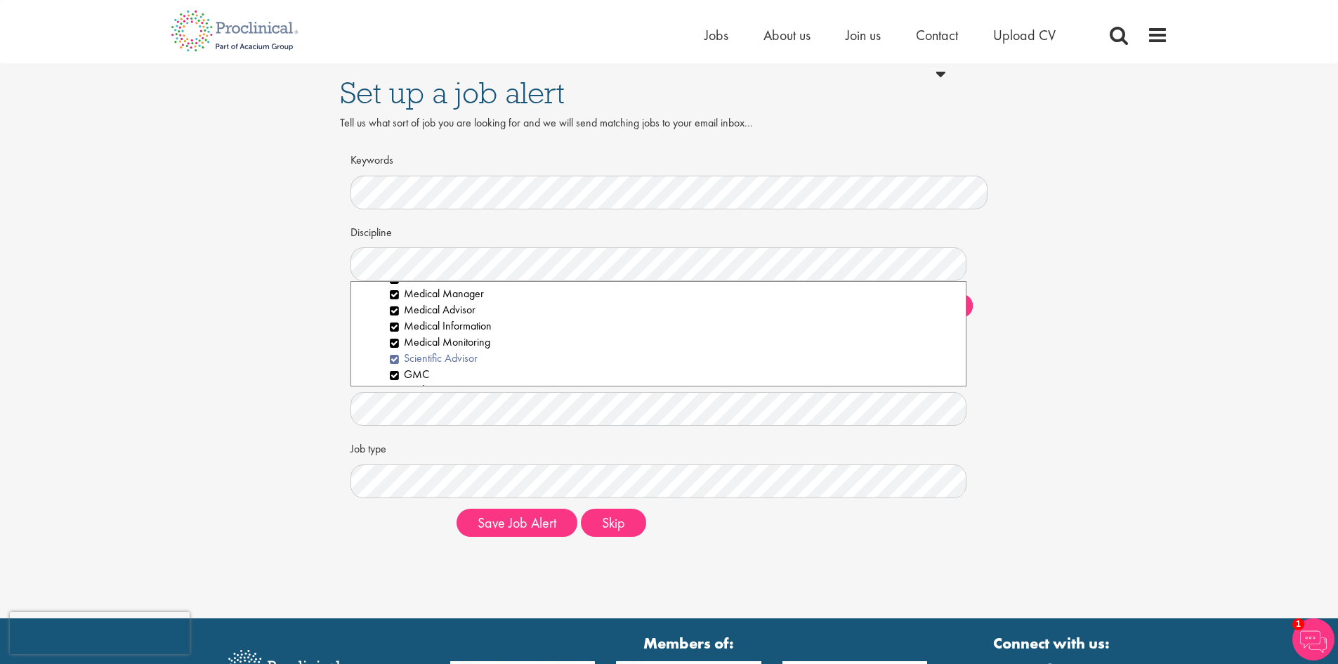
click at [393, 359] on li "Scientific Advisor" at bounding box center [673, 359] width 566 height 16
click at [395, 343] on li "Medical Monitoring" at bounding box center [673, 342] width 566 height 16
click at [395, 308] on li "GMC" at bounding box center [673, 304] width 566 height 16
click at [392, 318] on li "Final Signatory" at bounding box center [673, 320] width 566 height 16
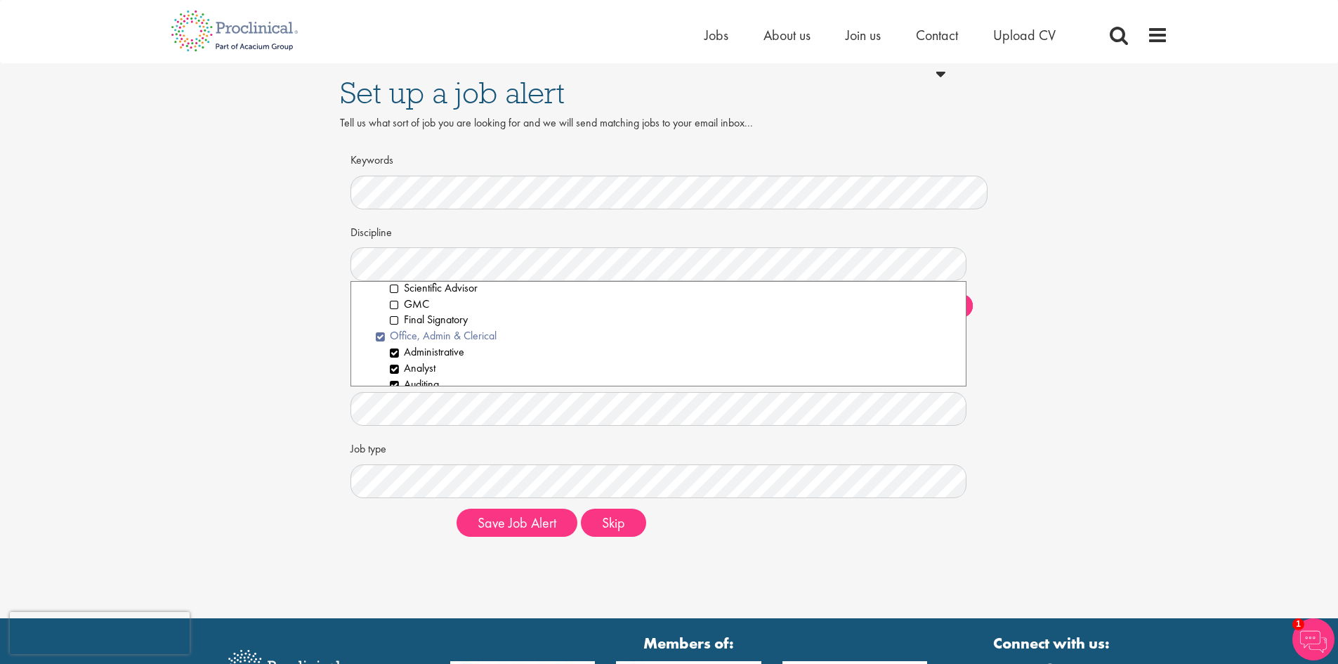
click at [382, 335] on li "Office, Admin & Clerical" at bounding box center [666, 336] width 580 height 16
click at [377, 304] on li "Regulatory Affairs" at bounding box center [666, 302] width 580 height 16
click at [392, 299] on li "Analytical Chemistry" at bounding box center [673, 300] width 566 height 16
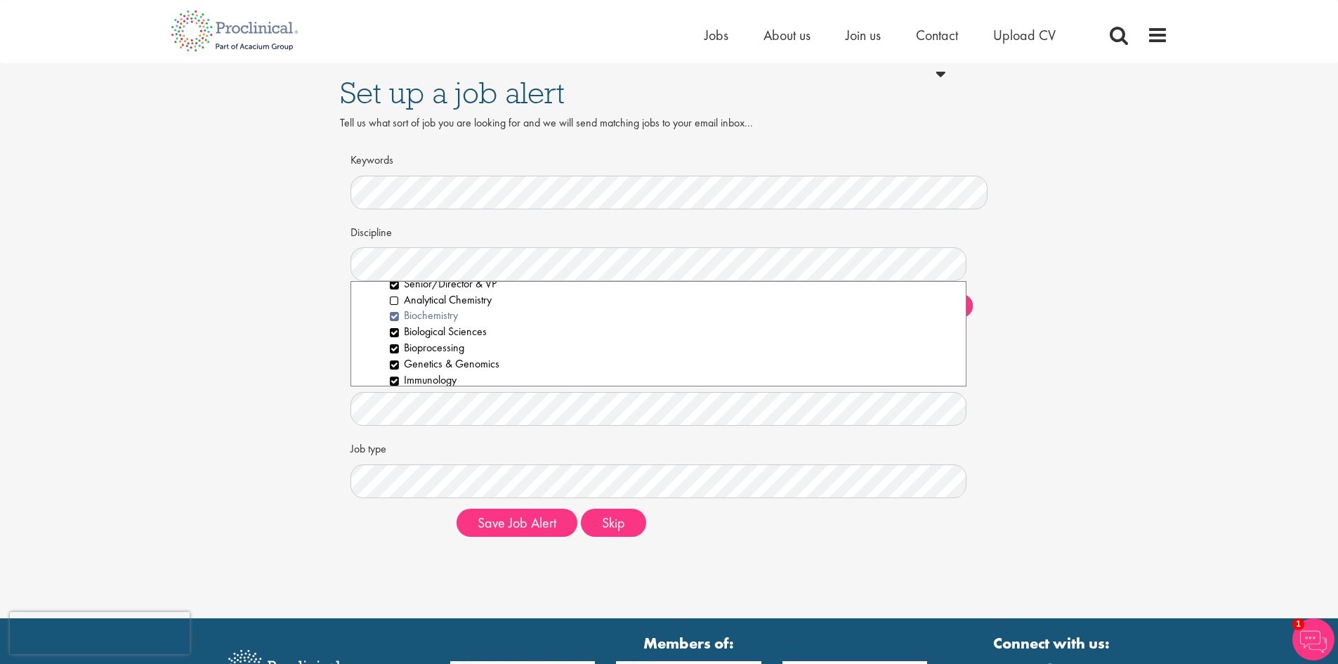
click at [392, 318] on li "Biochemistry" at bounding box center [673, 316] width 566 height 16
click at [382, 336] on li "Scientific & Preclinical" at bounding box center [666, 338] width 580 height 16
click at [379, 301] on li "Supply Chain" at bounding box center [666, 298] width 580 height 16
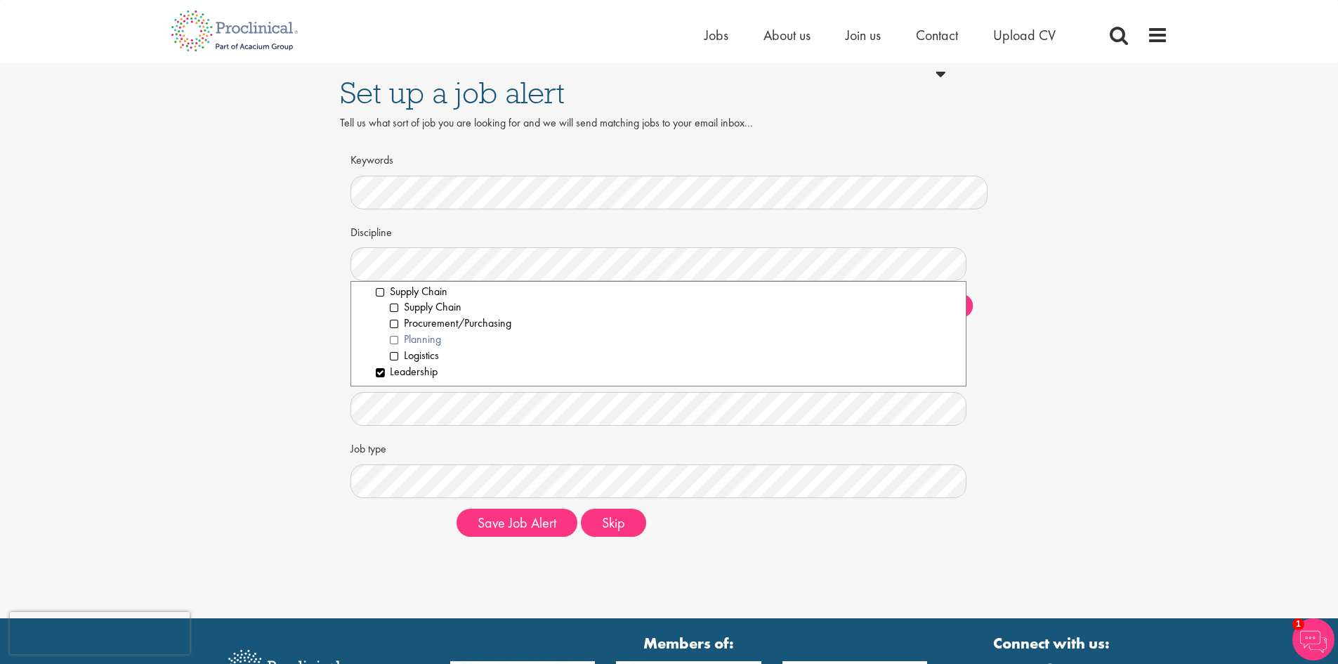
scroll to position [2044, 0]
click at [1139, 351] on div "Set up a job alert Tell us what sort of job you are looking for and we will sen…" at bounding box center [668, 305] width 1359 height 485
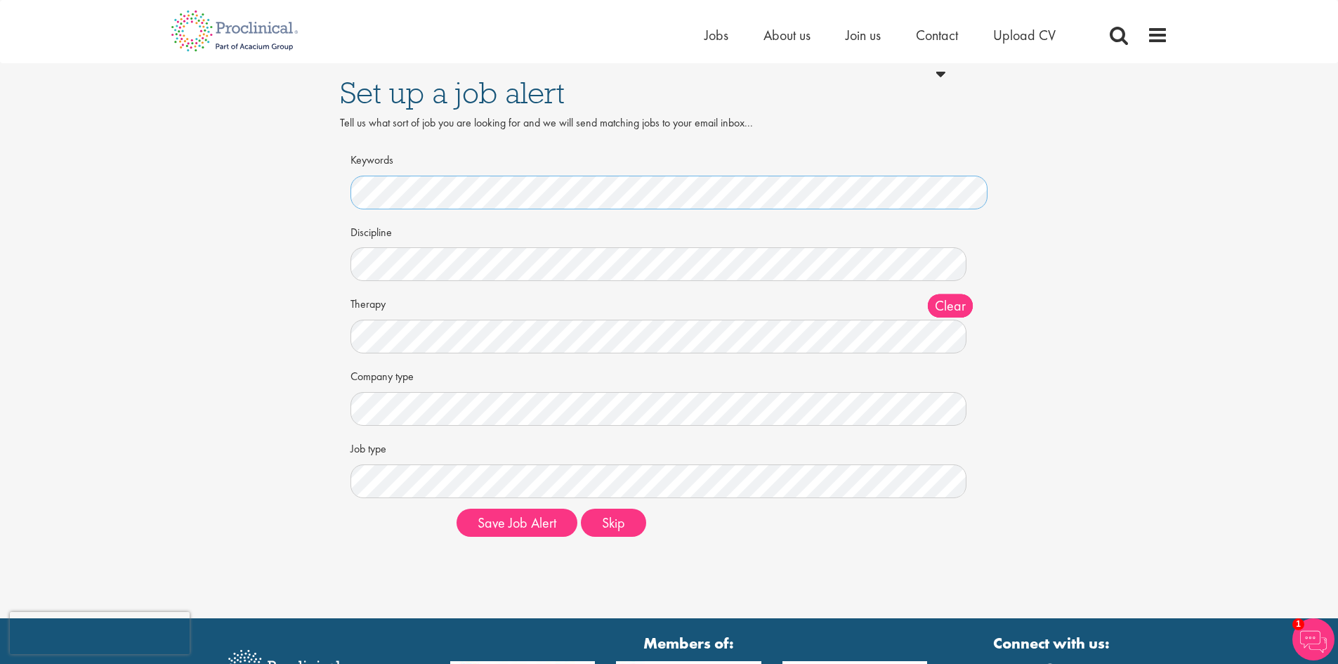
scroll to position [0, 516]
click at [528, 527] on button "Save Job Alert" at bounding box center [517, 523] width 121 height 28
